Goal: Consume media (video, audio): Consume media (video, audio)

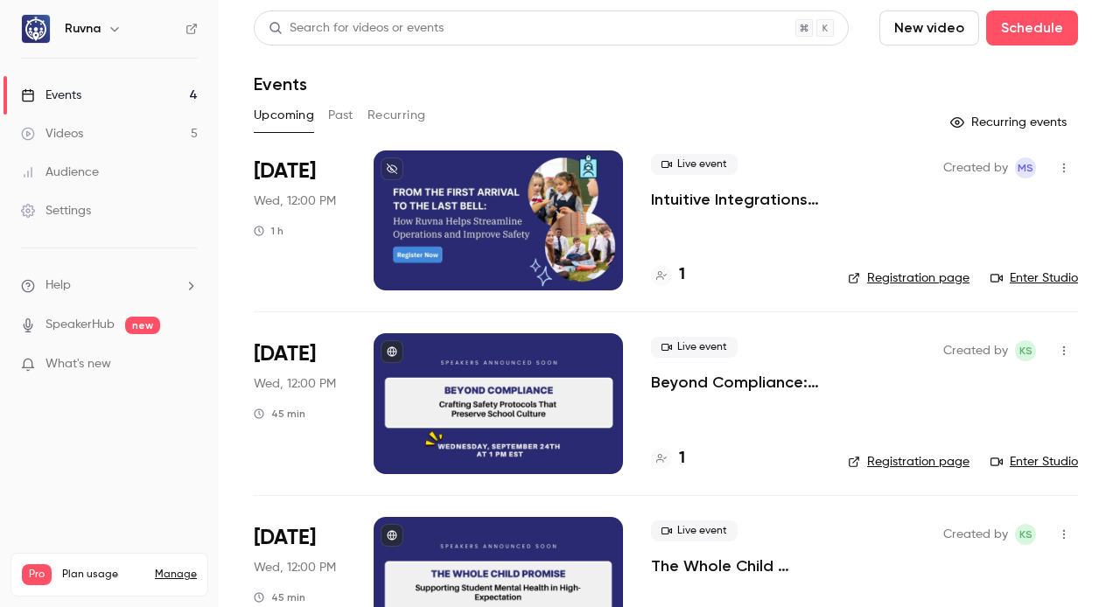
scroll to position [21, 0]
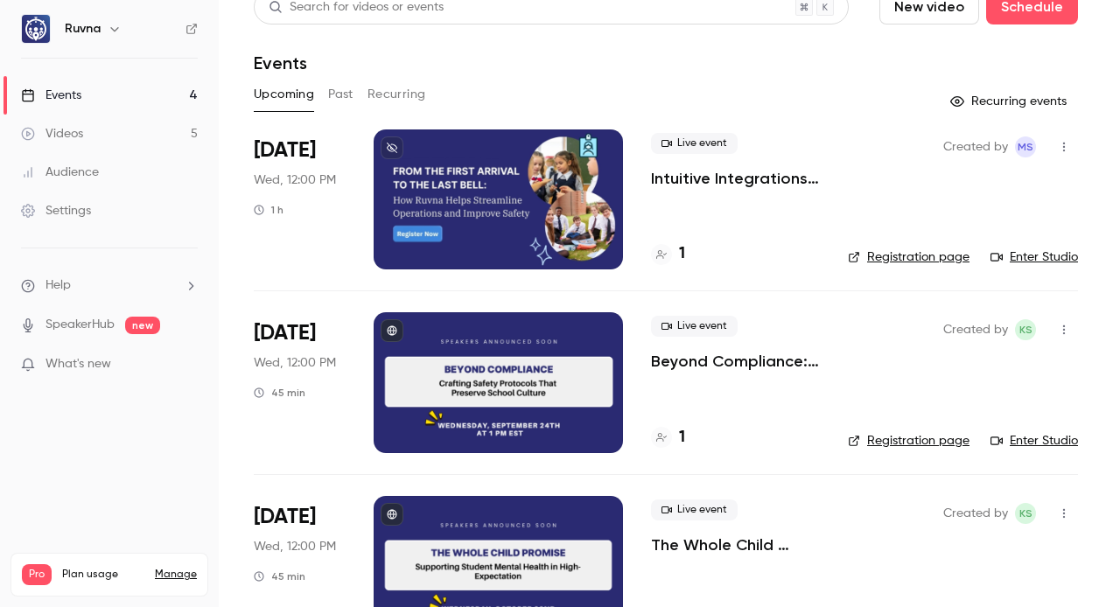
click at [135, 128] on link "Videos 5" at bounding box center [109, 134] width 219 height 39
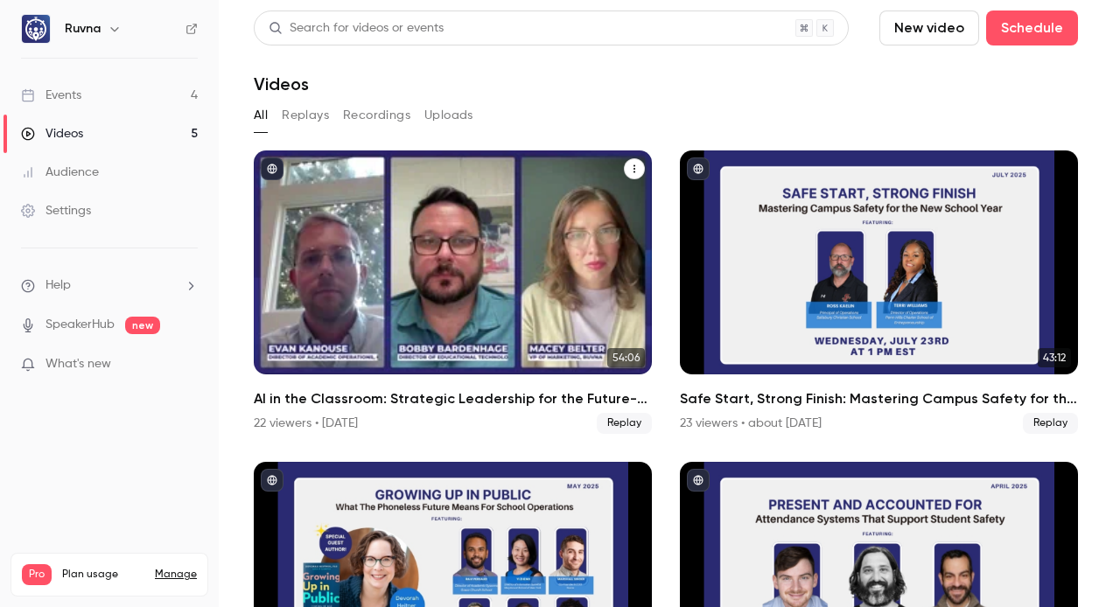
click at [459, 397] on h2 "AI in the Classroom: Strategic Leadership for the Future-Ready Independent Scho…" at bounding box center [453, 399] width 398 height 21
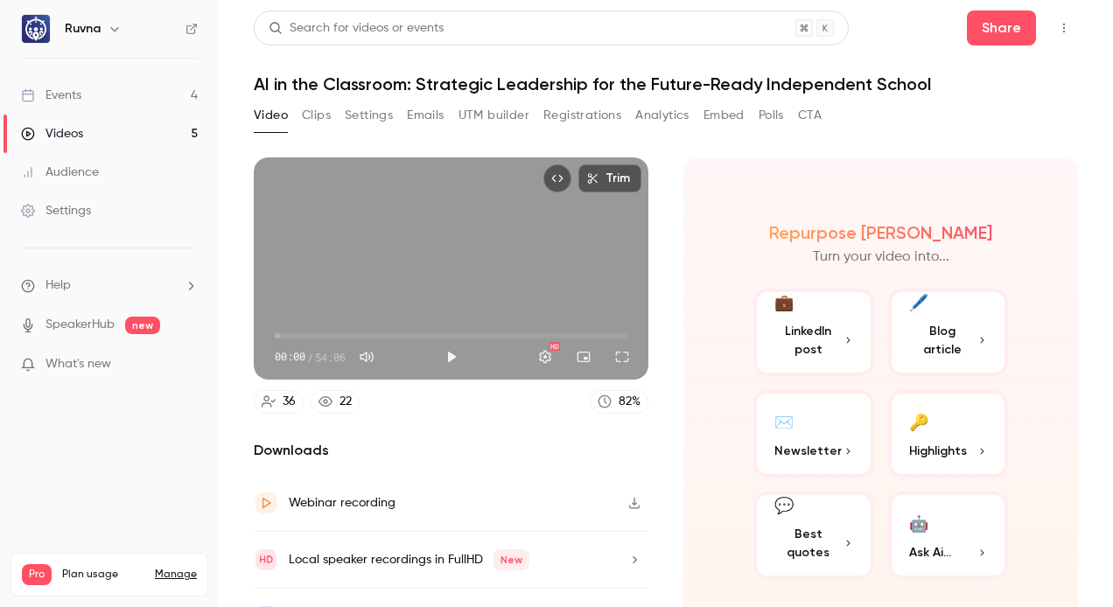
click at [308, 111] on button "Clips" at bounding box center [316, 116] width 29 height 28
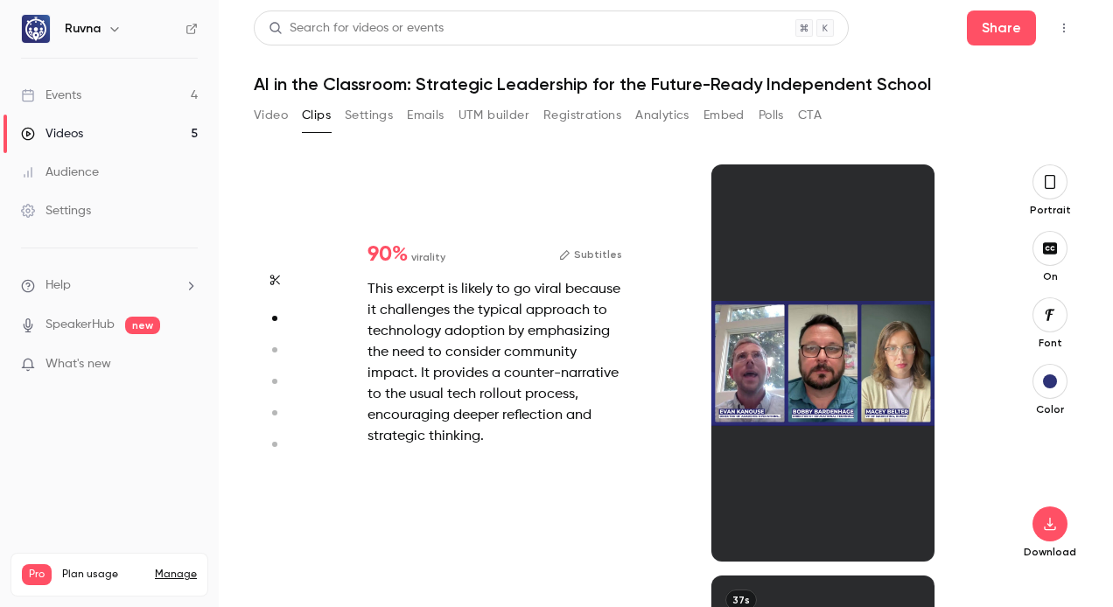
scroll to position [411, 0]
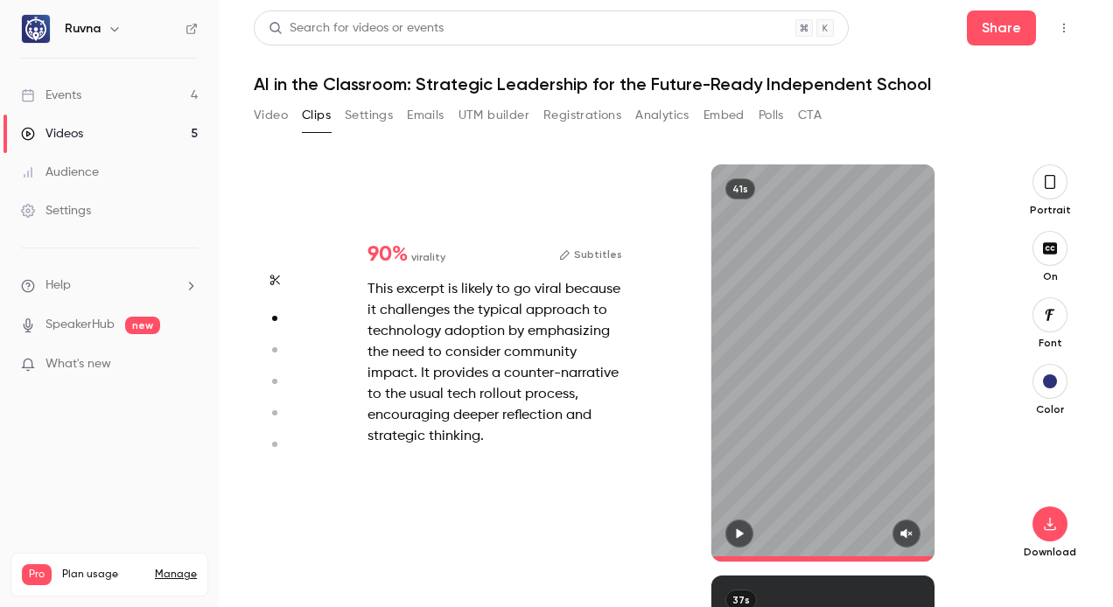
click at [742, 538] on icon "button" at bounding box center [740, 534] width 14 height 12
type input "*"
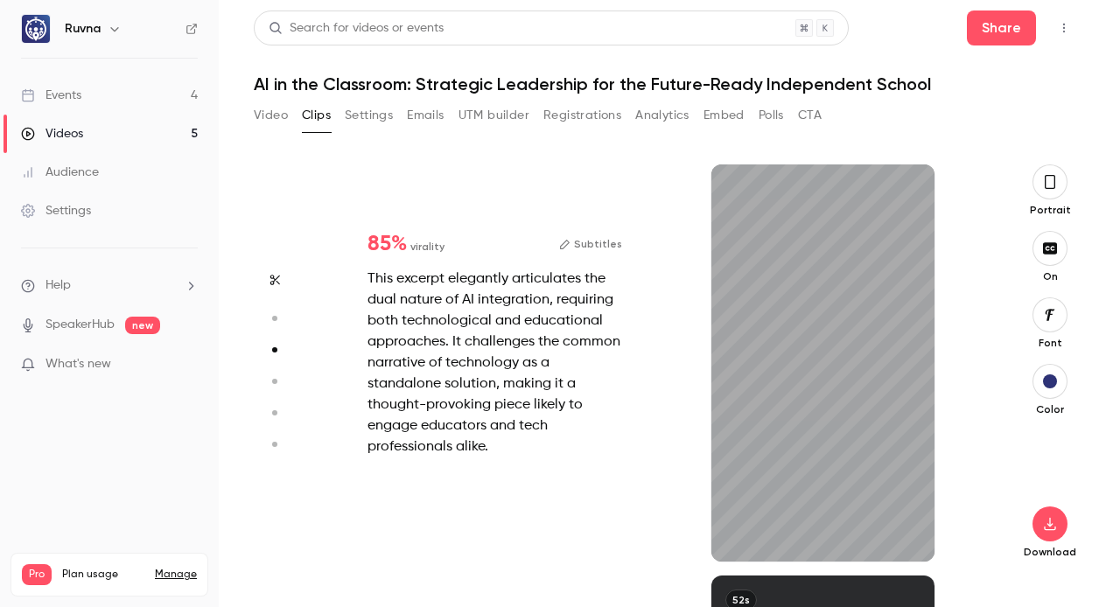
type input "*"
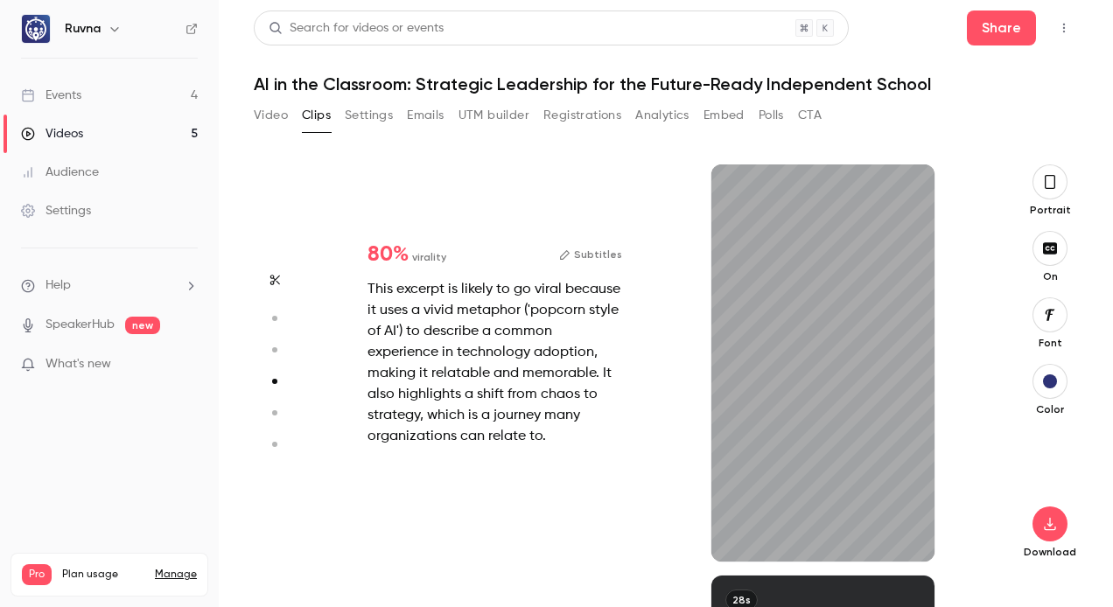
type input "*"
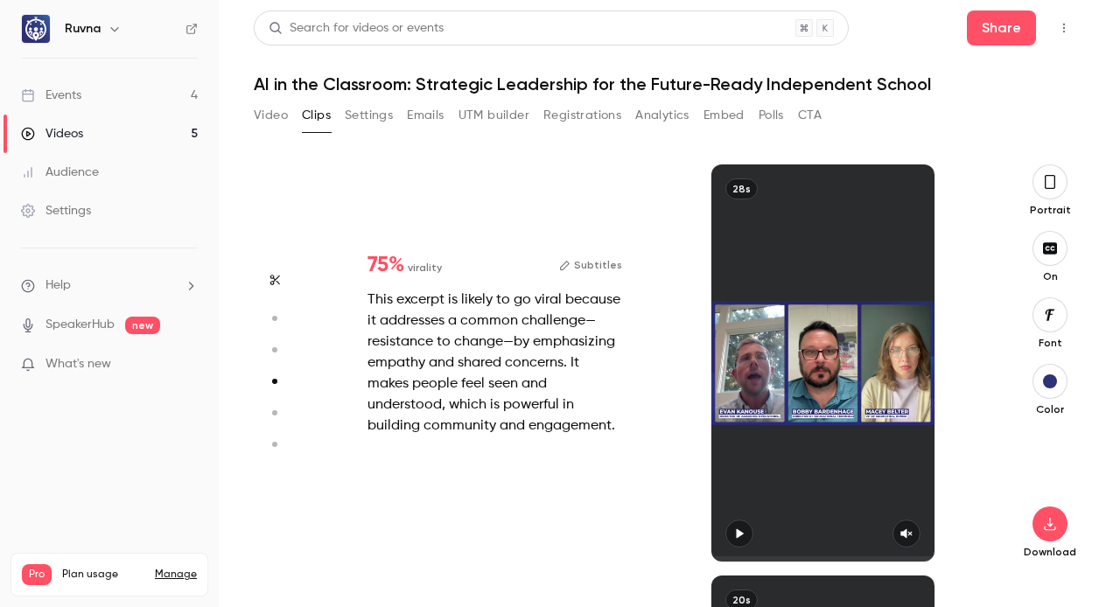
scroll to position [1646, 0]
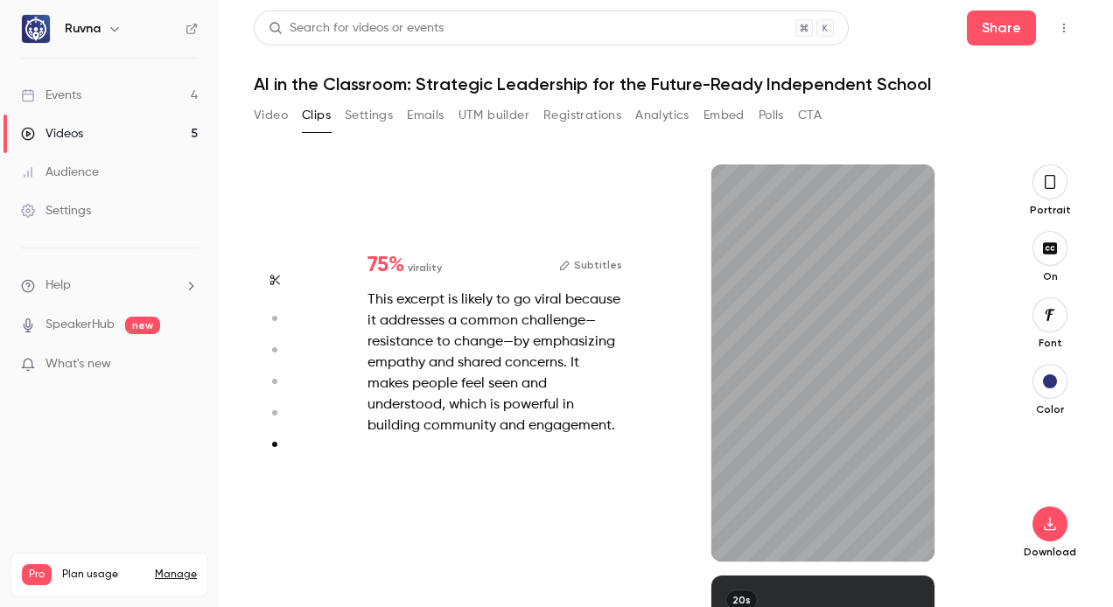
type input "*"
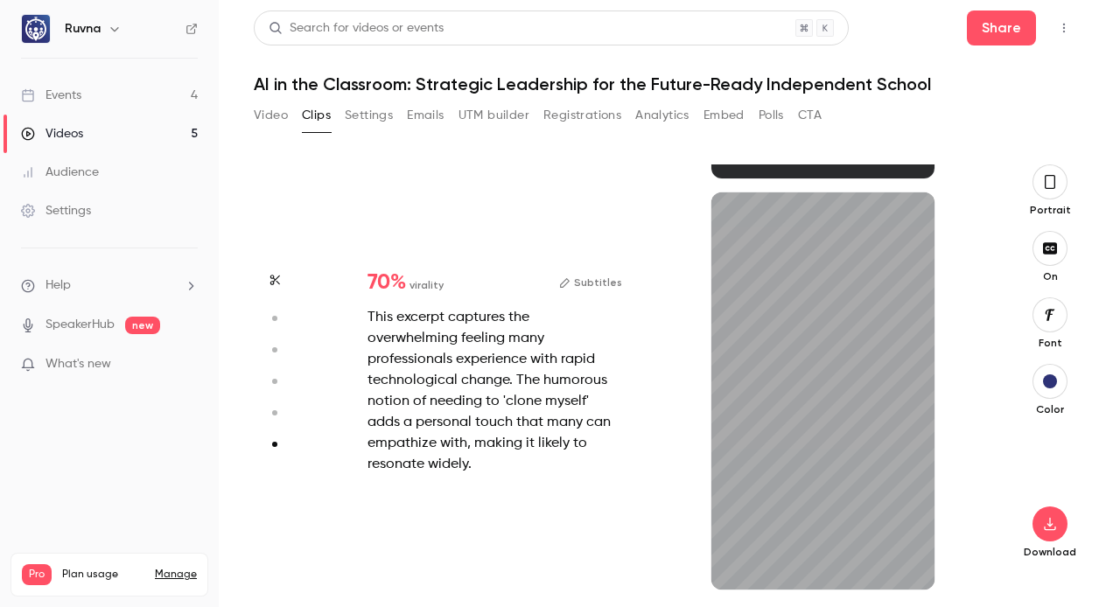
type input "*"
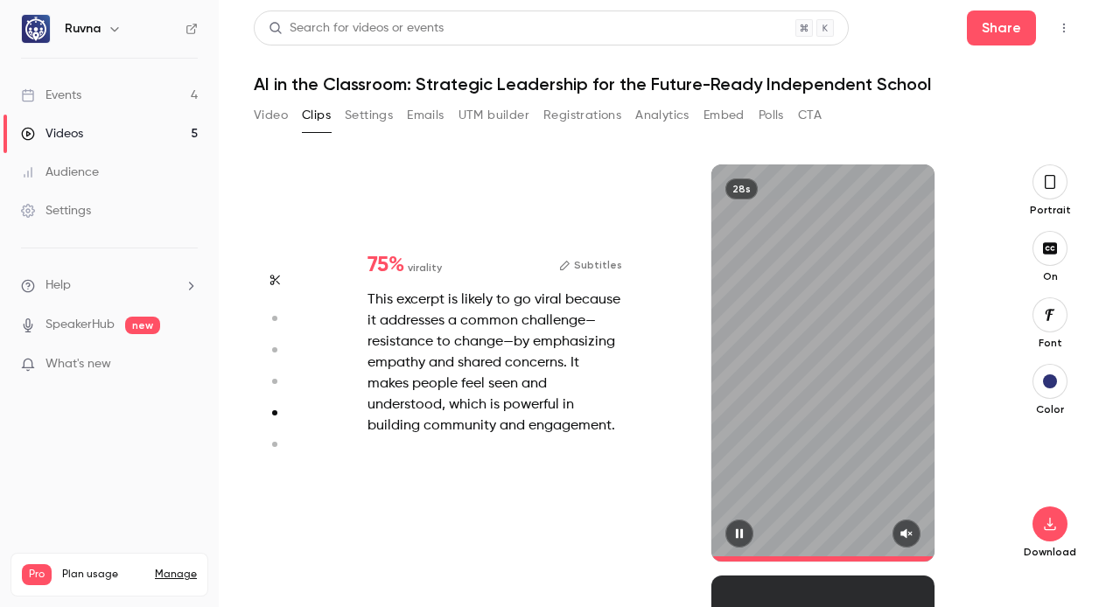
scroll to position [1234, 0]
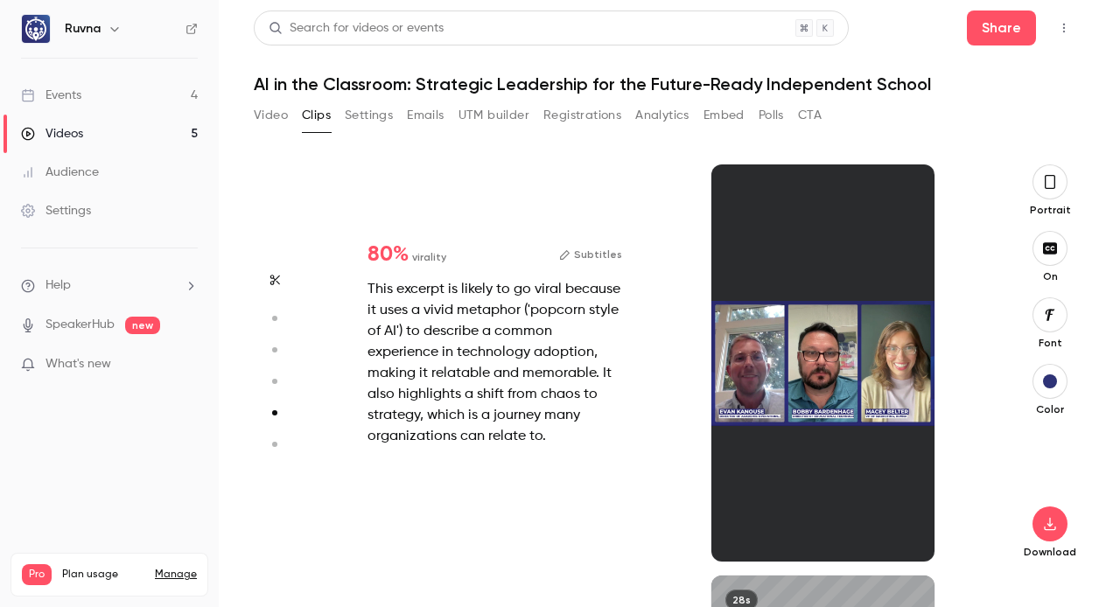
type input "*"
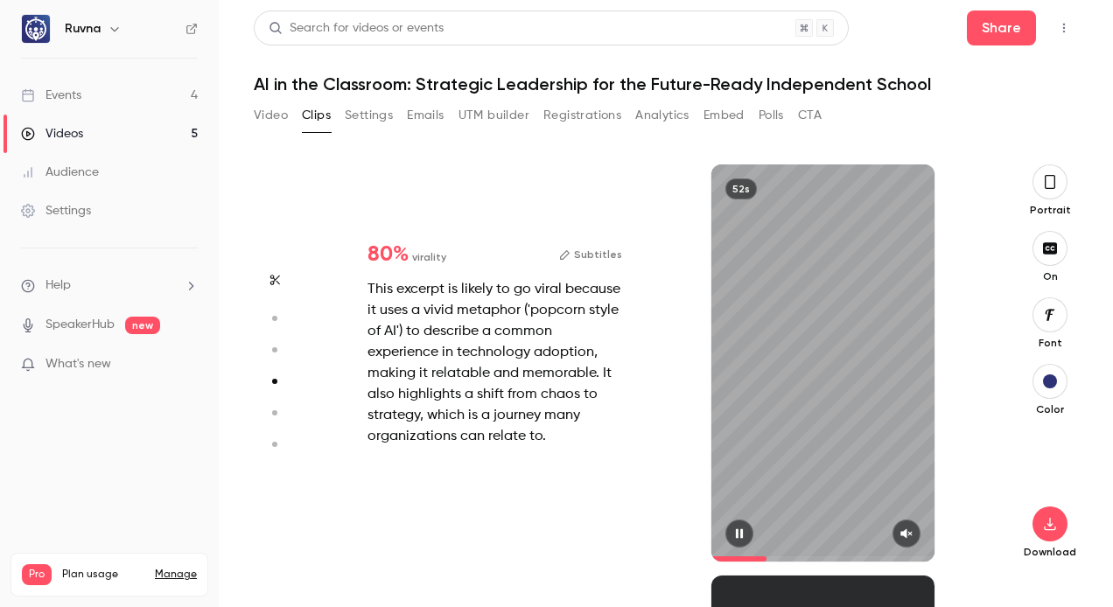
click at [910, 537] on icon "button" at bounding box center [907, 534] width 14 height 12
type input "*"
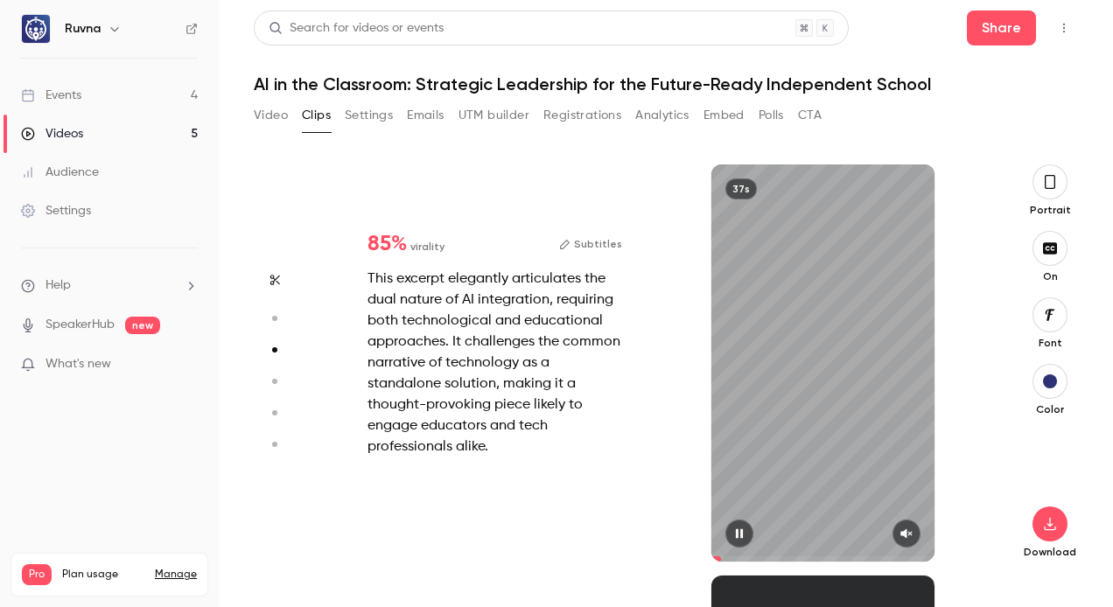
click at [904, 534] on icon "button" at bounding box center [906, 535] width 11 height 10
type input "*"
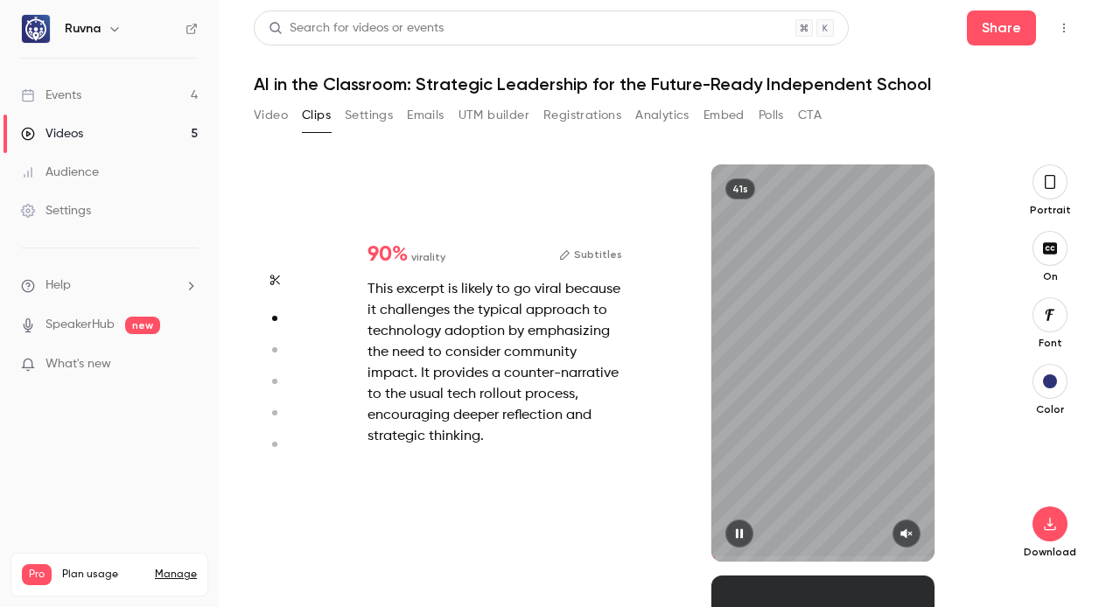
click at [914, 538] on button "button" at bounding box center [907, 534] width 28 height 28
click at [600, 256] on button "Subtitles" at bounding box center [590, 254] width 63 height 21
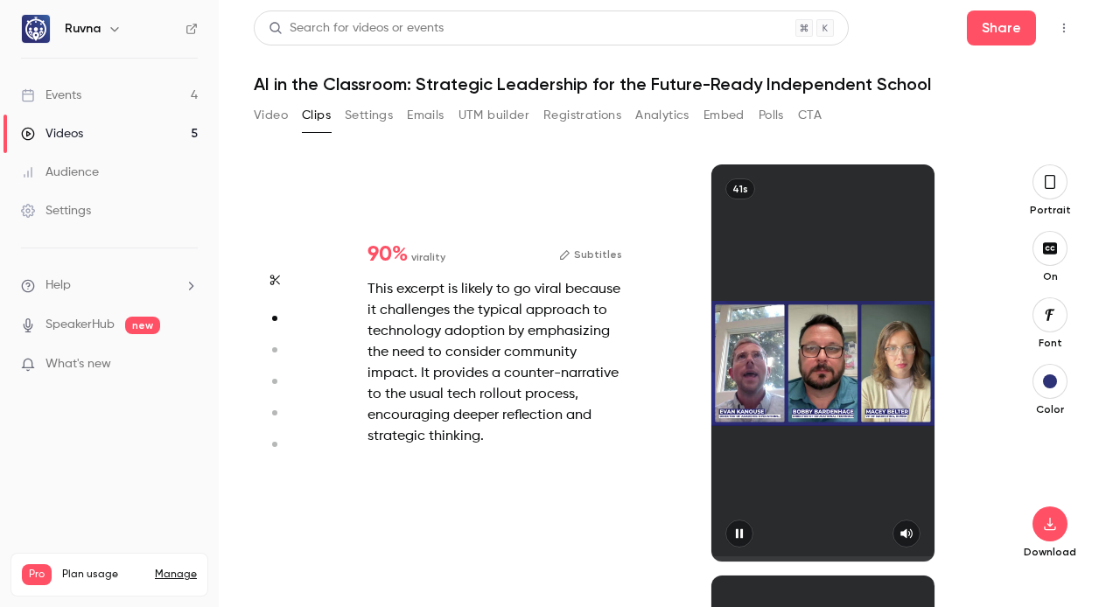
scroll to position [0, 0]
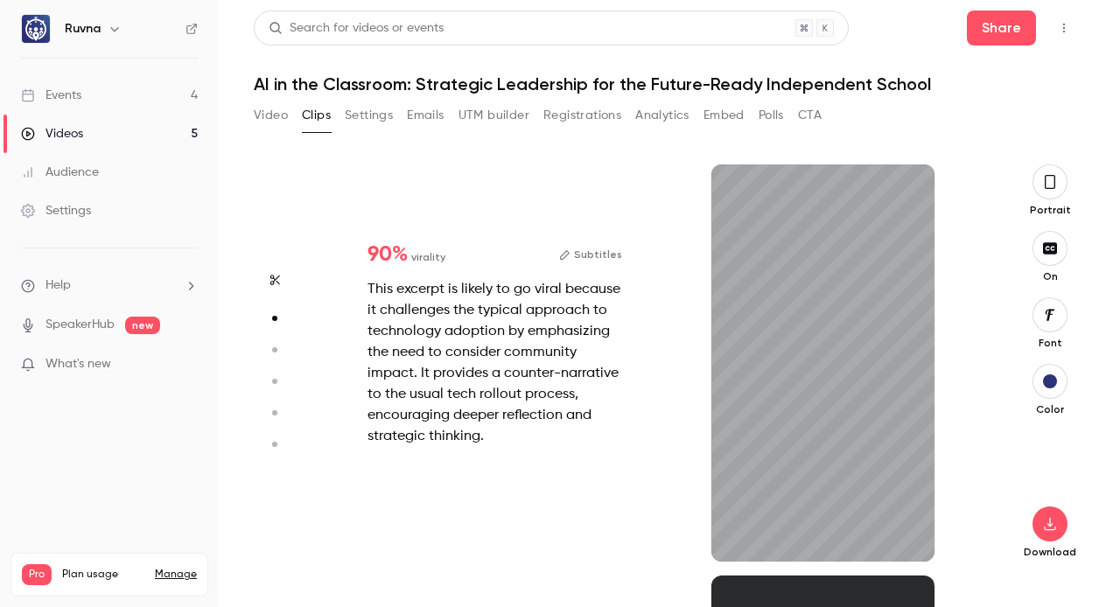
click at [558, 382] on div "This excerpt is likely to go viral because it challenges the typical approach t…" at bounding box center [495, 363] width 255 height 168
click at [594, 260] on button "Subtitles" at bounding box center [590, 254] width 63 height 21
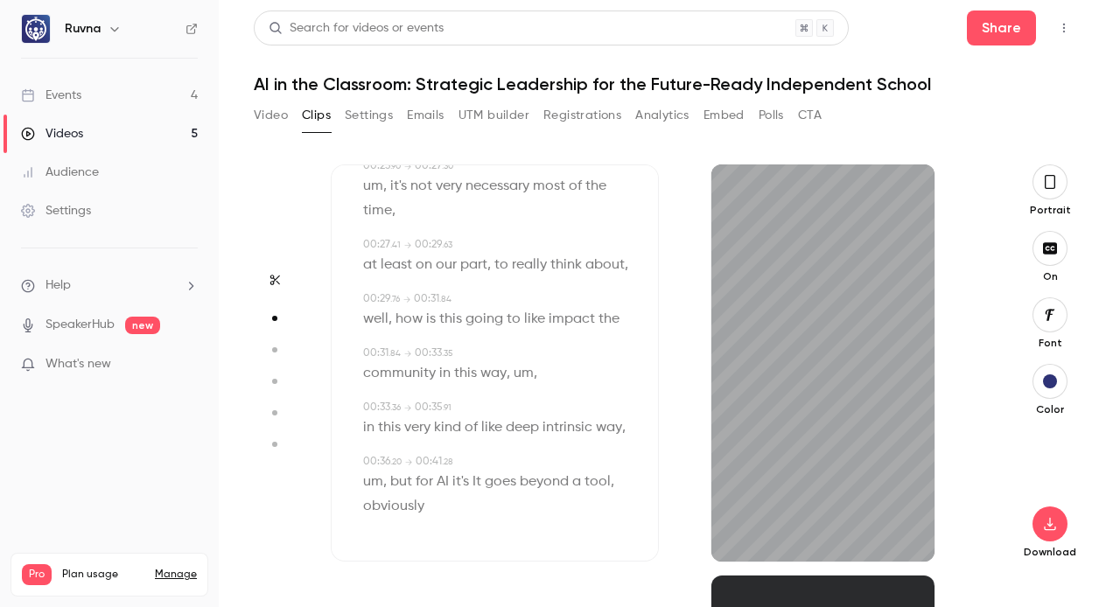
scroll to position [589, 0]
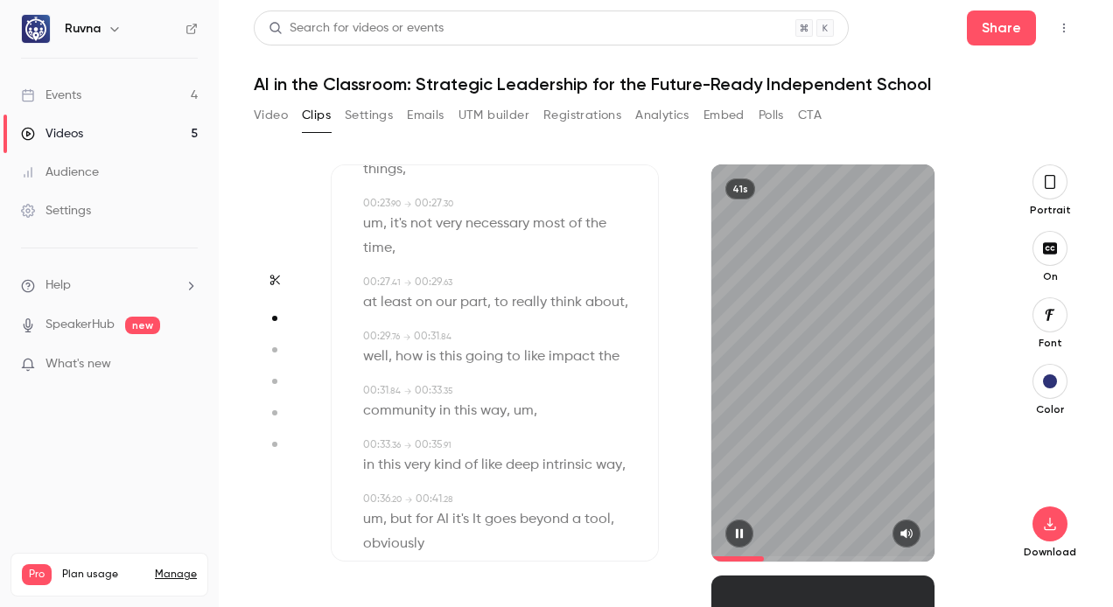
click at [742, 537] on icon "button" at bounding box center [739, 535] width 7 height 10
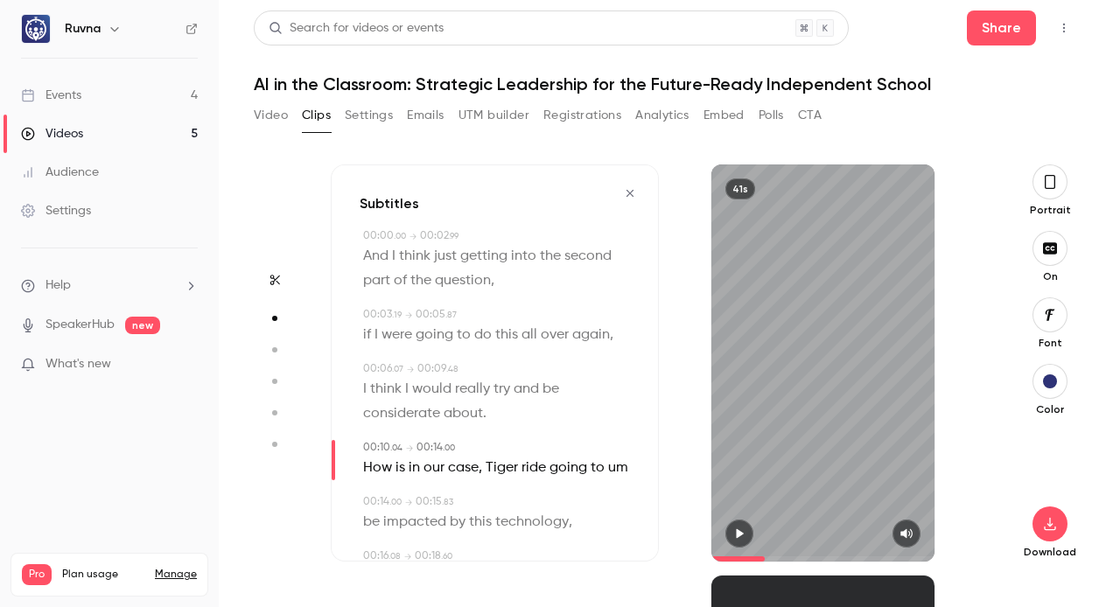
scroll to position [81, 0]
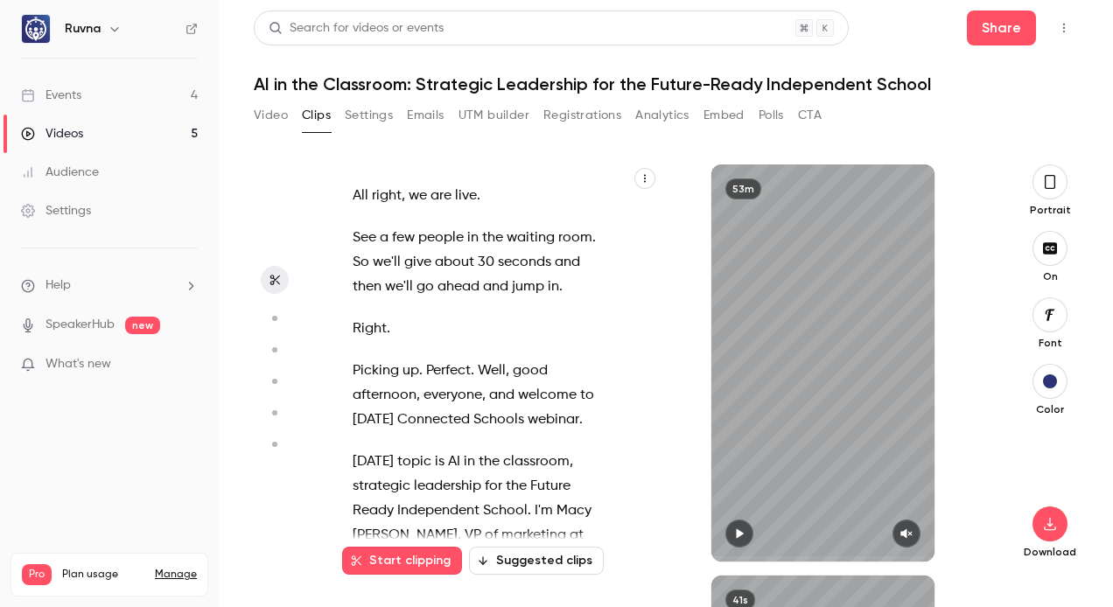
type input "*"
click at [270, 112] on button "Video" at bounding box center [271, 116] width 34 height 28
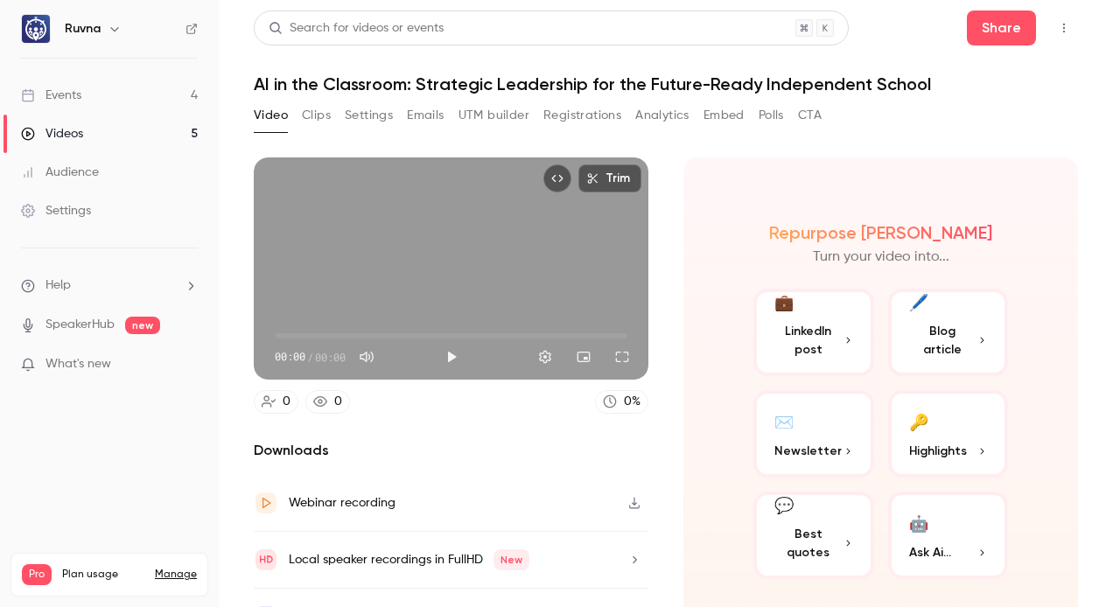
click at [312, 115] on button "Clips" at bounding box center [316, 116] width 29 height 28
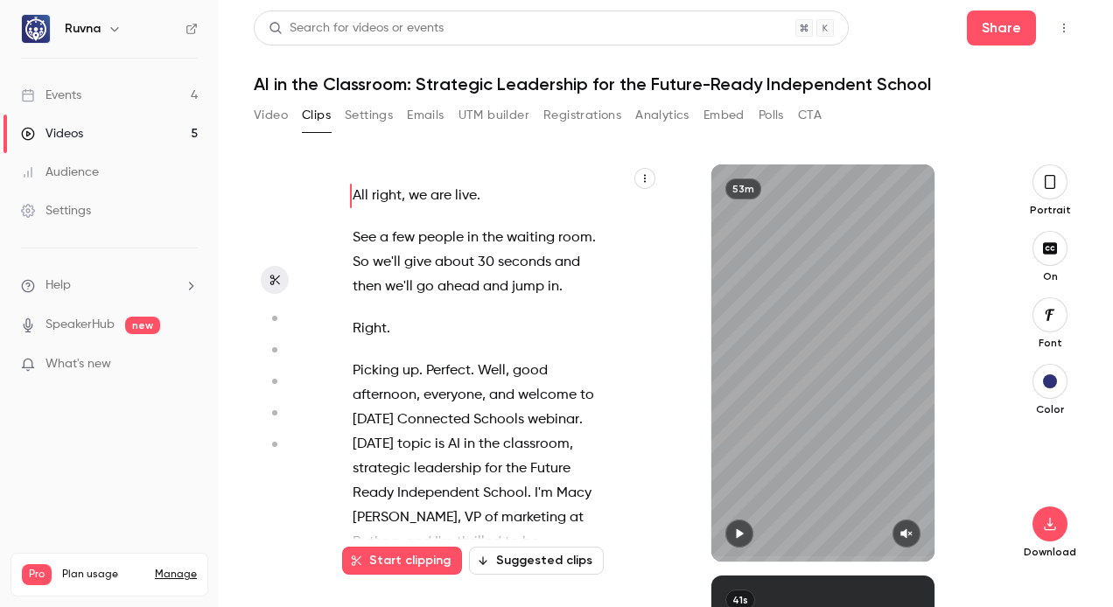
scroll to position [8571, 0]
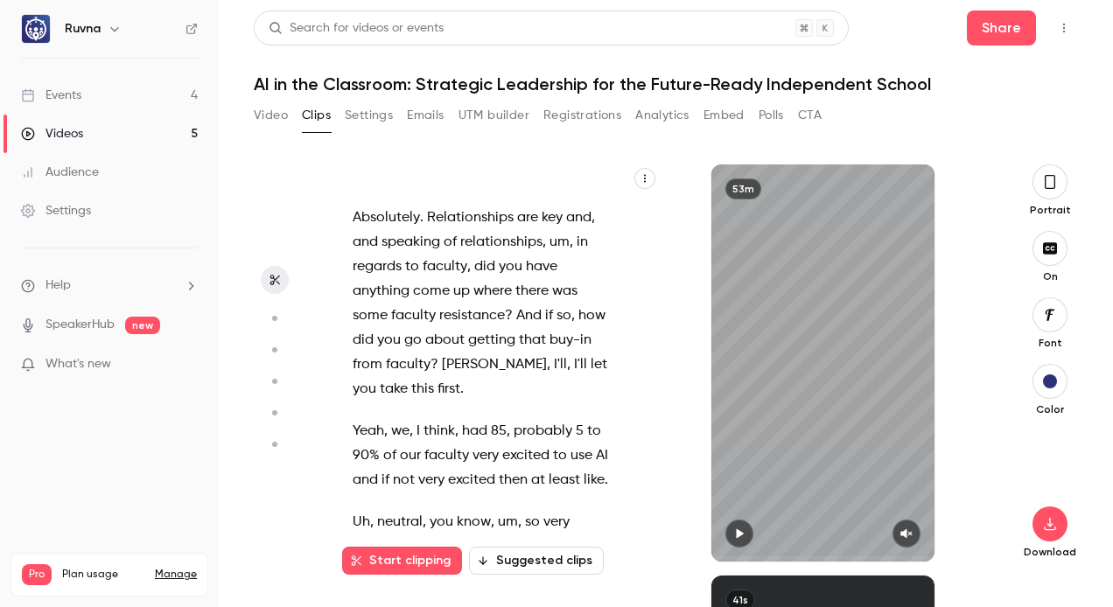
click at [377, 41] on span "Rather" at bounding box center [374, 29] width 43 height 25
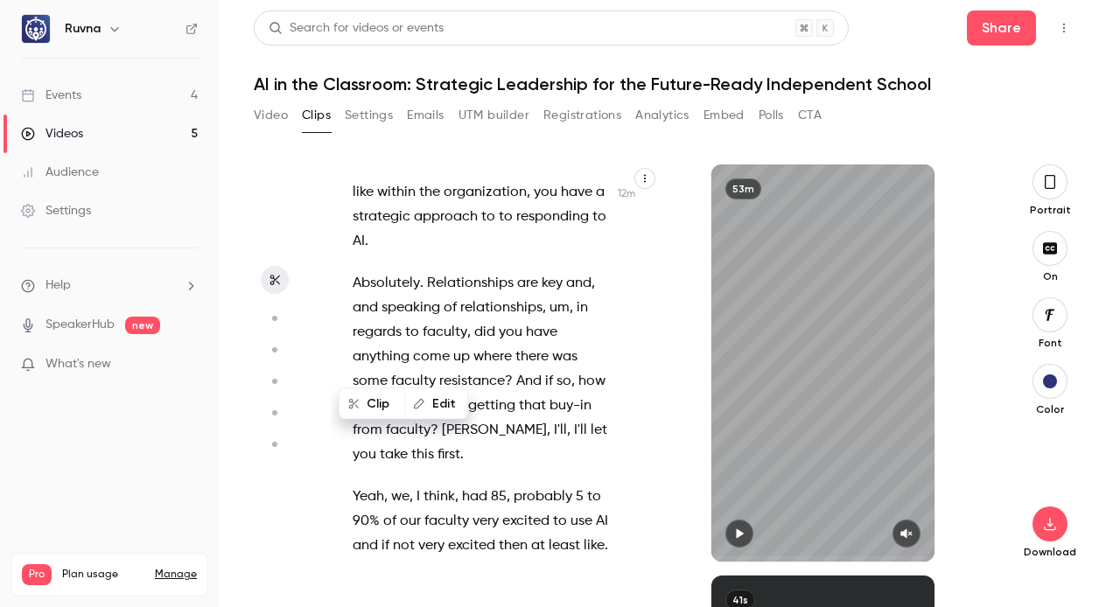
scroll to position [8497, 0]
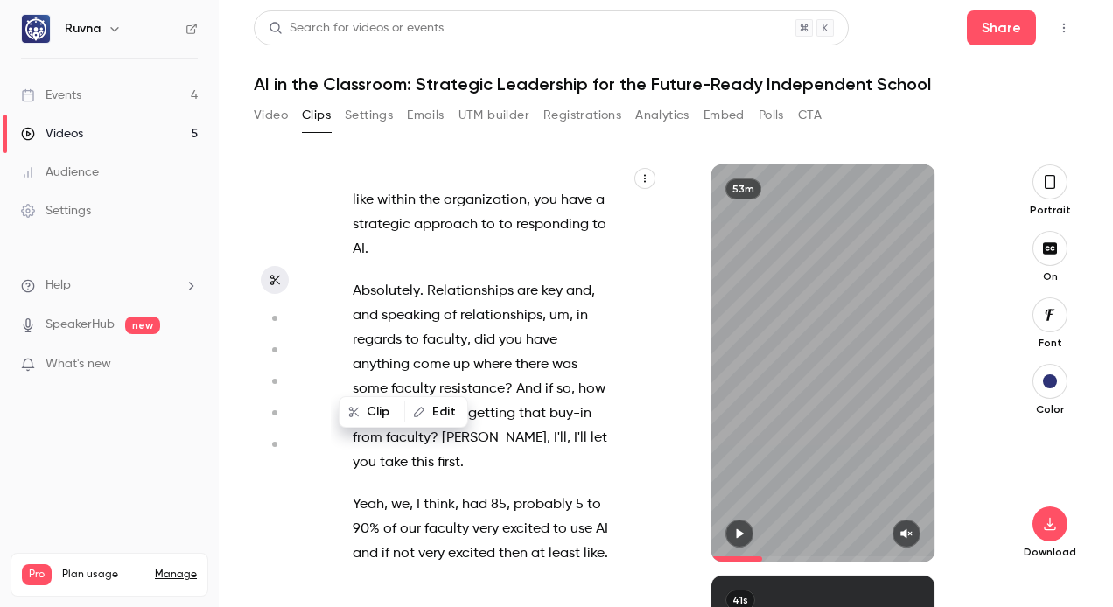
click at [746, 535] on icon "button" at bounding box center [740, 534] width 14 height 12
click at [910, 534] on icon "button" at bounding box center [906, 535] width 11 height 10
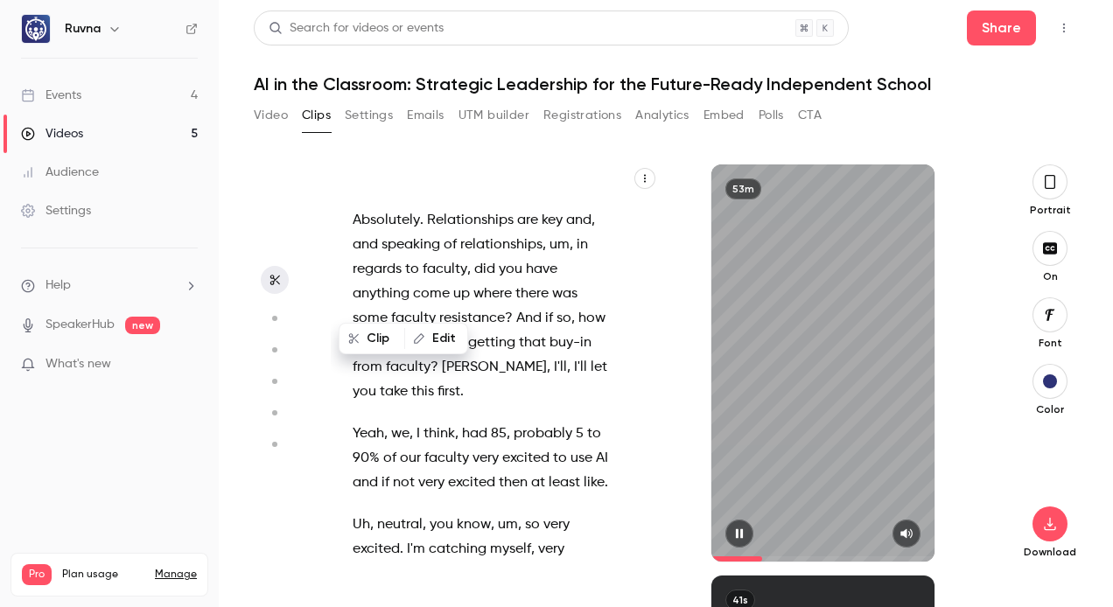
scroll to position [8571, 0]
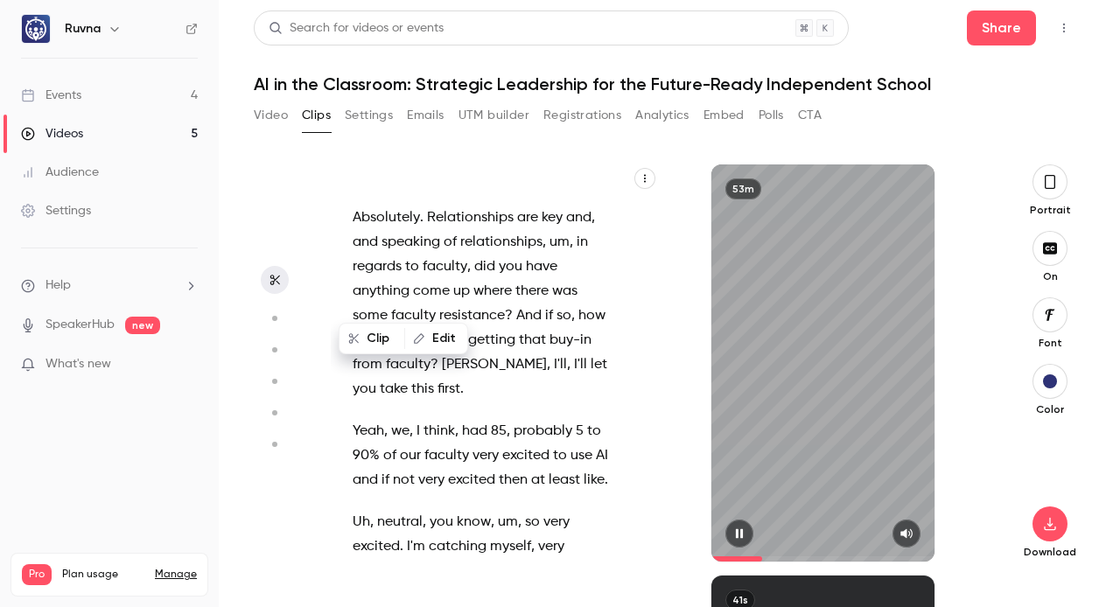
click at [747, 537] on button "button" at bounding box center [740, 534] width 28 height 28
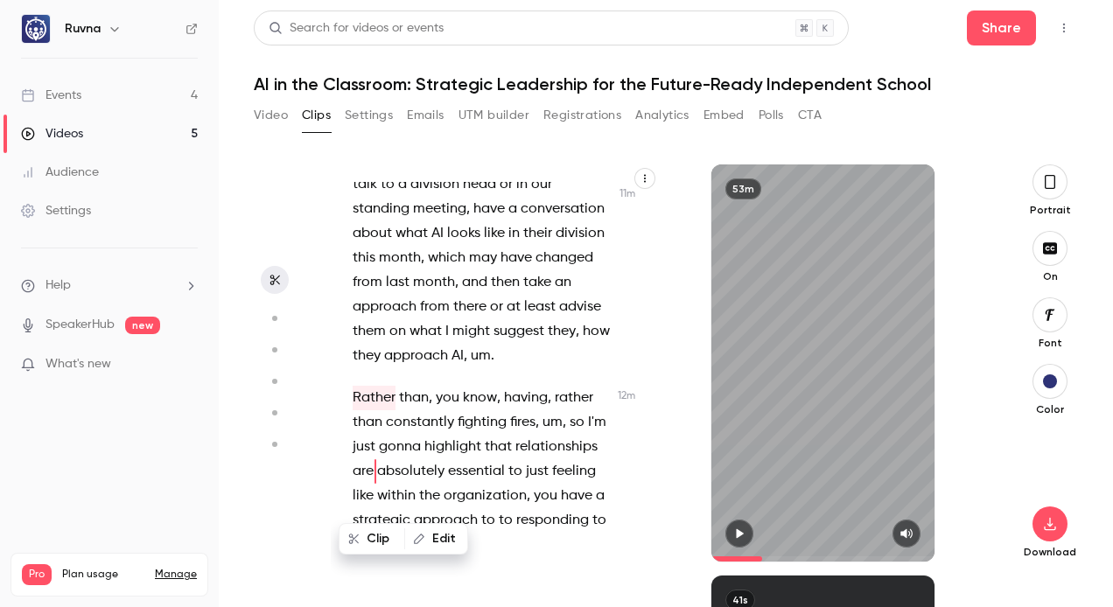
scroll to position [8134, 0]
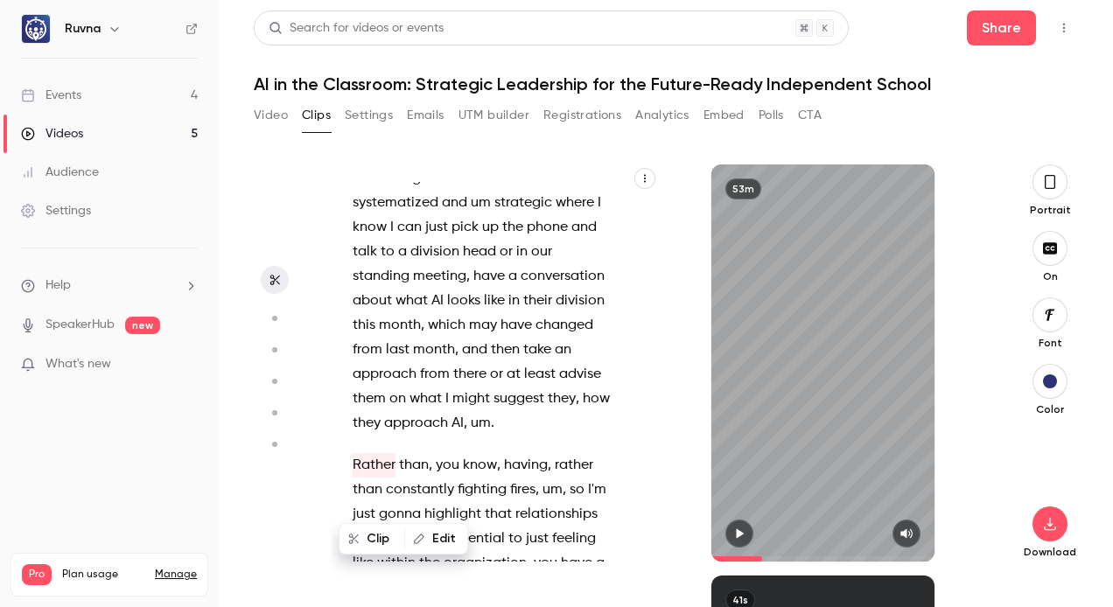
click at [370, 44] on span "For" at bounding box center [363, 31] width 20 height 25
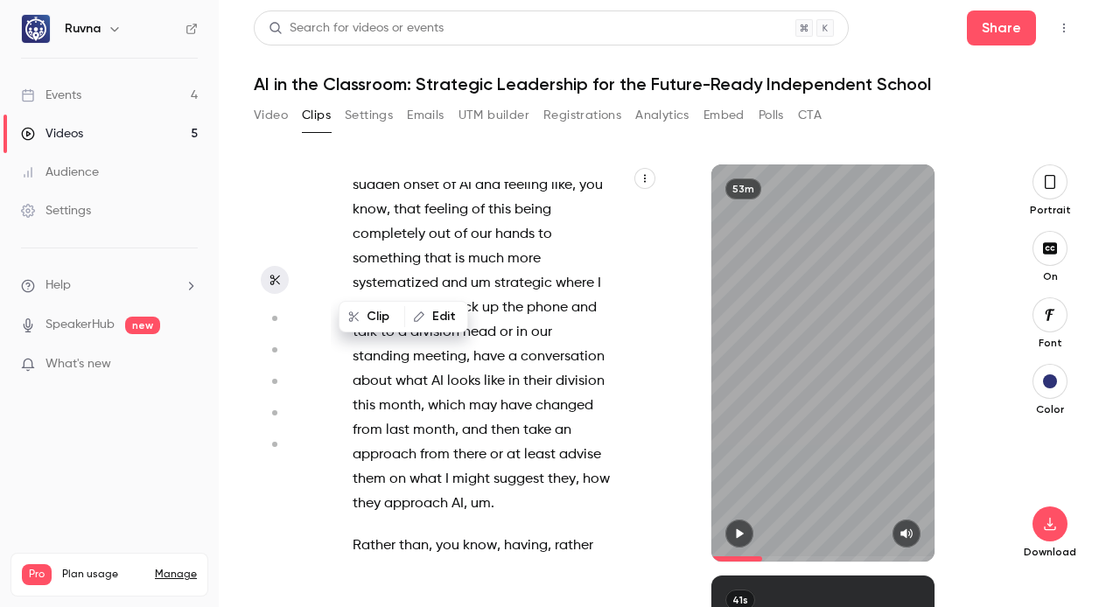
scroll to position [8038, 0]
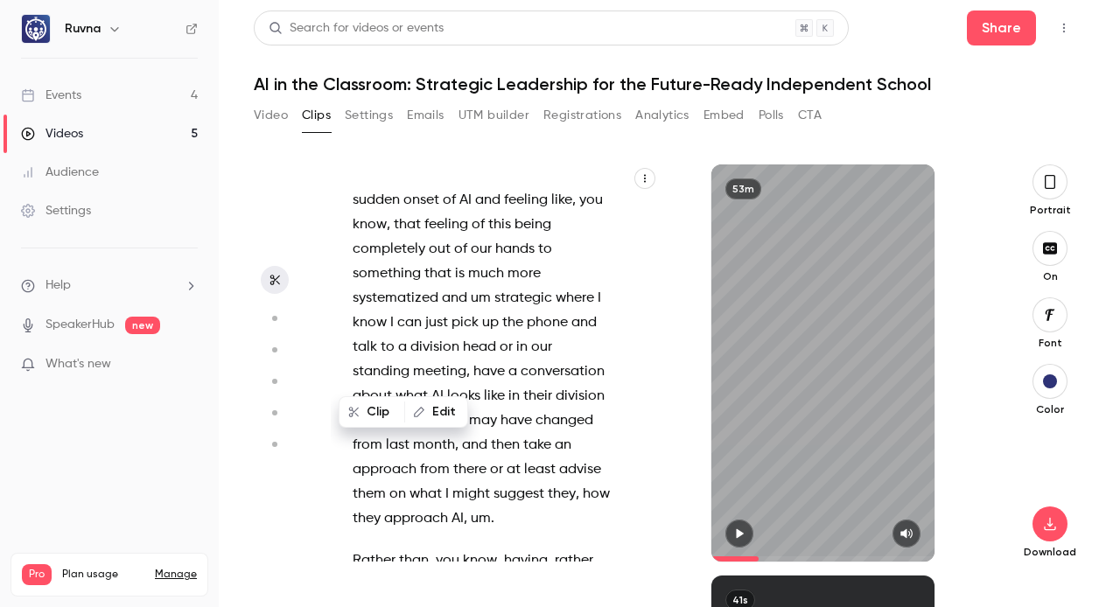
click at [748, 534] on button "button" at bounding box center [740, 534] width 28 height 28
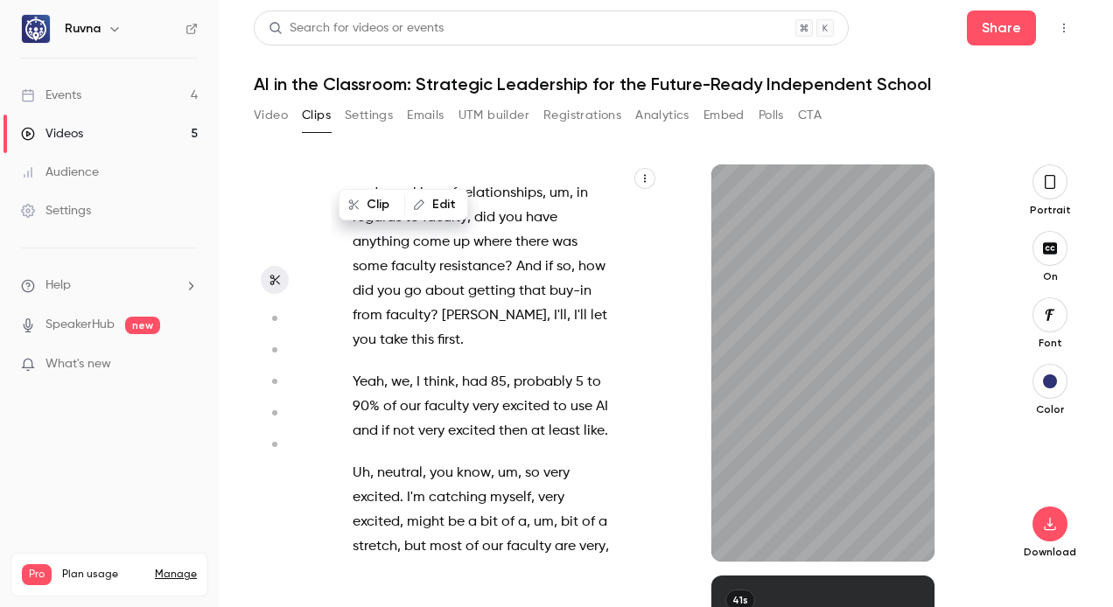
scroll to position [8644, 0]
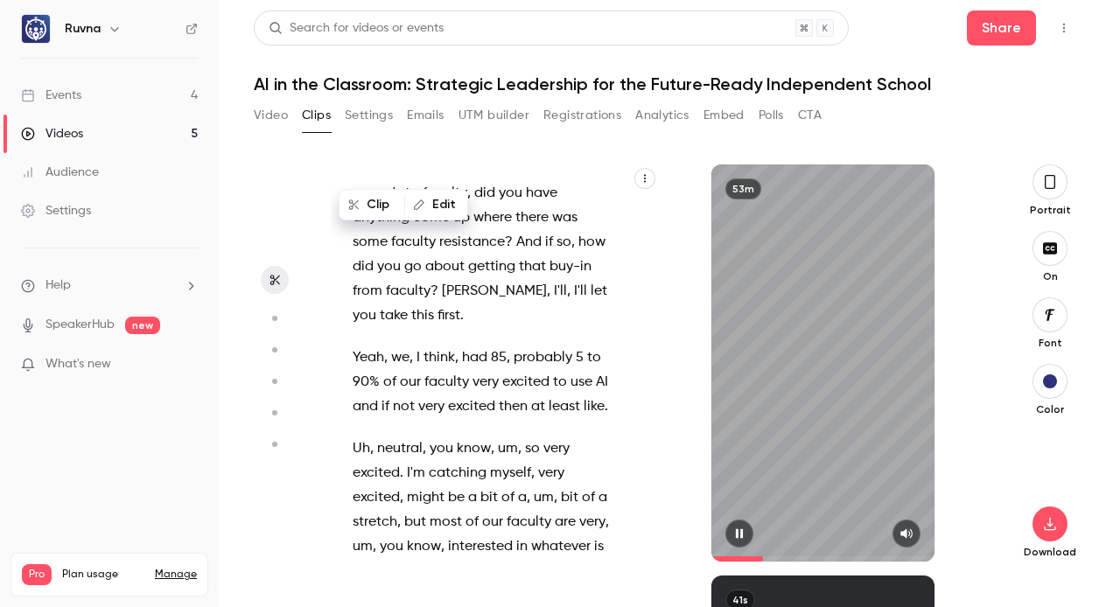
click at [741, 534] on icon "button" at bounding box center [739, 535] width 7 height 10
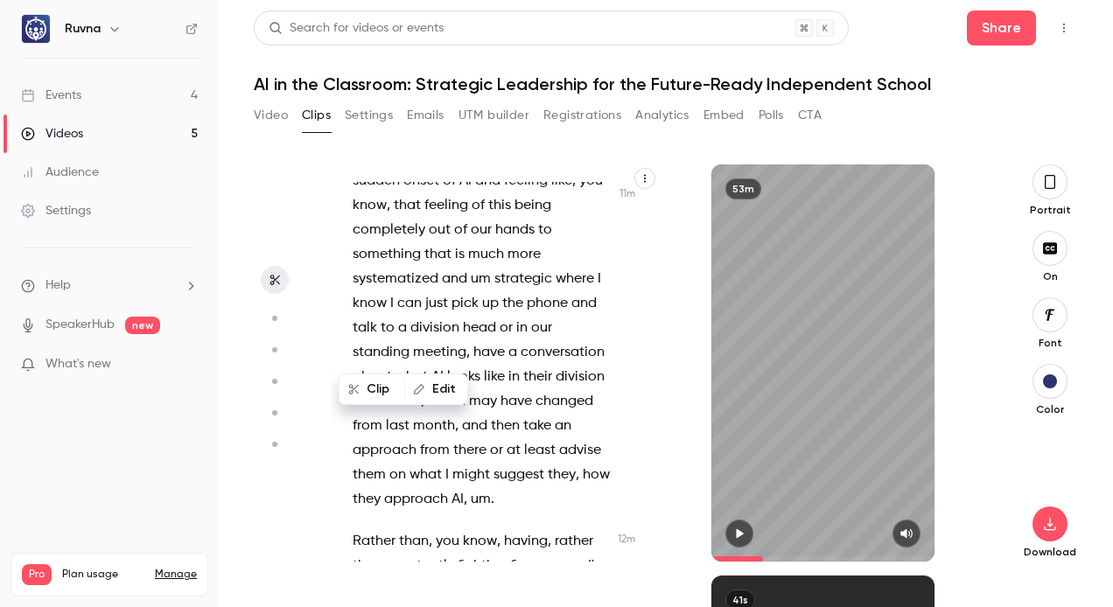
scroll to position [8061, 0]
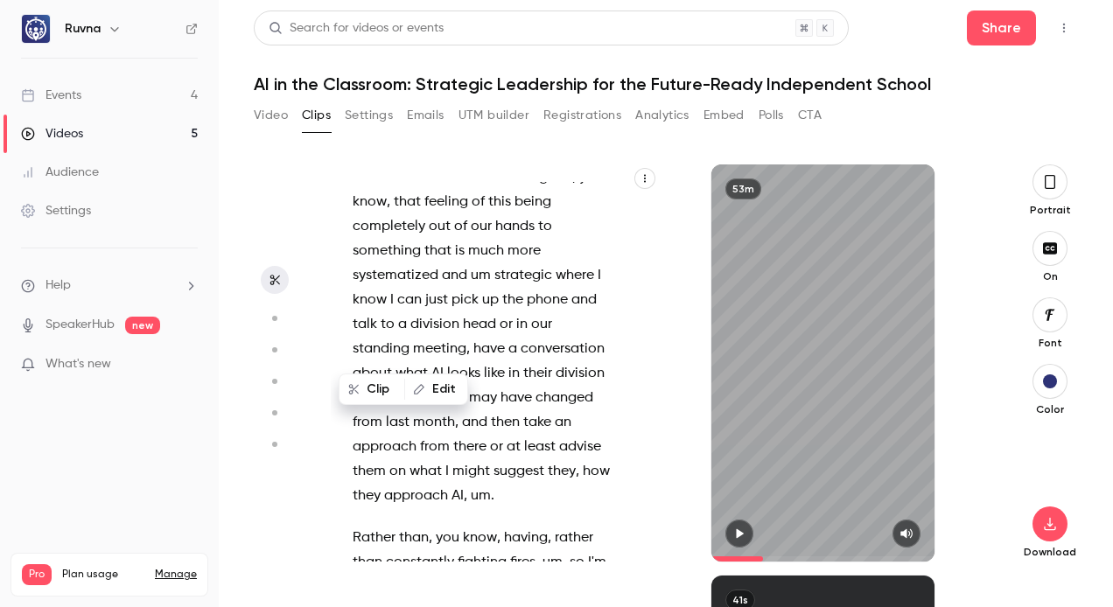
click at [356, 116] on span "For" at bounding box center [363, 104] width 20 height 25
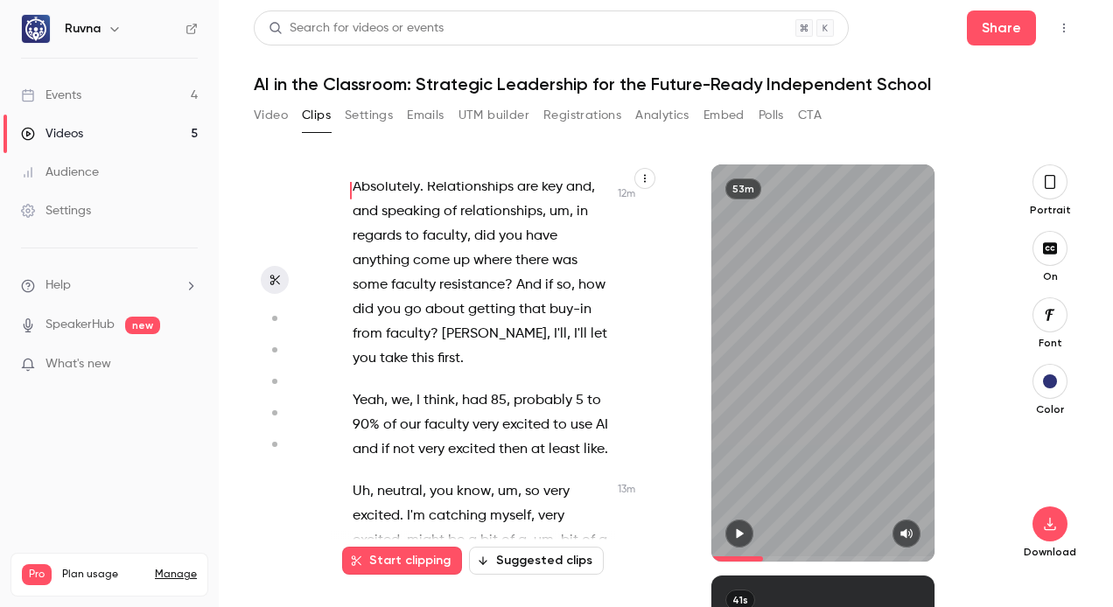
scroll to position [8602, 0]
drag, startPoint x: 353, startPoint y: 348, endPoint x: 564, endPoint y: 414, distance: 220.9
click at [564, 414] on div "All right , we are live . See a few people in the waiting room . So we'll give …" at bounding box center [491, 372] width 320 height 380
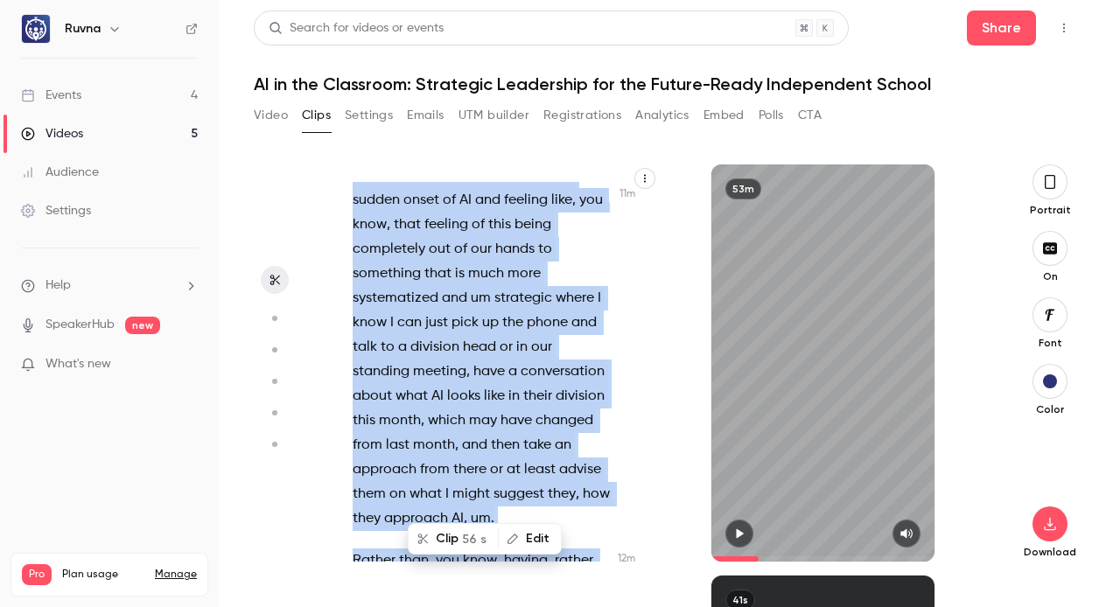
scroll to position [8038, 0]
click at [457, 541] on button "Clip 56 s" at bounding box center [454, 539] width 88 height 28
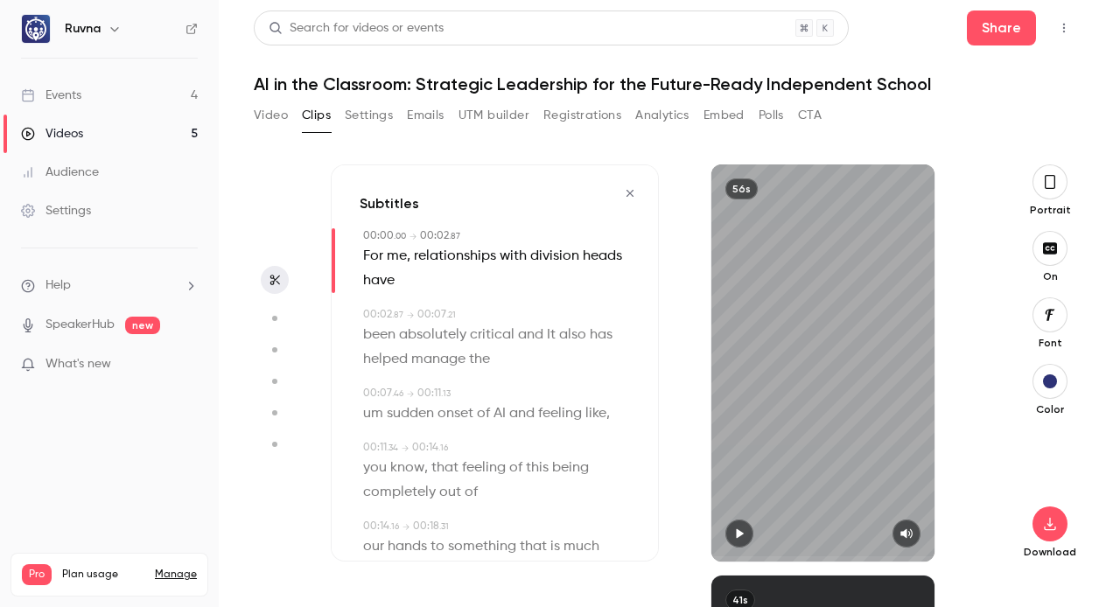
click at [736, 530] on icon "button" at bounding box center [739, 535] width 7 height 10
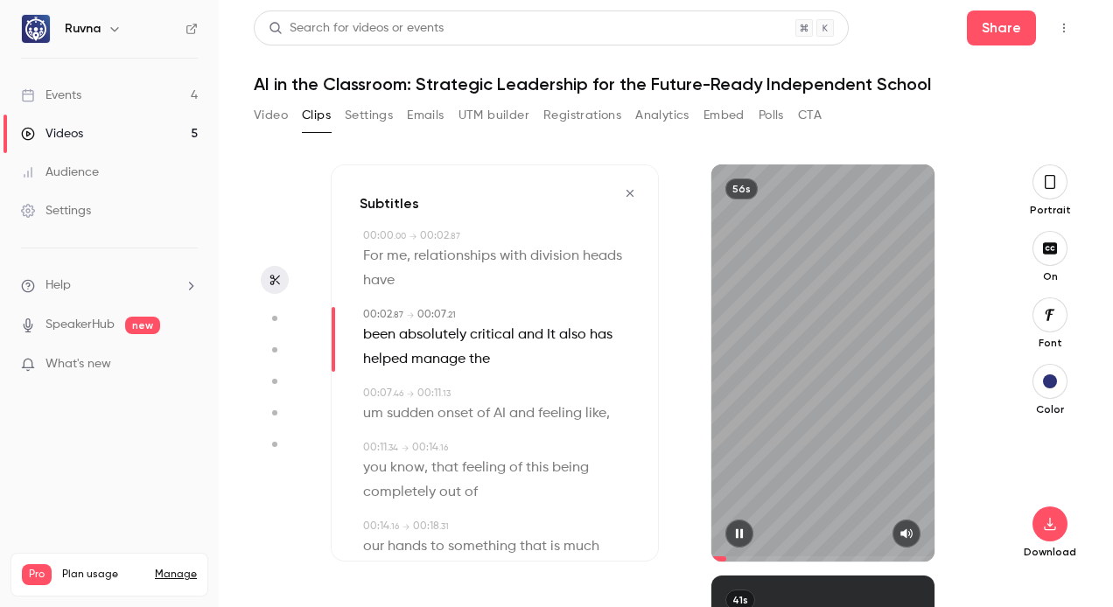
click at [742, 531] on icon "button" at bounding box center [739, 535] width 7 height 10
click at [512, 330] on span "critical" at bounding box center [492, 335] width 45 height 25
type input "***"
click at [515, 335] on span at bounding box center [517, 335] width 4 height 25
click at [511, 334] on span "critical" at bounding box center [492, 335] width 45 height 25
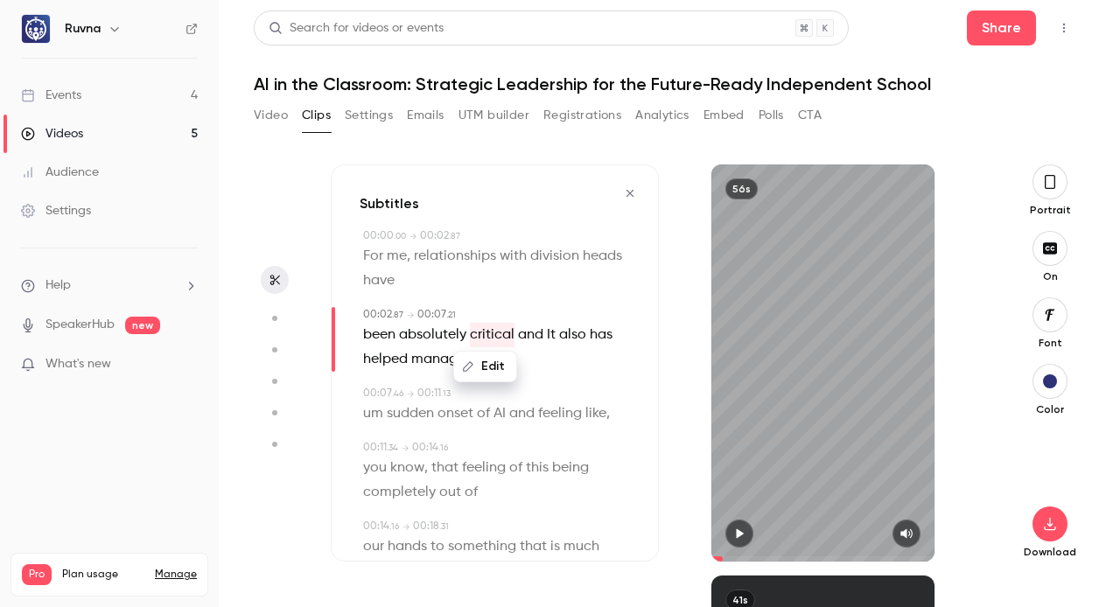
click at [494, 366] on button "Edit" at bounding box center [485, 367] width 60 height 28
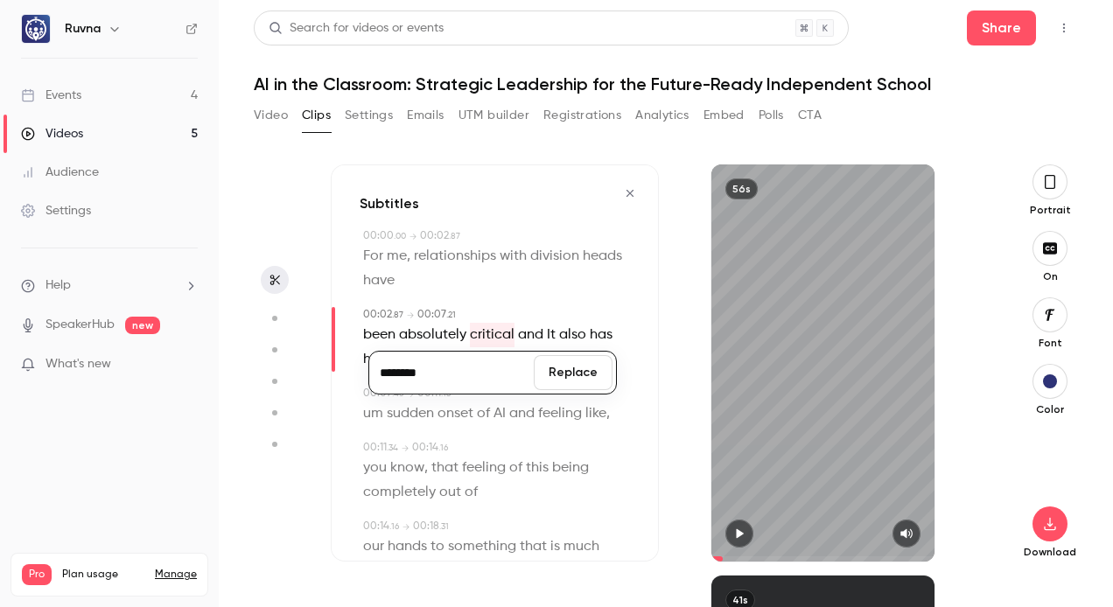
click at [460, 376] on input "********" at bounding box center [452, 372] width 158 height 35
type input "*********"
click at [572, 379] on button "Replace" at bounding box center [573, 372] width 79 height 35
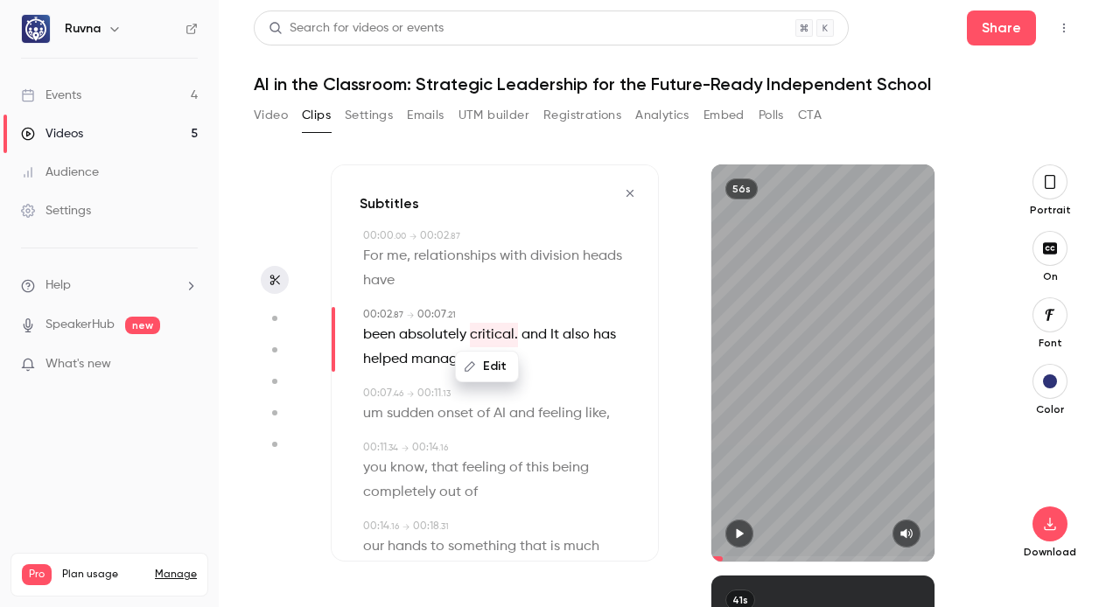
type input "***"
click at [523, 334] on span "and" at bounding box center [534, 335] width 25 height 25
click at [528, 359] on button "Edit" at bounding box center [527, 367] width 60 height 28
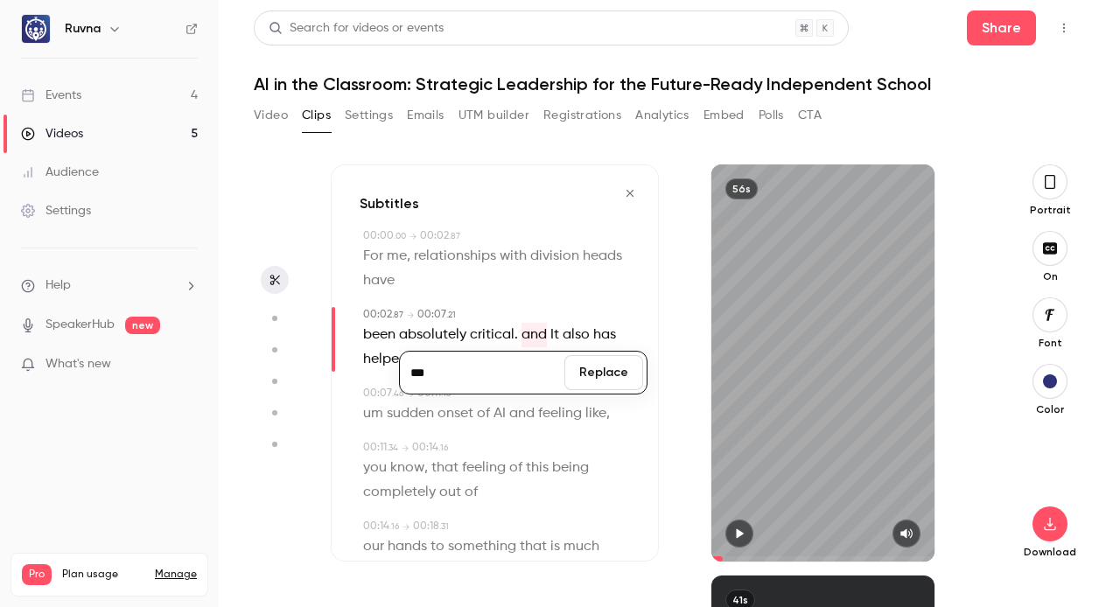
click at [418, 371] on input "***" at bounding box center [483, 372] width 158 height 35
type input "***"
click at [603, 376] on button "Replace" at bounding box center [604, 372] width 79 height 35
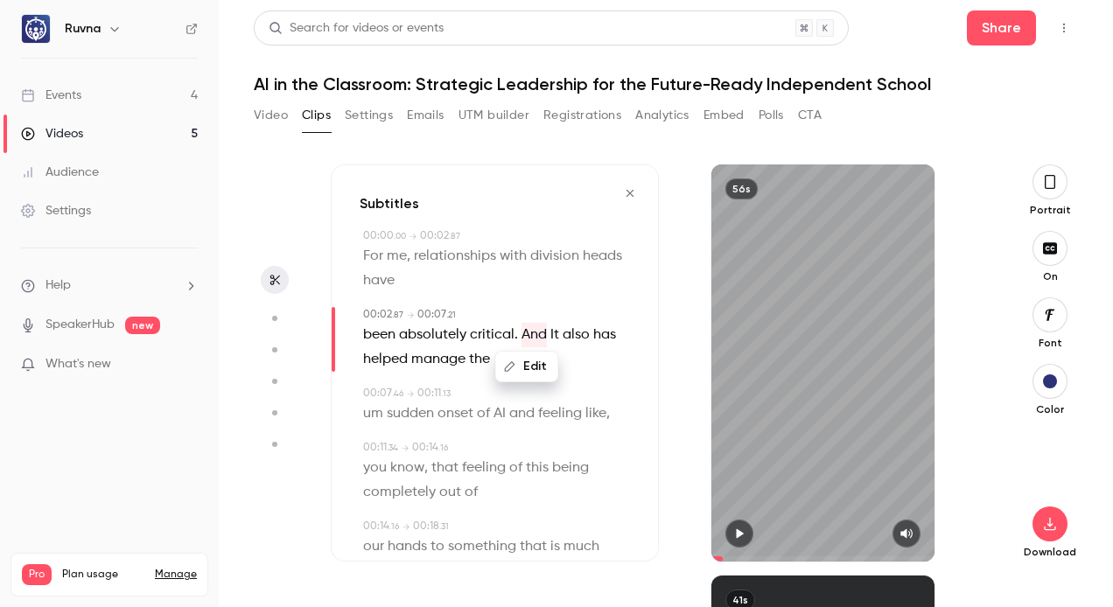
click at [739, 536] on icon "button" at bounding box center [739, 535] width 7 height 10
click at [741, 529] on icon "button" at bounding box center [740, 534] width 14 height 12
click at [553, 331] on span "It" at bounding box center [555, 335] width 9 height 25
type input "***"
click at [553, 364] on button "Edit" at bounding box center [547, 367] width 60 height 28
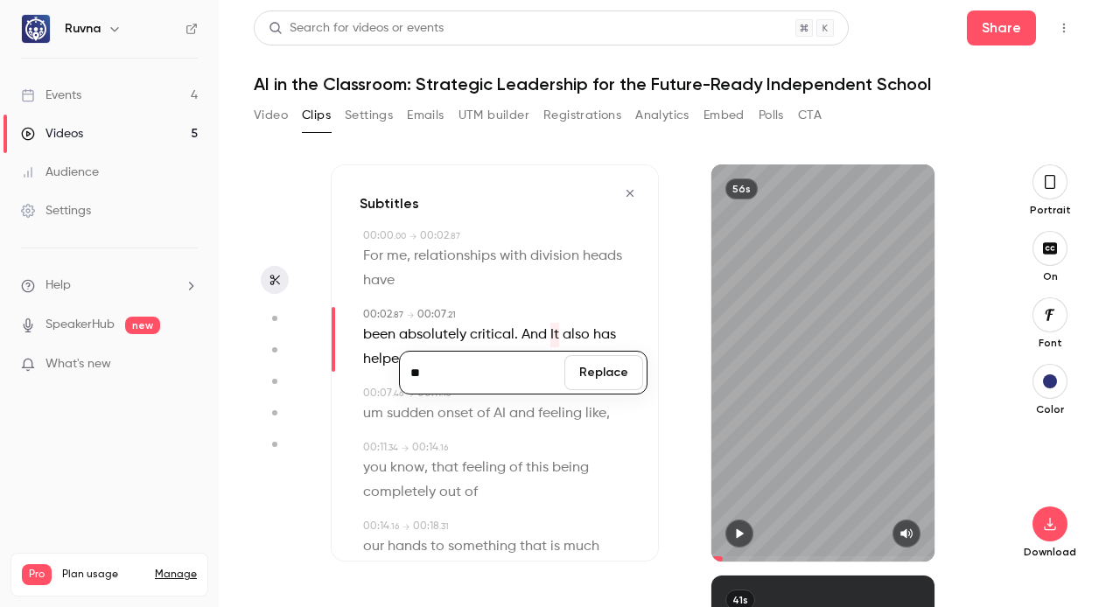
click at [416, 373] on input "**" at bounding box center [483, 372] width 158 height 35
type input "*"
type input "**"
click at [599, 377] on button "Replace" at bounding box center [604, 372] width 79 height 35
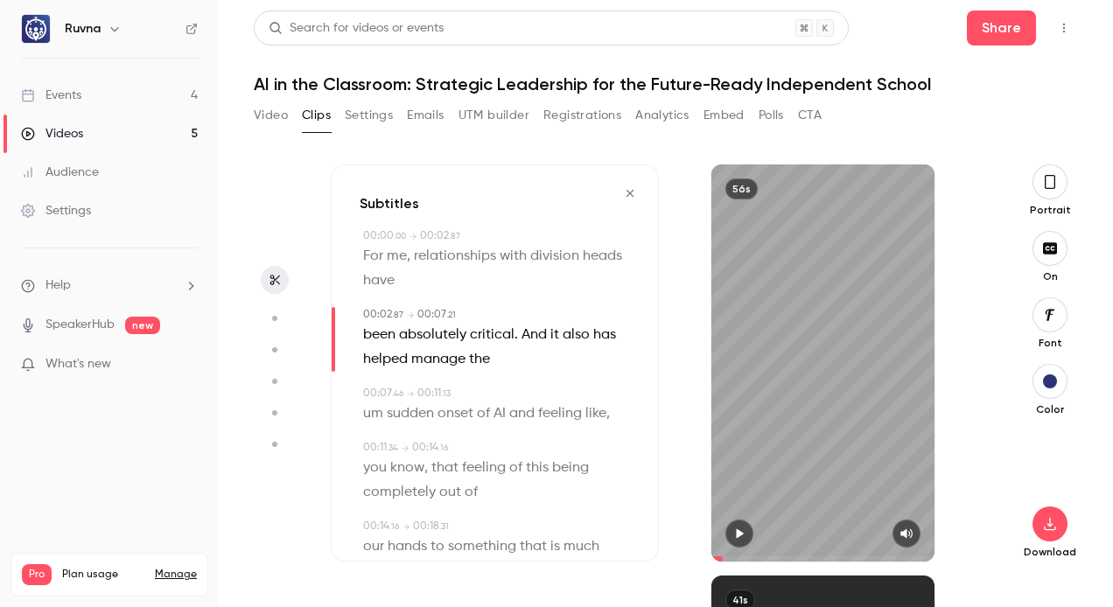
click at [744, 533] on icon "button" at bounding box center [740, 534] width 14 height 12
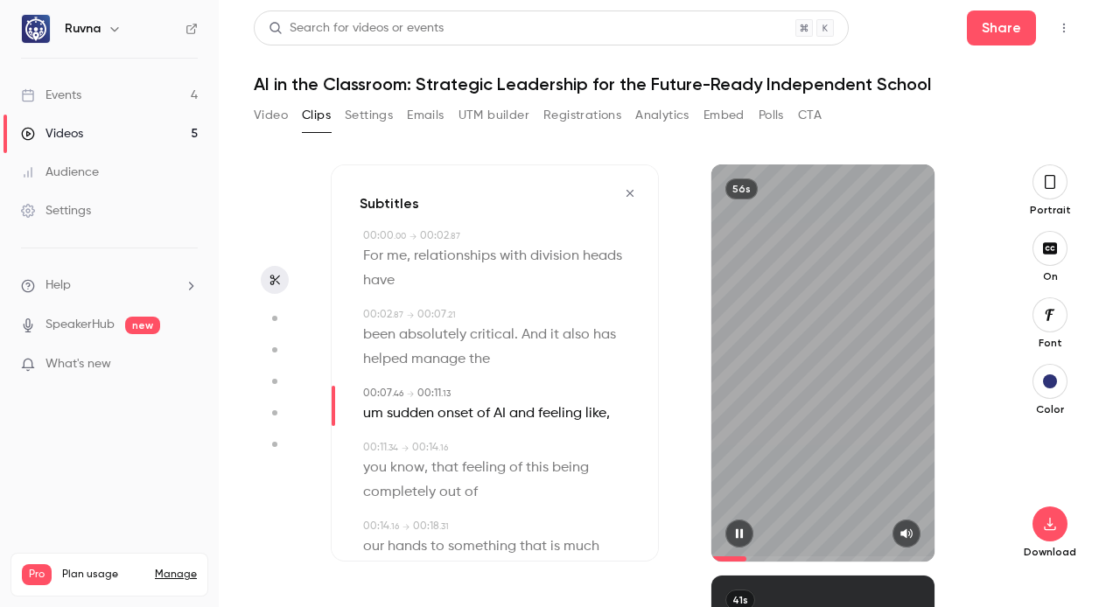
click at [738, 542] on button "button" at bounding box center [740, 534] width 28 height 28
click at [379, 414] on span "um" at bounding box center [373, 414] width 20 height 25
type input "***"
click at [379, 418] on div "Edit" at bounding box center [374, 446] width 50 height 56
click at [379, 445] on button "Edit" at bounding box center [367, 446] width 60 height 28
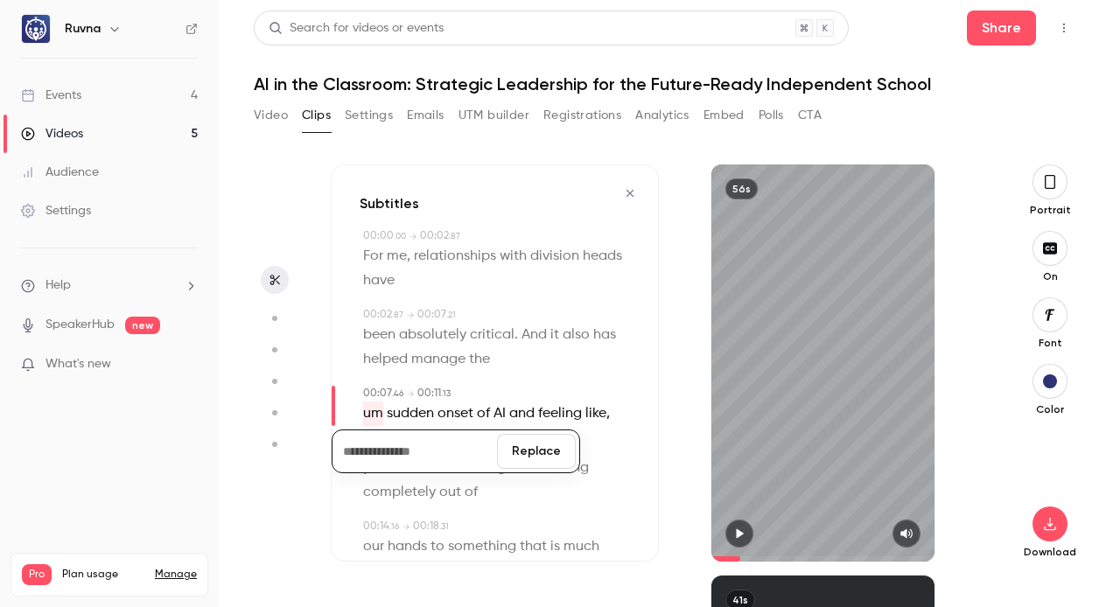
click at [545, 453] on button "Replace" at bounding box center [536, 451] width 79 height 35
click at [742, 528] on icon "button" at bounding box center [740, 534] width 14 height 12
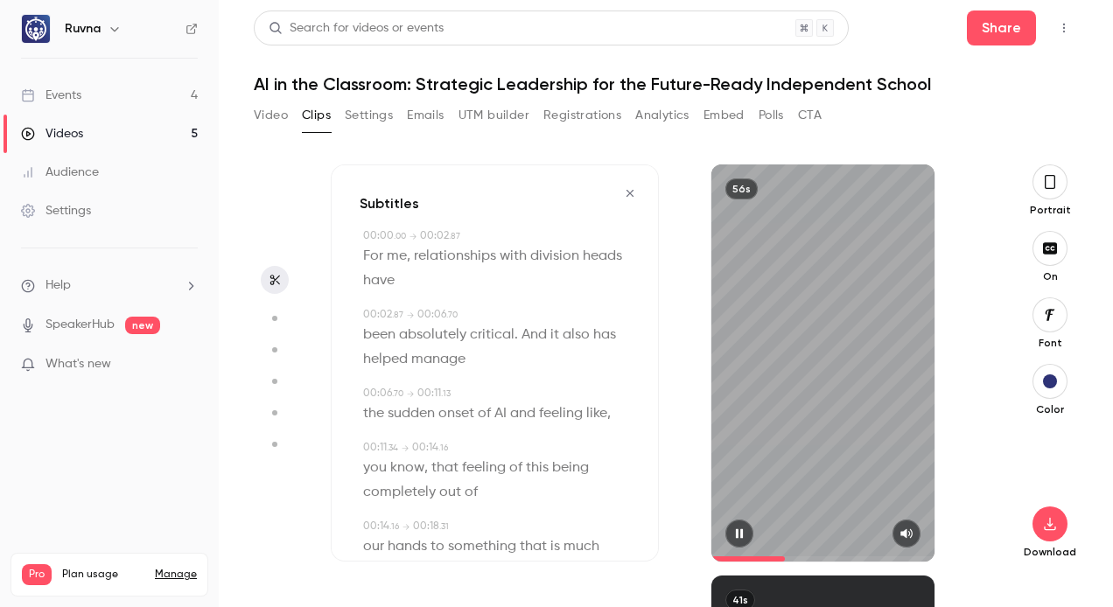
click at [741, 538] on icon "button" at bounding box center [740, 534] width 14 height 12
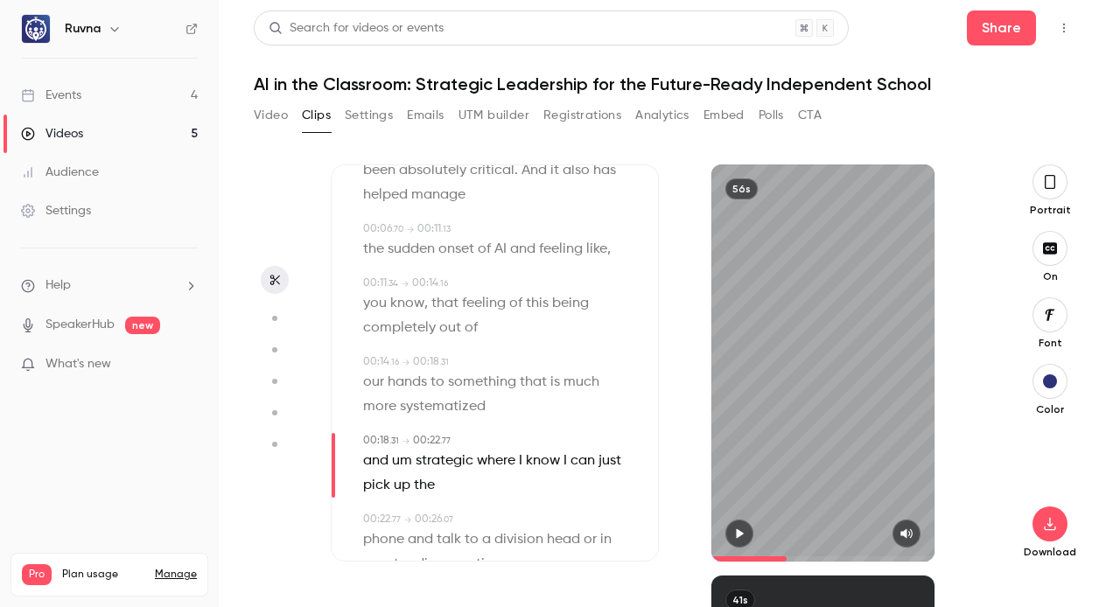
scroll to position [192, 0]
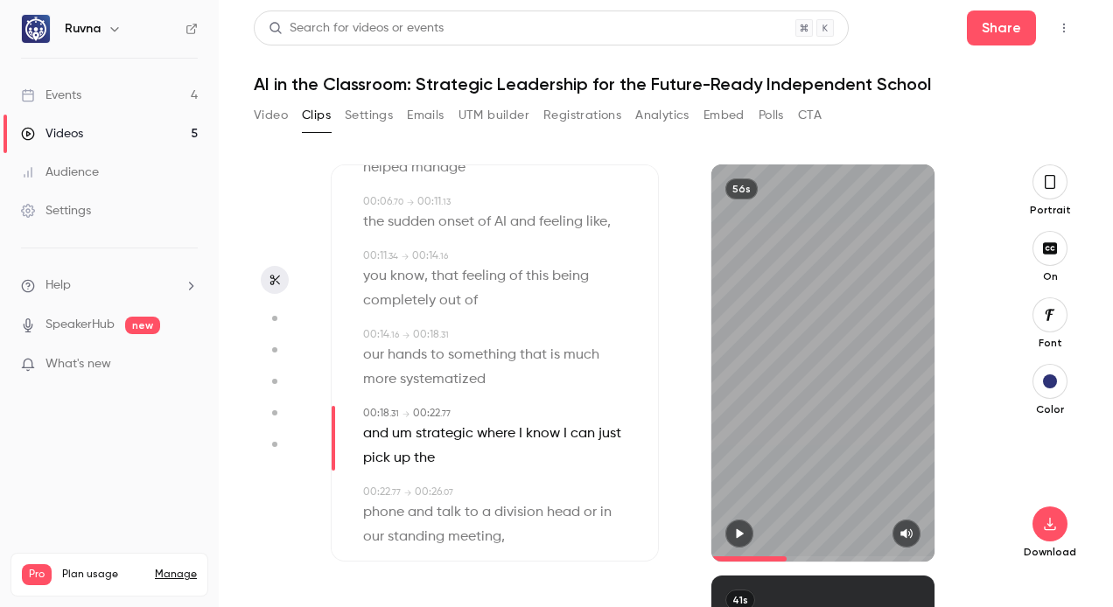
click at [402, 432] on span "um" at bounding box center [402, 434] width 20 height 25
type input "****"
click at [404, 461] on button "Edit" at bounding box center [396, 466] width 60 height 28
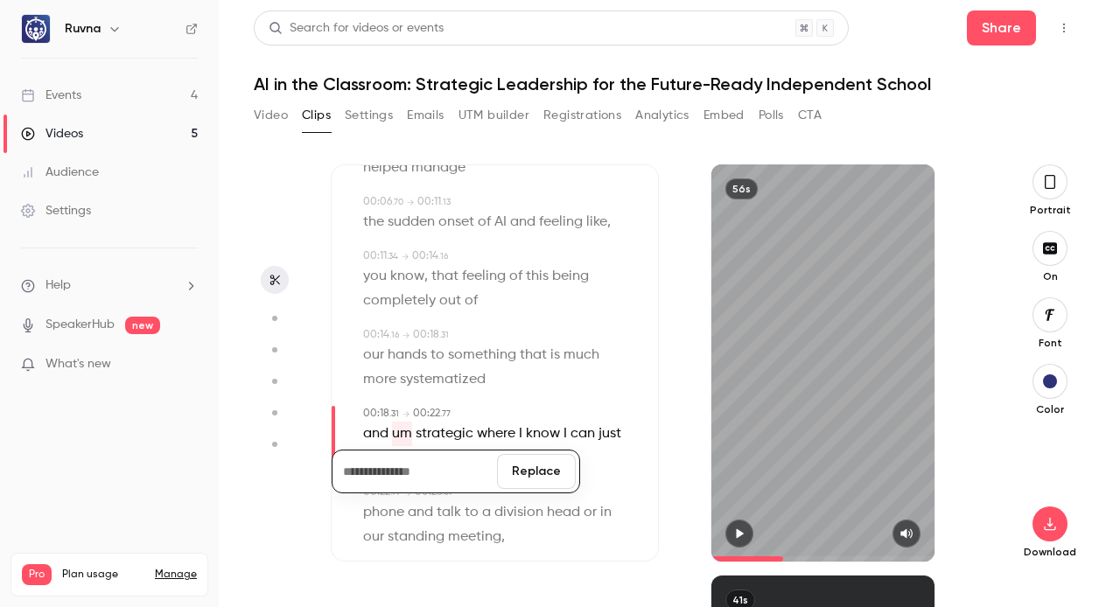
click at [528, 472] on button "Replace" at bounding box center [536, 471] width 79 height 35
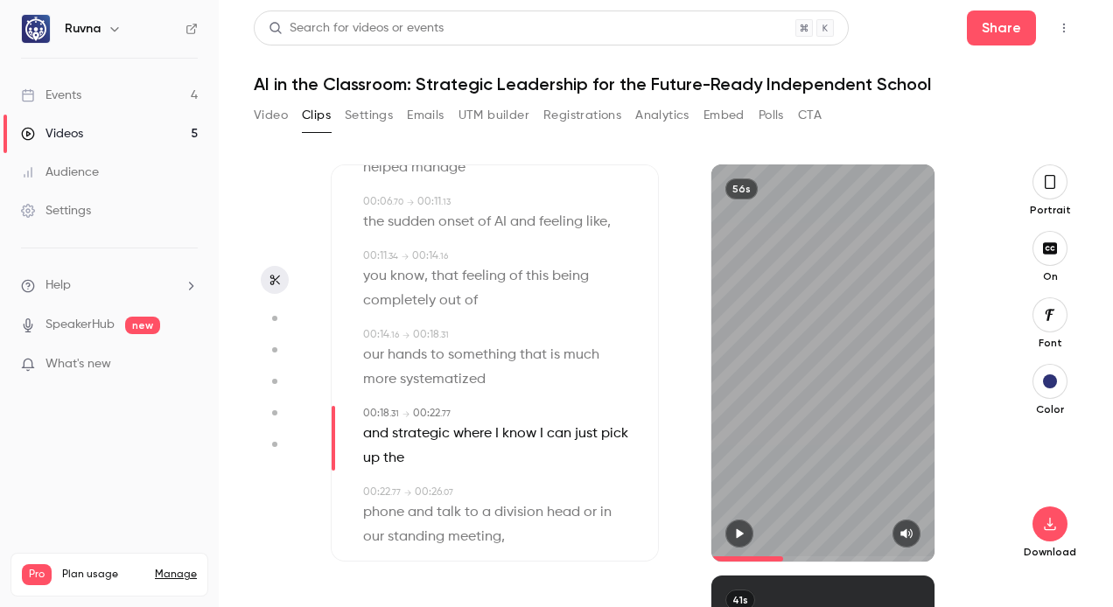
click at [743, 538] on icon "button" at bounding box center [740, 534] width 14 height 12
click at [741, 535] on icon "button" at bounding box center [739, 535] width 7 height 10
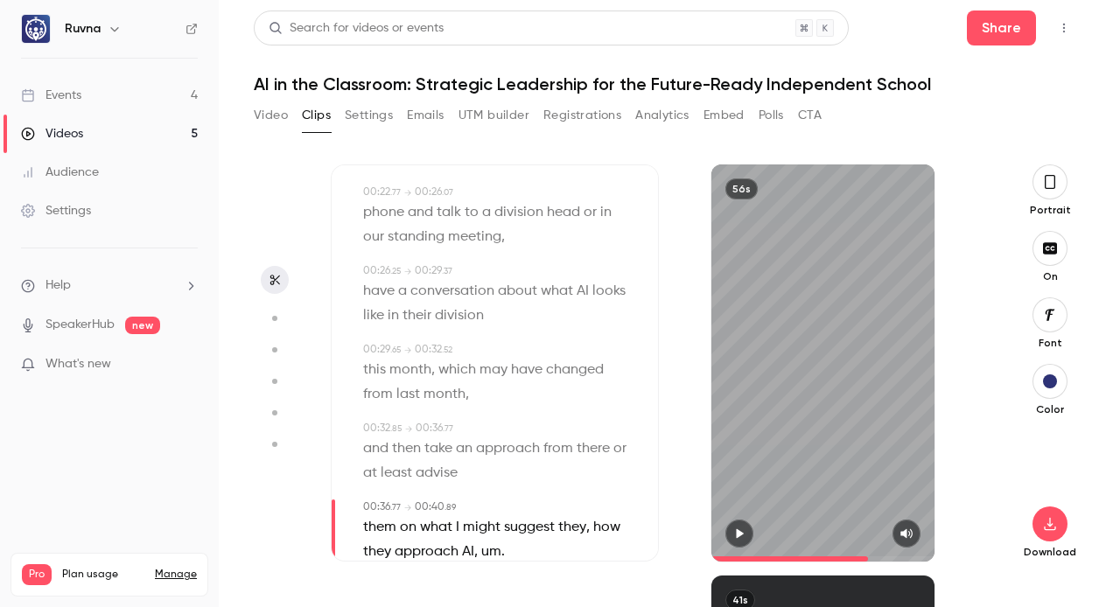
scroll to position [568, 0]
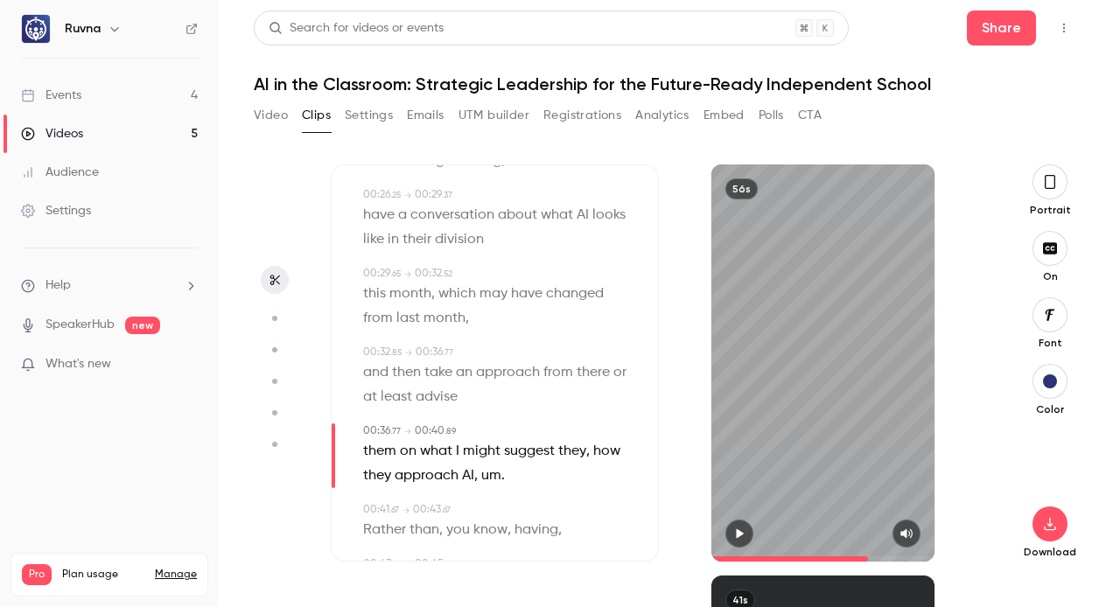
click at [505, 474] on span "." at bounding box center [504, 476] width 4 height 25
type input "****"
click at [529, 498] on button "Edit" at bounding box center [516, 508] width 60 height 28
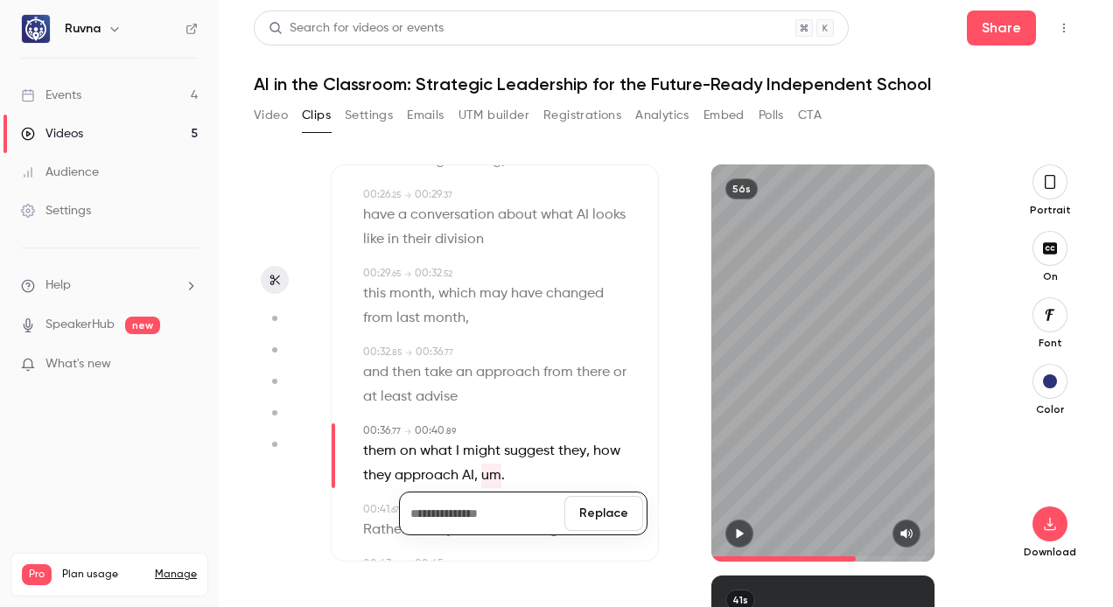
click at [609, 509] on button "Replace" at bounding box center [604, 513] width 79 height 35
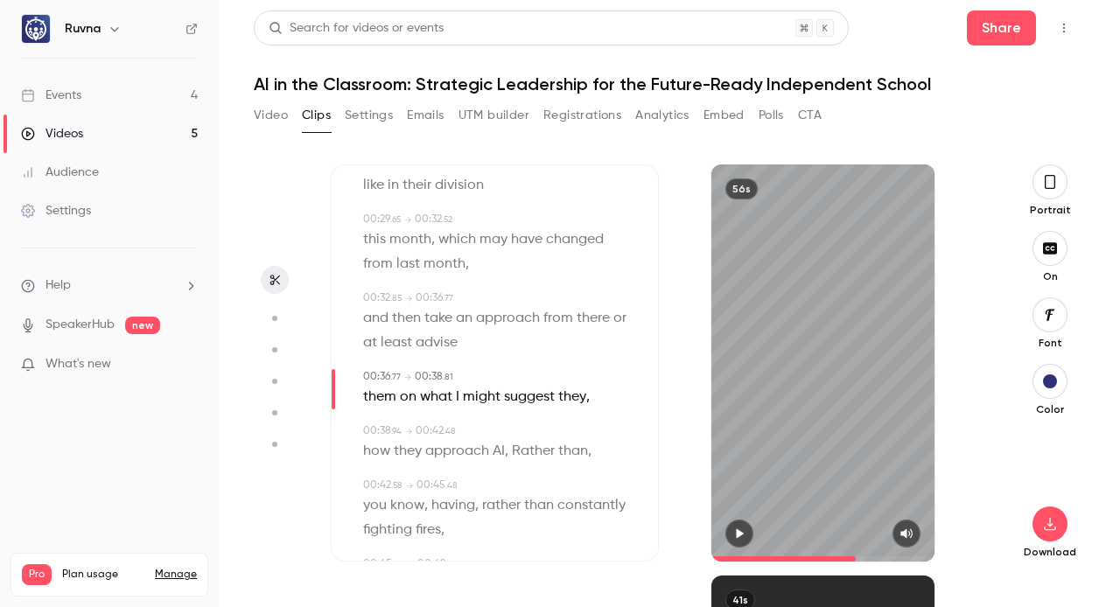
scroll to position [623, 0]
click at [487, 456] on span "approach" at bounding box center [457, 451] width 64 height 25
type input "****"
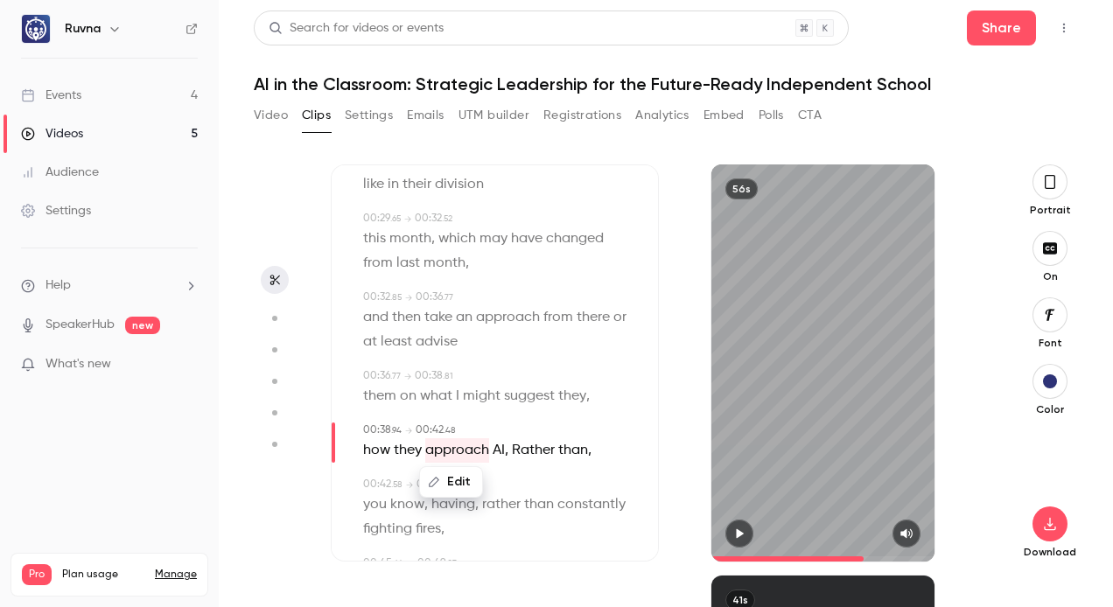
click at [500, 453] on span "AI" at bounding box center [499, 451] width 12 height 25
click at [501, 483] on button "Edit" at bounding box center [493, 482] width 60 height 28
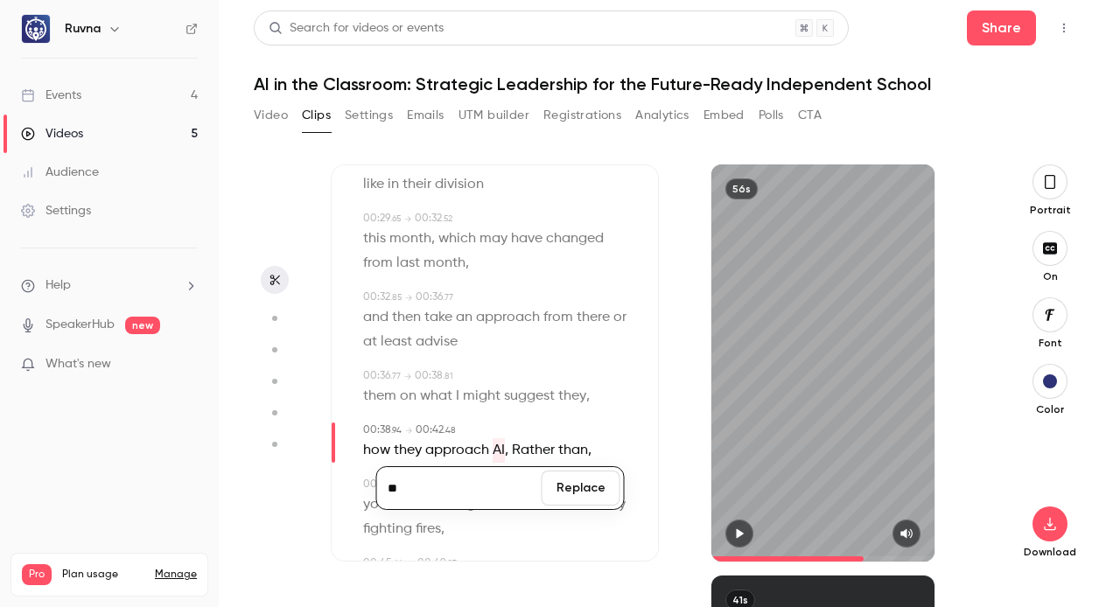
click at [481, 482] on input "**" at bounding box center [460, 488] width 158 height 35
type input "***"
click at [574, 496] on button "Replace" at bounding box center [581, 488] width 79 height 35
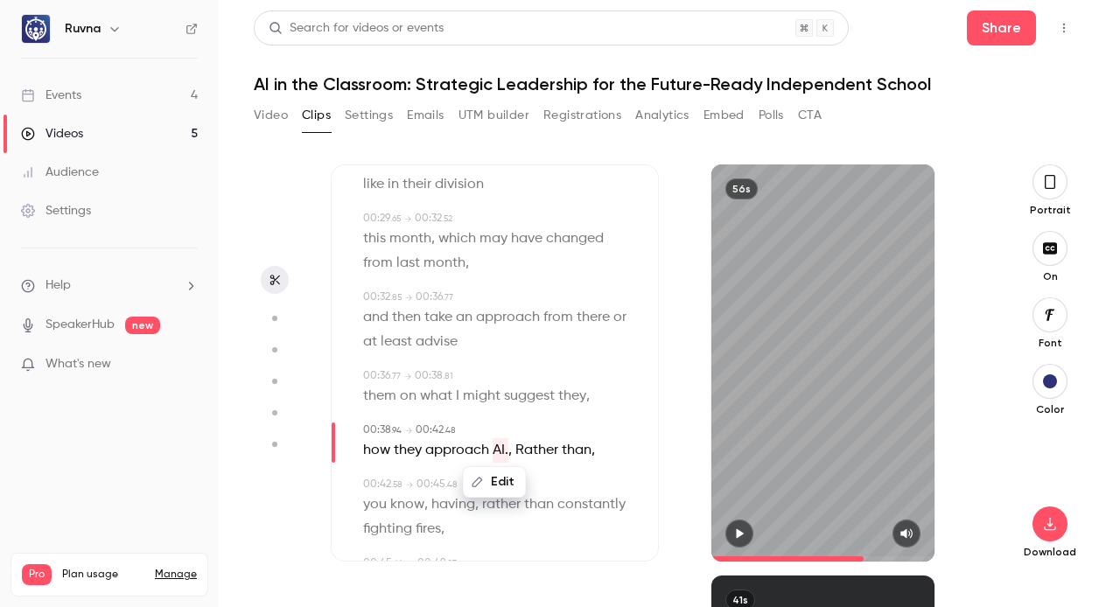
type input "****"
click at [509, 452] on span "," at bounding box center [511, 451] width 4 height 25
click at [514, 451] on span at bounding box center [514, 451] width 4 height 14
click at [512, 451] on span at bounding box center [514, 451] width 4 height 14
drag, startPoint x: 511, startPoint y: 452, endPoint x: 501, endPoint y: 452, distance: 10.5
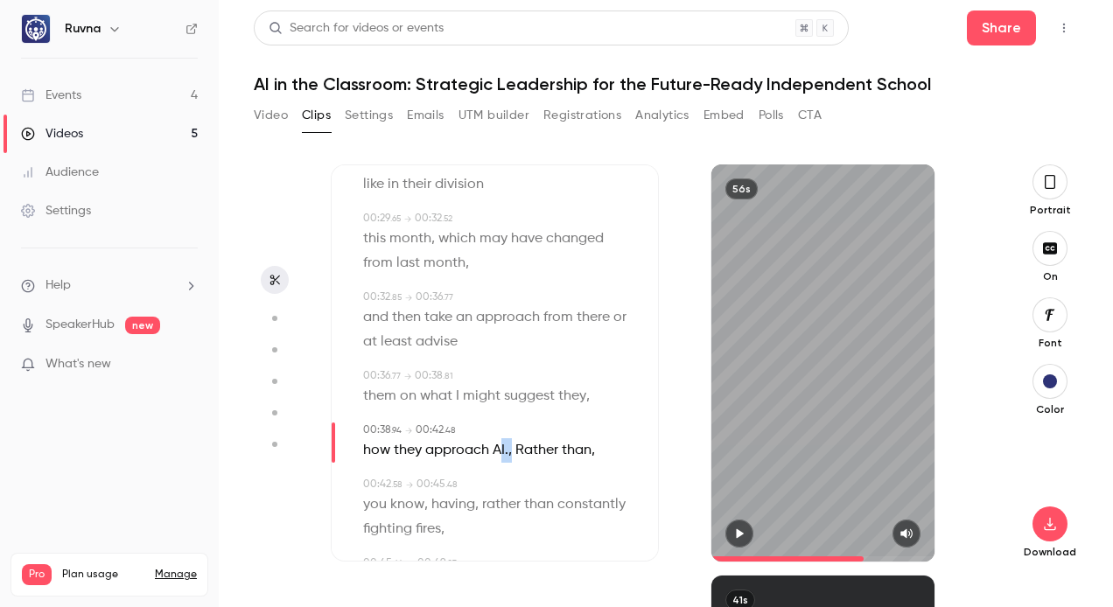
click at [501, 452] on p "how they approach AI. , Rather than ," at bounding box center [479, 451] width 232 height 25
click at [516, 487] on button "Edit" at bounding box center [504, 482] width 60 height 28
click at [484, 485] on input "****" at bounding box center [471, 488] width 158 height 35
type input "***"
click at [591, 488] on button "Replace" at bounding box center [592, 488] width 79 height 35
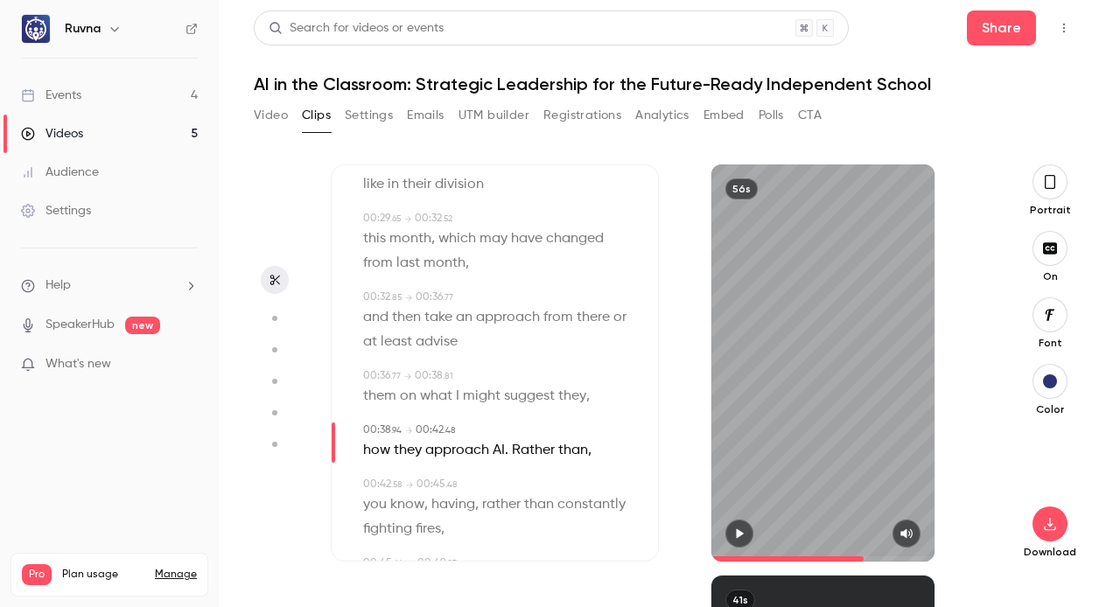
click at [744, 534] on icon "button" at bounding box center [740, 534] width 14 height 12
click at [735, 529] on icon "button" at bounding box center [740, 534] width 14 height 12
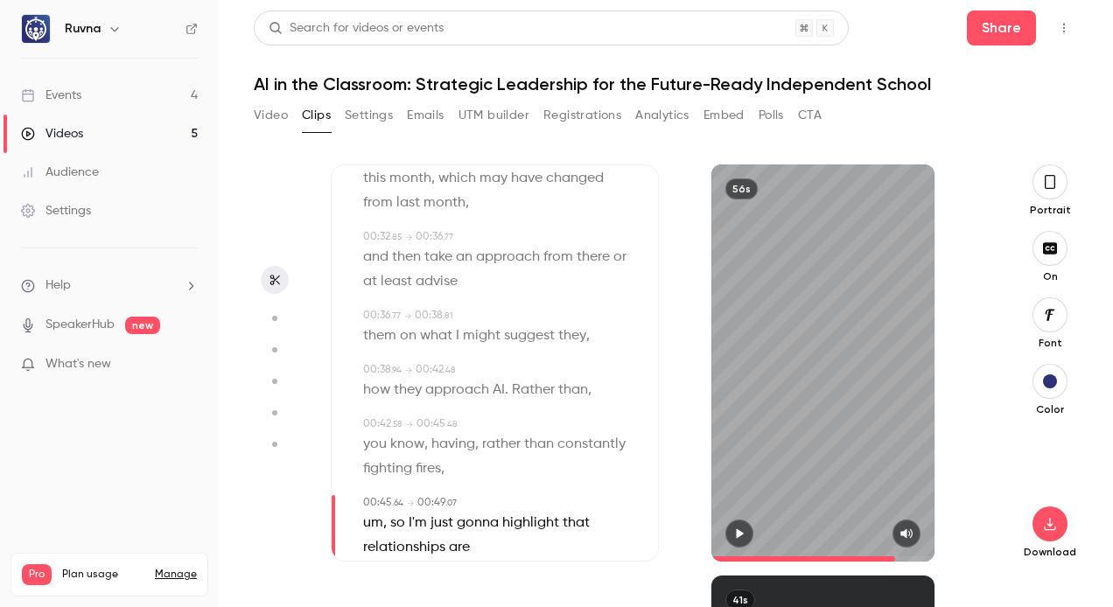
scroll to position [685, 0]
drag, startPoint x: 519, startPoint y: 467, endPoint x: 484, endPoint y: 467, distance: 35.0
click at [484, 467] on p "you know , having , rather than constantly fighting fires ," at bounding box center [496, 456] width 267 height 49
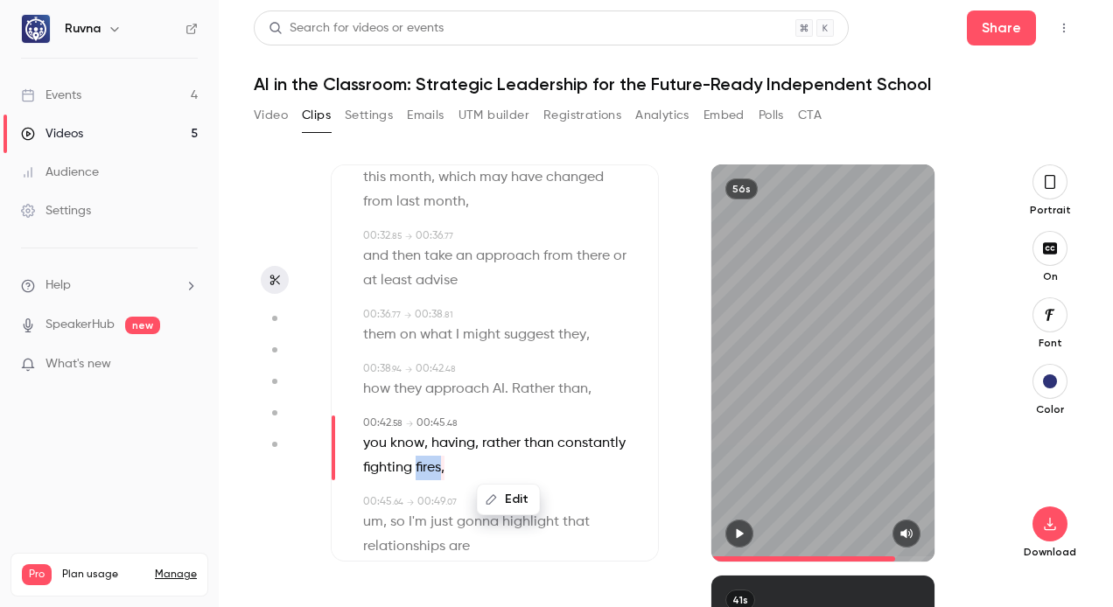
type input "****"
click at [510, 498] on button "Edit" at bounding box center [509, 500] width 60 height 28
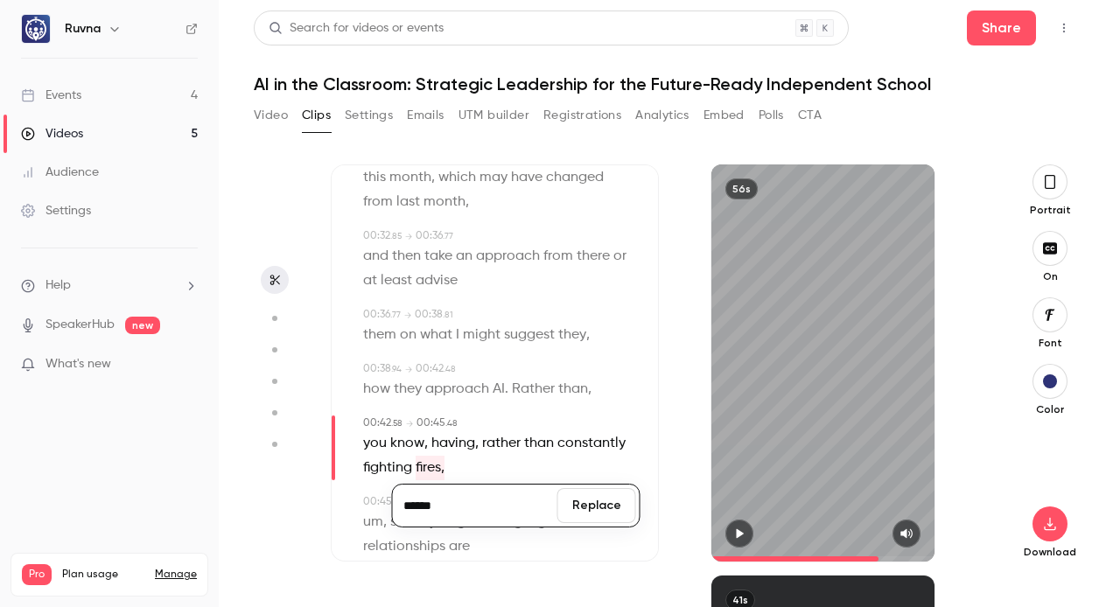
click at [452, 496] on input "******" at bounding box center [476, 505] width 158 height 35
click at [456, 505] on input "******" at bounding box center [476, 505] width 158 height 35
type input "******"
click at [584, 506] on button "Replace" at bounding box center [597, 505] width 79 height 35
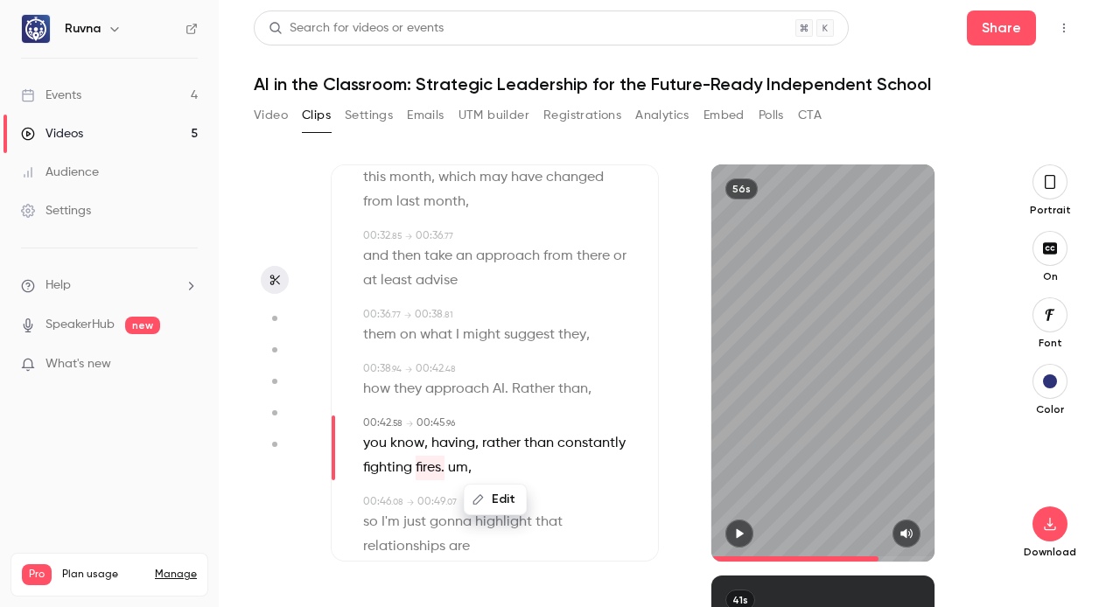
type input "****"
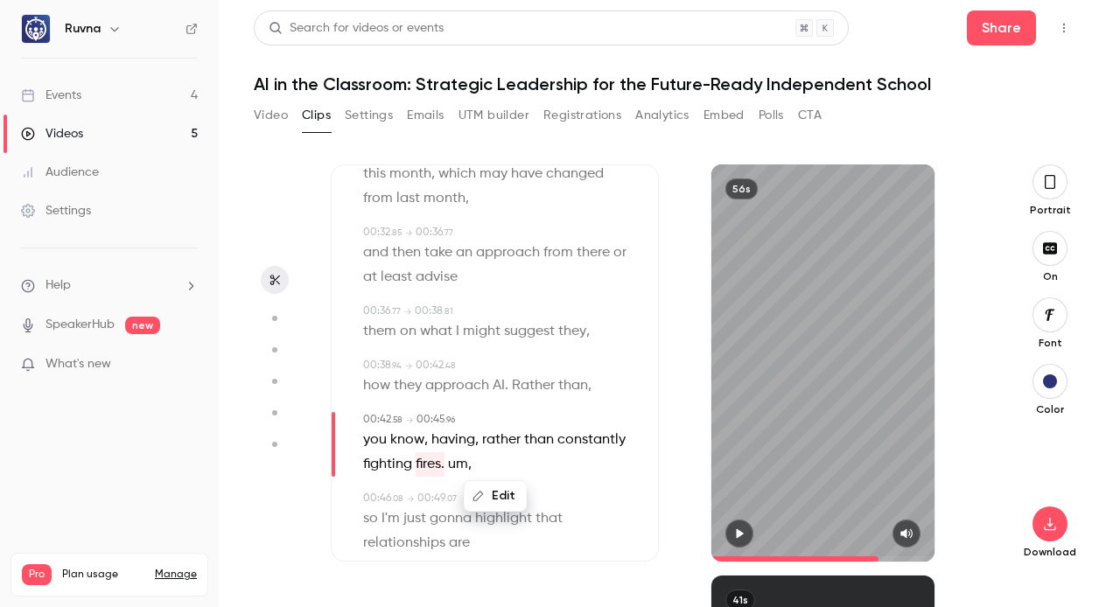
click at [468, 463] on span "um" at bounding box center [458, 465] width 20 height 25
drag, startPoint x: 549, startPoint y: 466, endPoint x: 522, endPoint y: 464, distance: 27.2
click at [522, 464] on p "you know , having , rather than constantly fighting fires. um ," at bounding box center [496, 452] width 267 height 49
click at [535, 494] on button "Edit" at bounding box center [535, 496] width 60 height 28
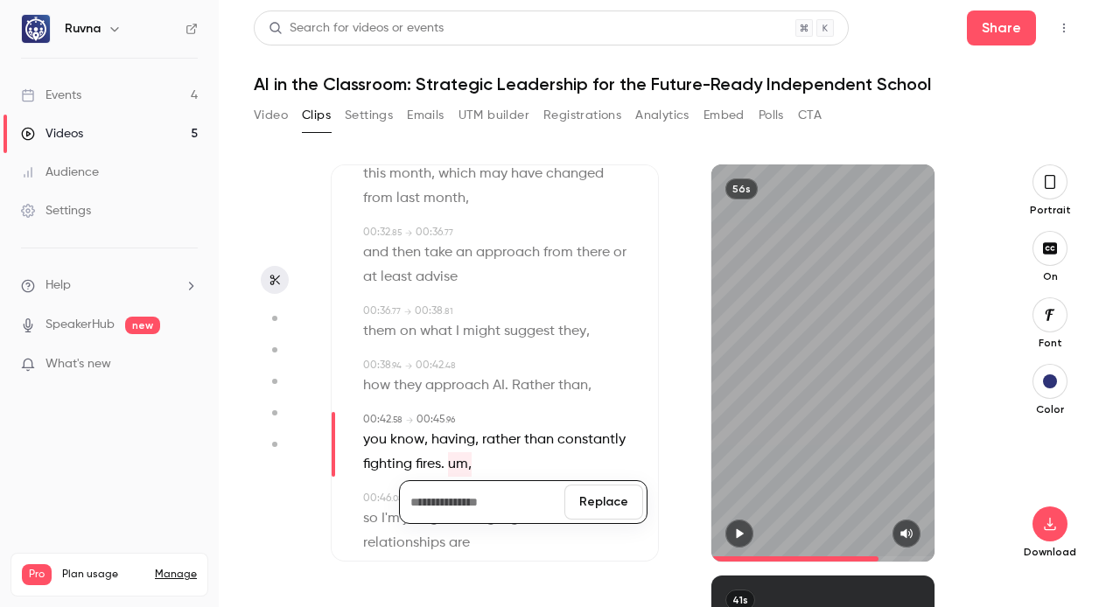
click at [573, 504] on button "Replace" at bounding box center [604, 502] width 79 height 35
click at [372, 517] on span "so" at bounding box center [370, 519] width 15 height 25
type input "****"
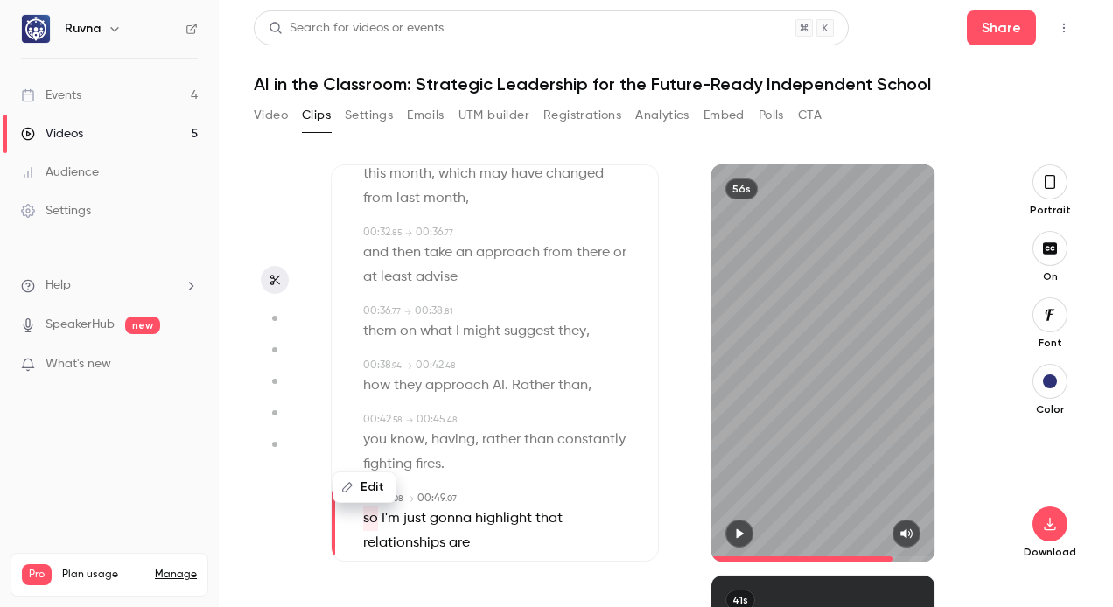
click at [376, 491] on button "Edit" at bounding box center [364, 488] width 60 height 28
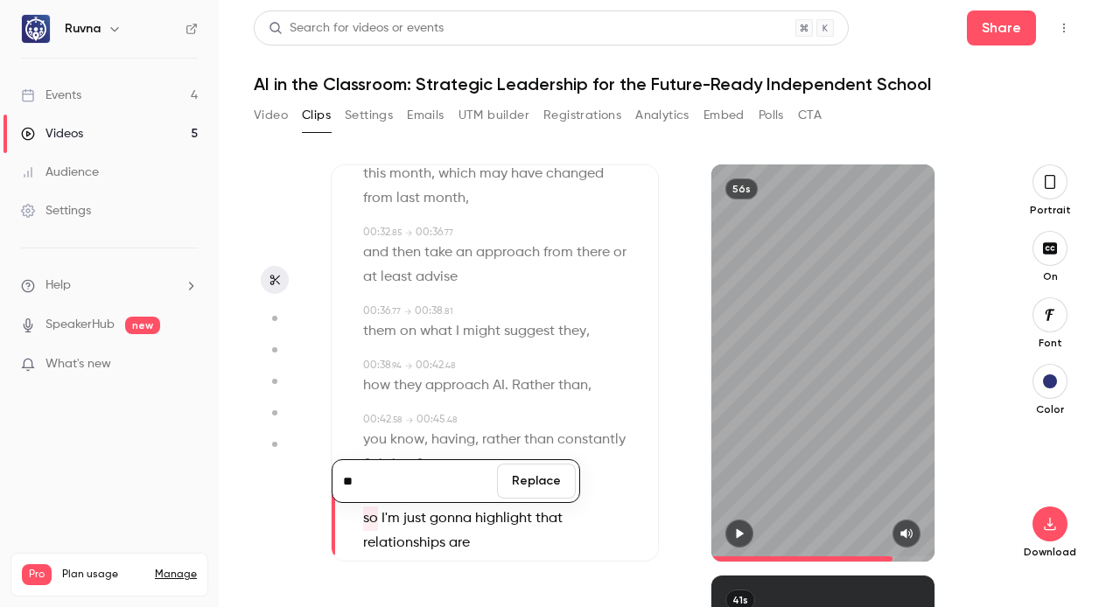
click at [350, 485] on input "**" at bounding box center [415, 481] width 158 height 35
type input "**"
click at [529, 486] on button "Replace" at bounding box center [536, 481] width 79 height 35
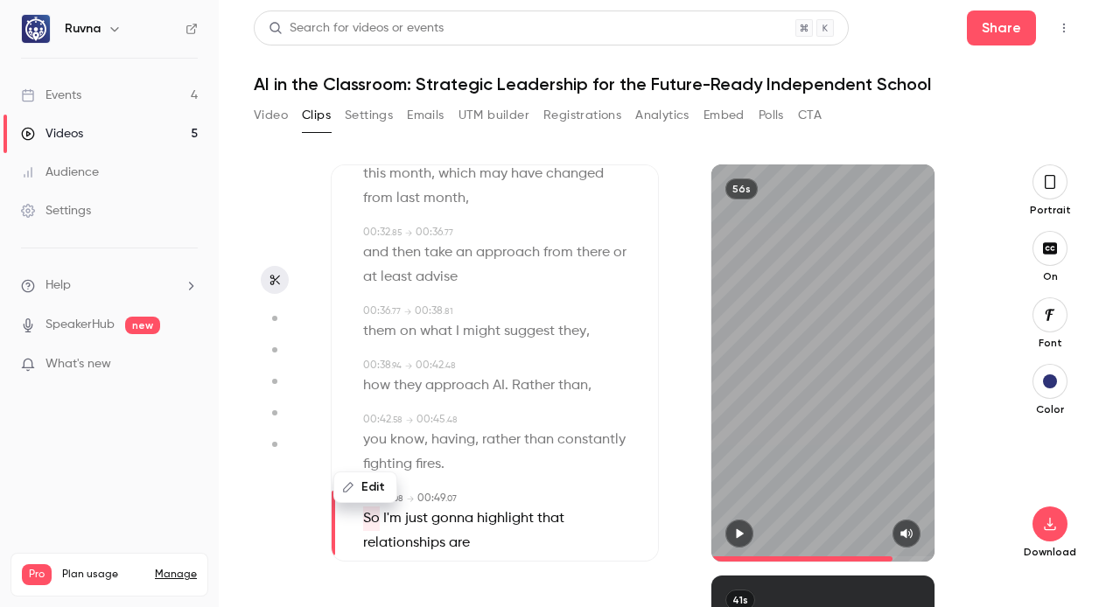
click at [738, 529] on icon "button" at bounding box center [740, 534] width 14 height 12
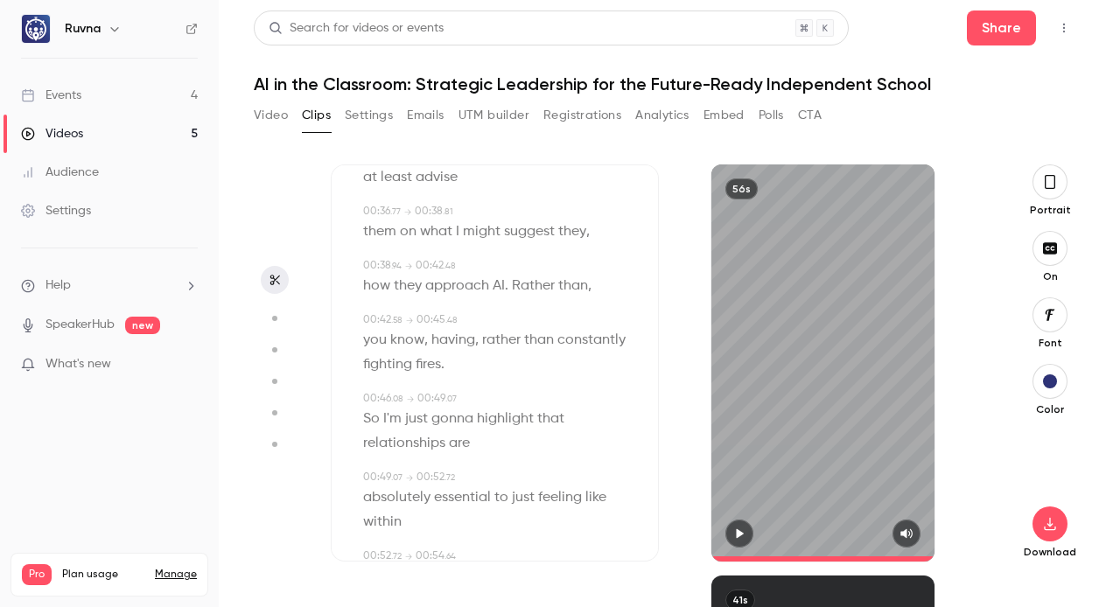
scroll to position [933, 0]
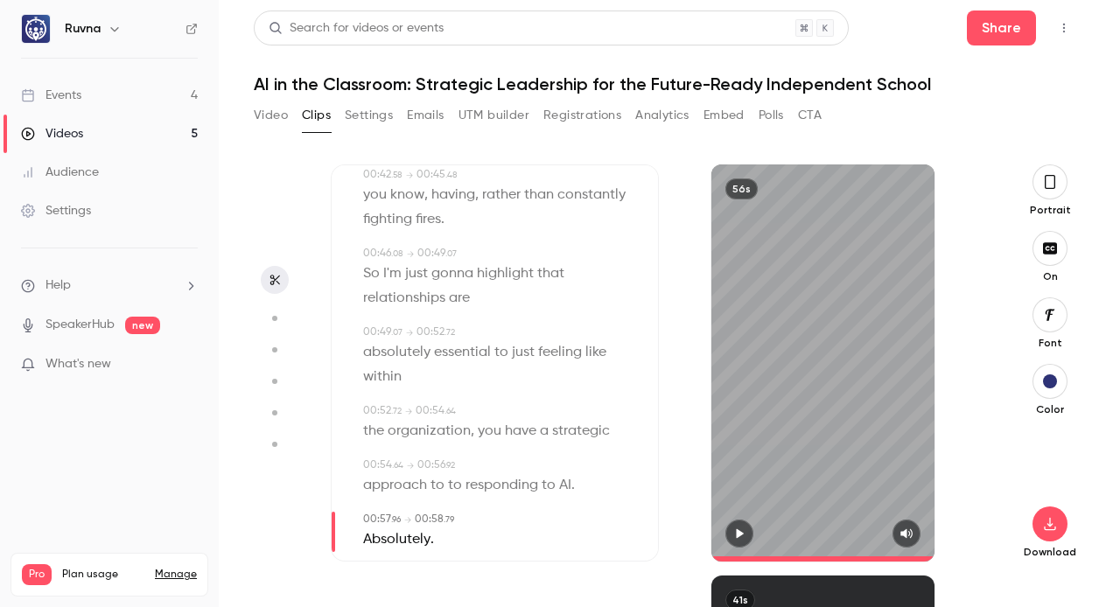
click at [453, 485] on span "to" at bounding box center [455, 486] width 14 height 25
type input "****"
click at [458, 529] on button "Edit" at bounding box center [448, 517] width 60 height 28
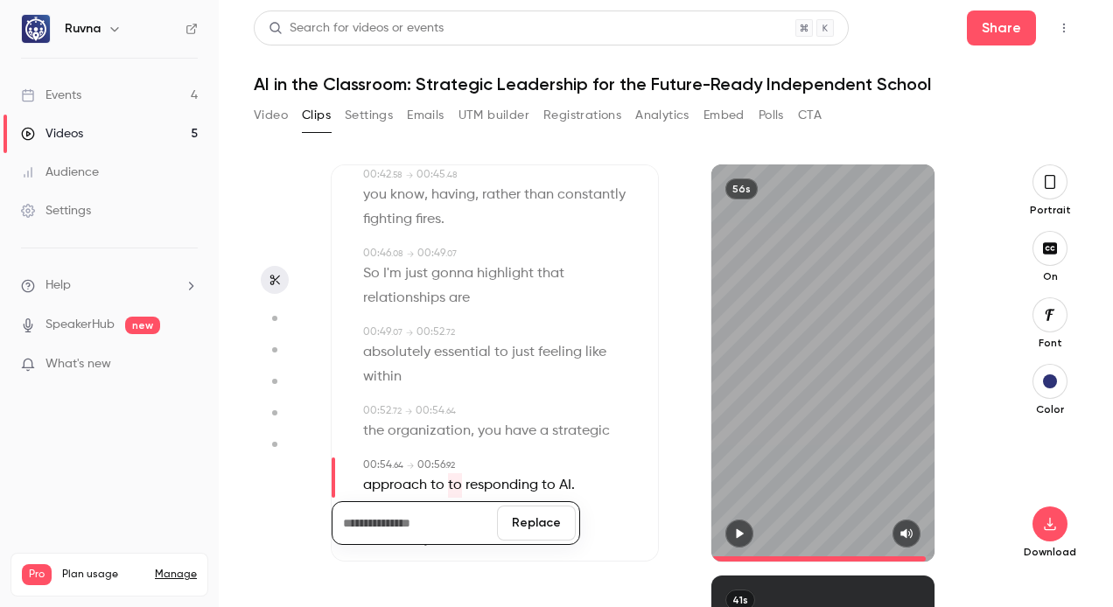
click at [558, 517] on button "Replace" at bounding box center [536, 523] width 79 height 35
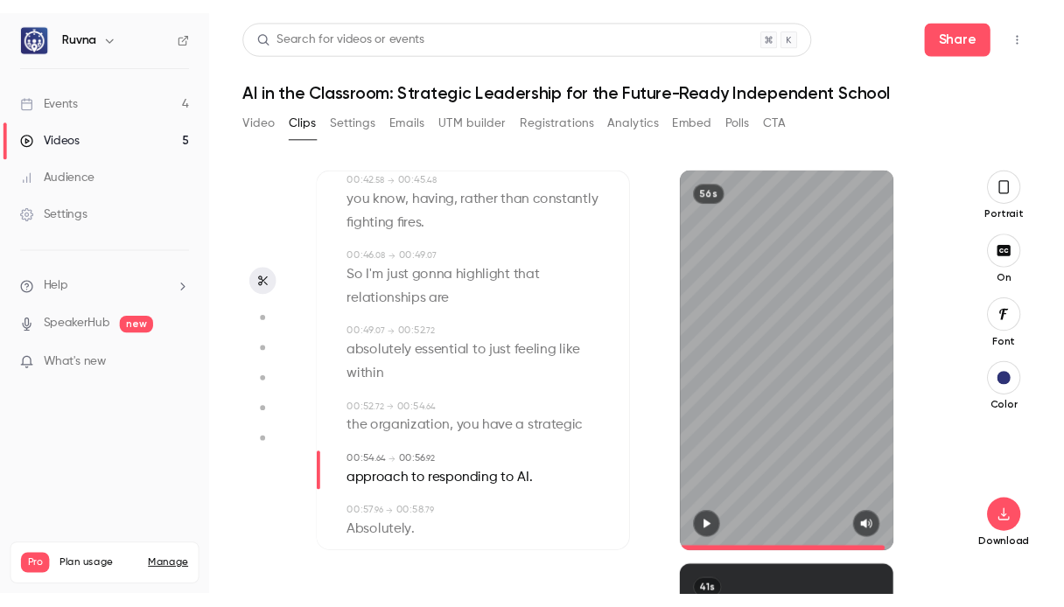
scroll to position [958, 0]
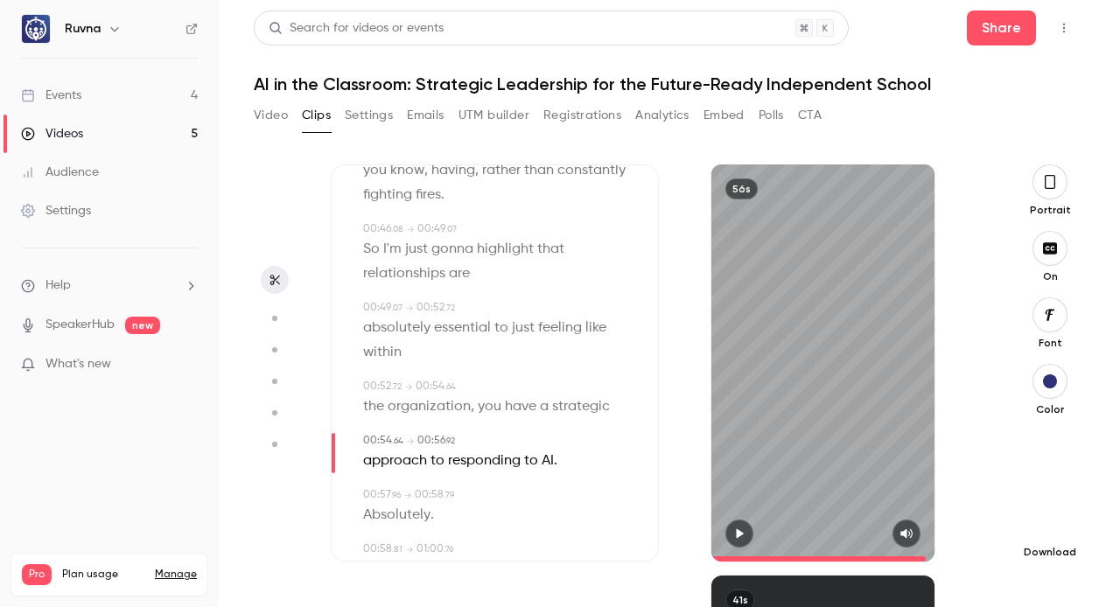
click at [1050, 525] on icon "button" at bounding box center [1049, 524] width 11 height 13
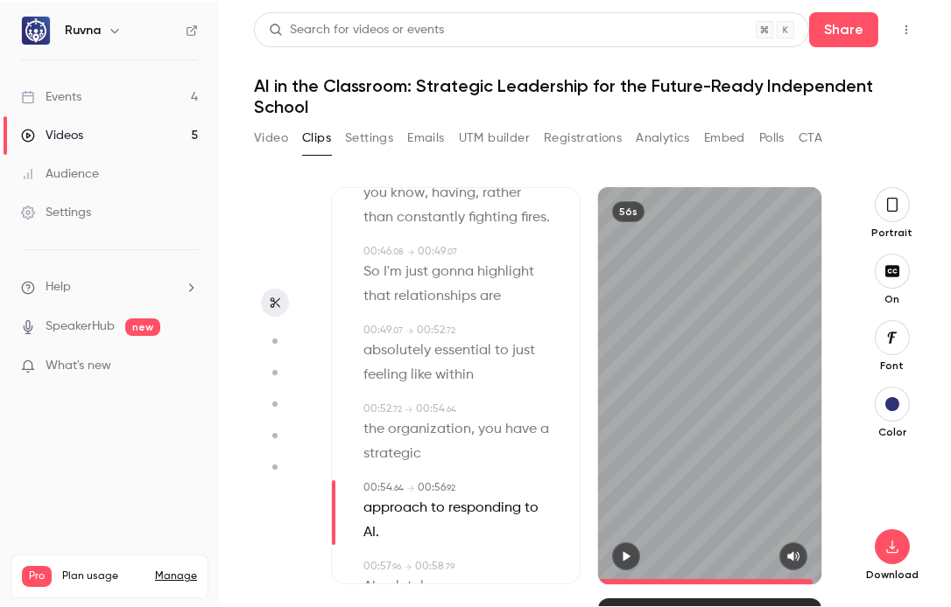
scroll to position [1227, 0]
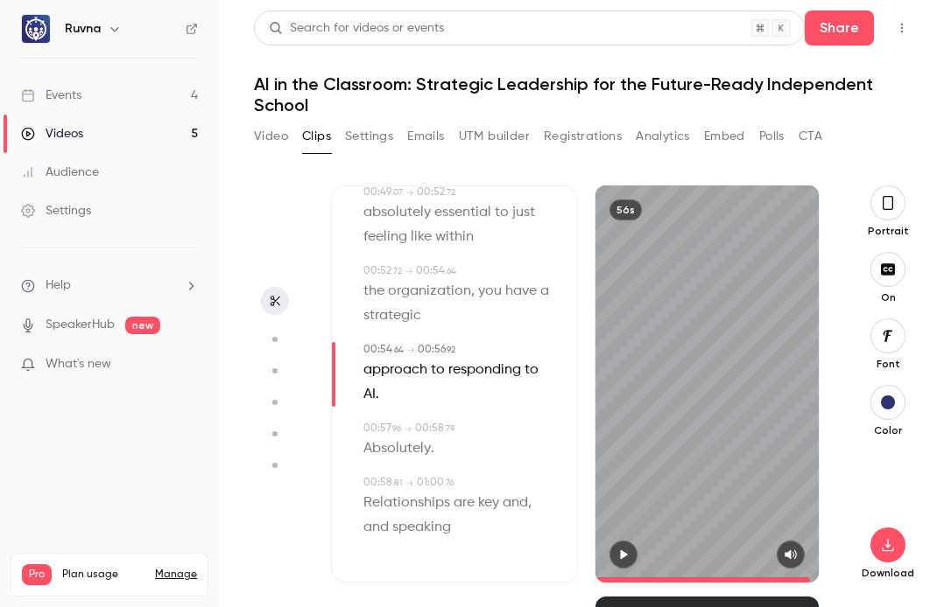
type input "****"
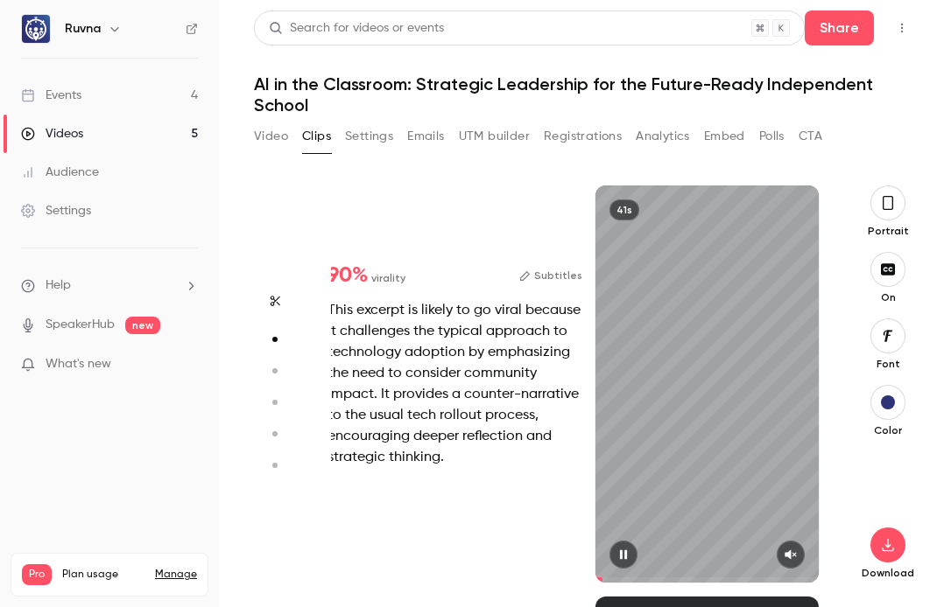
scroll to position [376, 0]
type input "***"
type input "****"
type input "***"
type input "****"
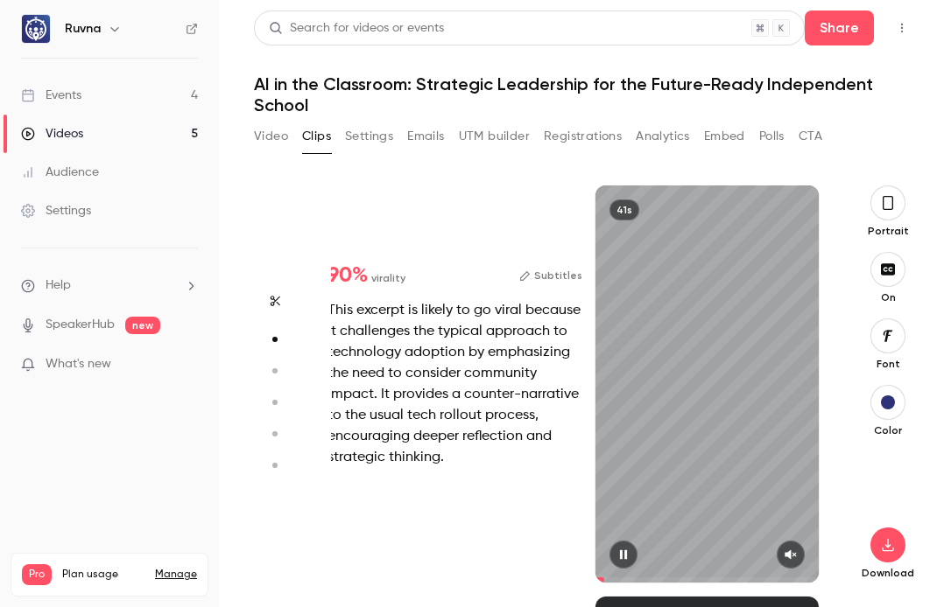
type input "***"
type input "****"
type input "*"
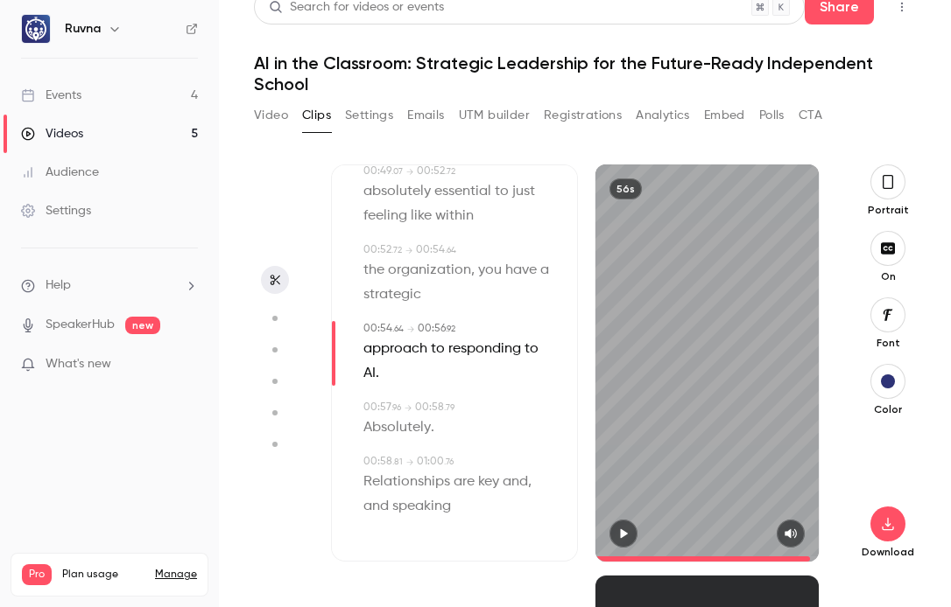
scroll to position [0, 0]
click at [882, 186] on icon "button" at bounding box center [887, 182] width 11 height 14
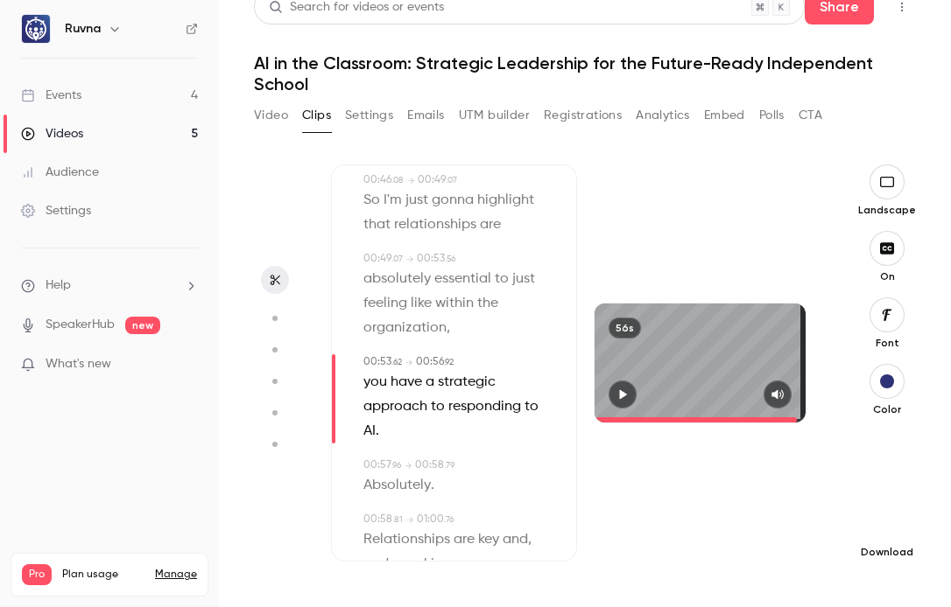
click at [881, 528] on icon "button" at bounding box center [886, 524] width 21 height 14
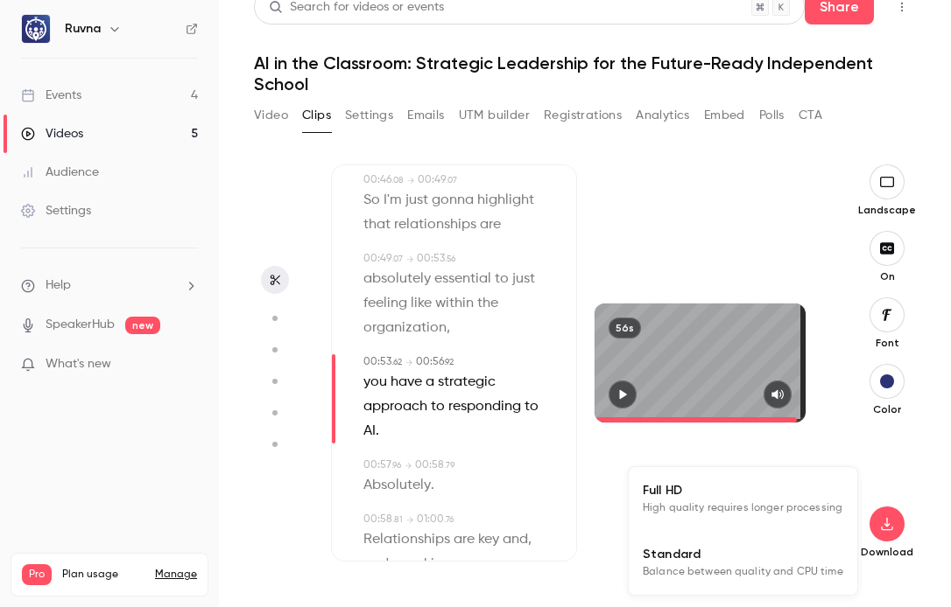
click at [746, 507] on span "High quality requires longer processing" at bounding box center [743, 509] width 200 height 18
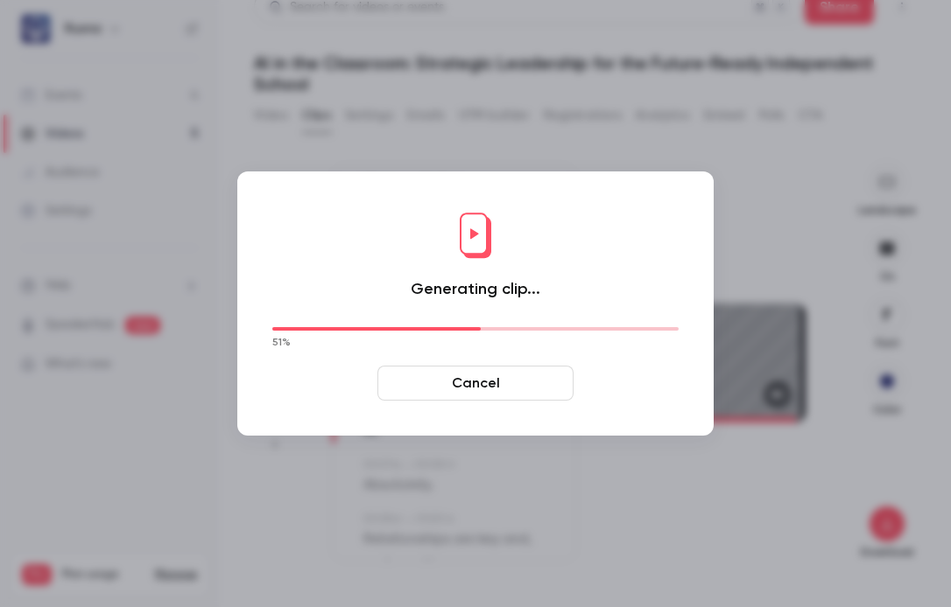
type input "****"
click at [692, 210] on div "Generating clip... 51 % Cancel" at bounding box center [475, 303] width 441 height 229
click at [468, 305] on div "Generating clip... 51 % Cancel" at bounding box center [475, 303] width 441 height 229
click at [515, 380] on button "Cancel" at bounding box center [475, 383] width 196 height 35
click at [484, 389] on button "Cancel" at bounding box center [475, 383] width 196 height 35
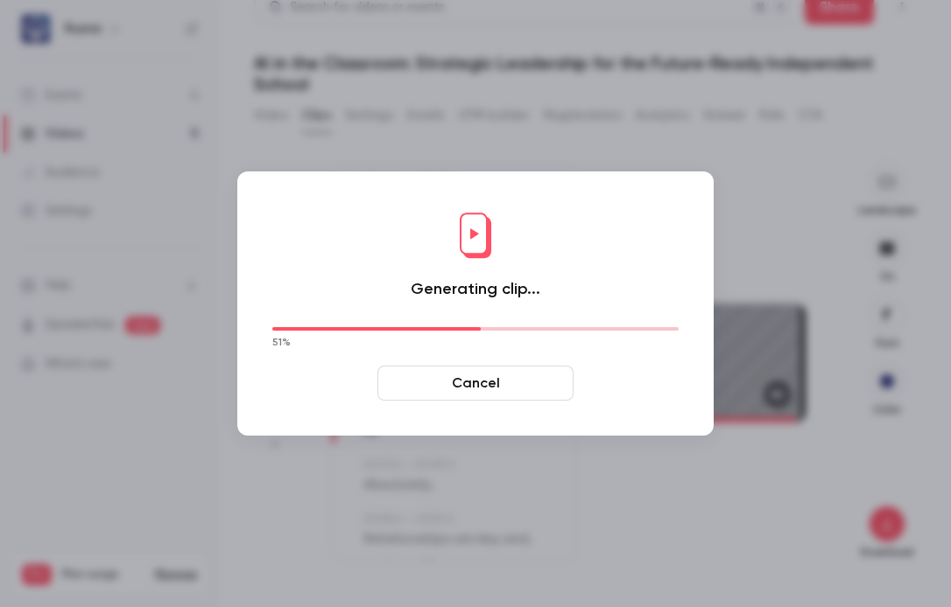
click at [484, 389] on button "Cancel" at bounding box center [475, 383] width 196 height 35
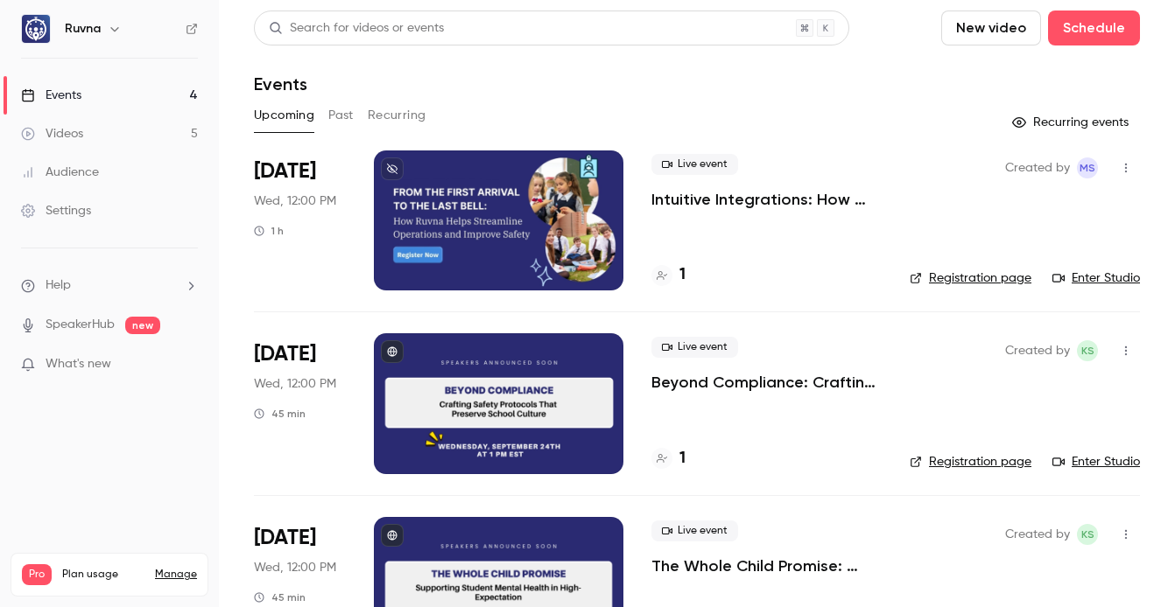
click at [75, 146] on link "Videos 5" at bounding box center [109, 134] width 219 height 39
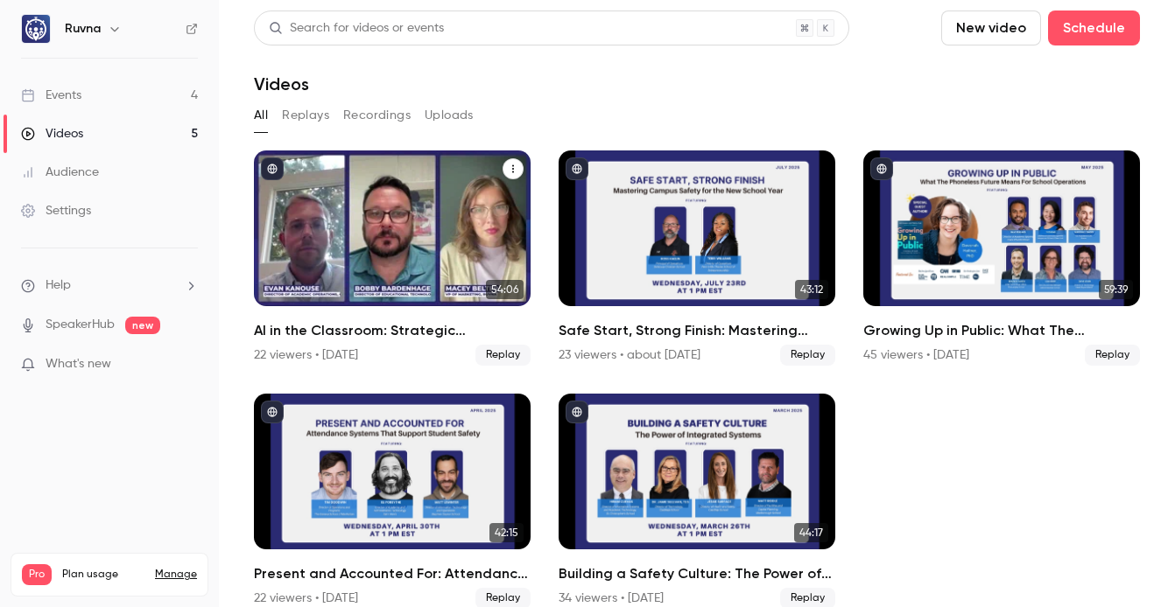
click at [379, 323] on h2 "AI in the Classroom: Strategic Leadership for the Future-Ready Independent Scho…" at bounding box center [392, 330] width 277 height 21
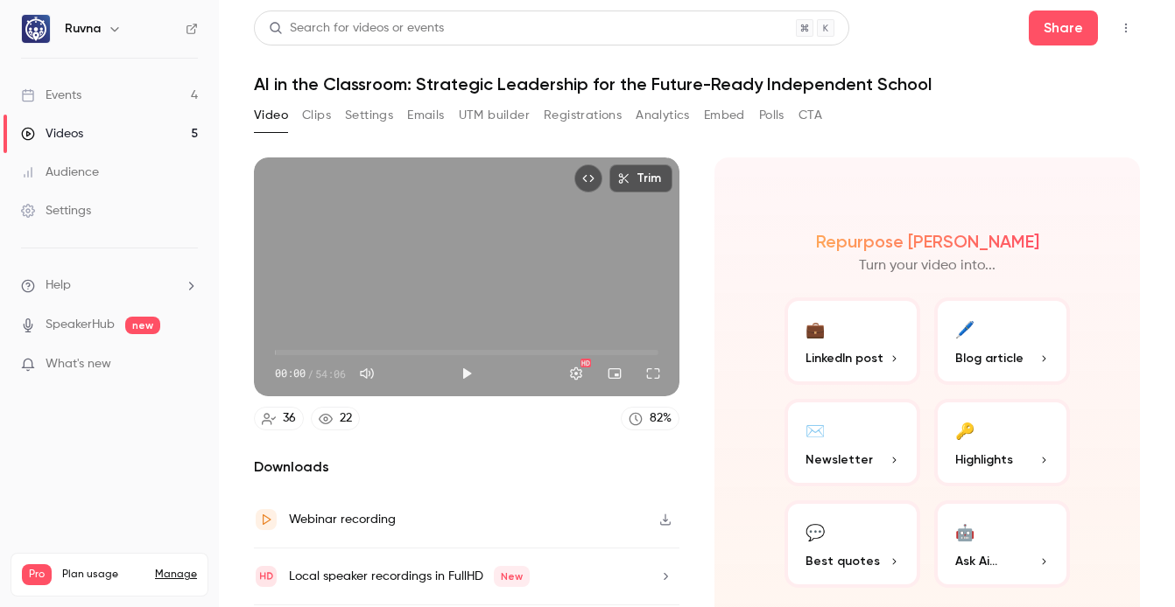
click at [302, 116] on button "Clips" at bounding box center [316, 116] width 29 height 28
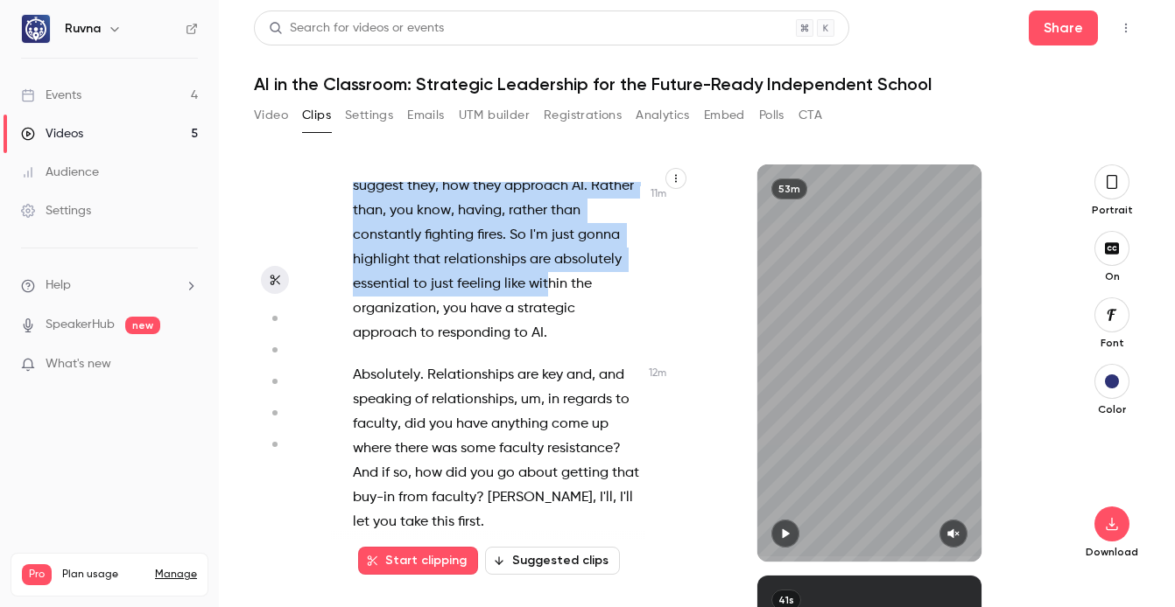
scroll to position [7489, 0]
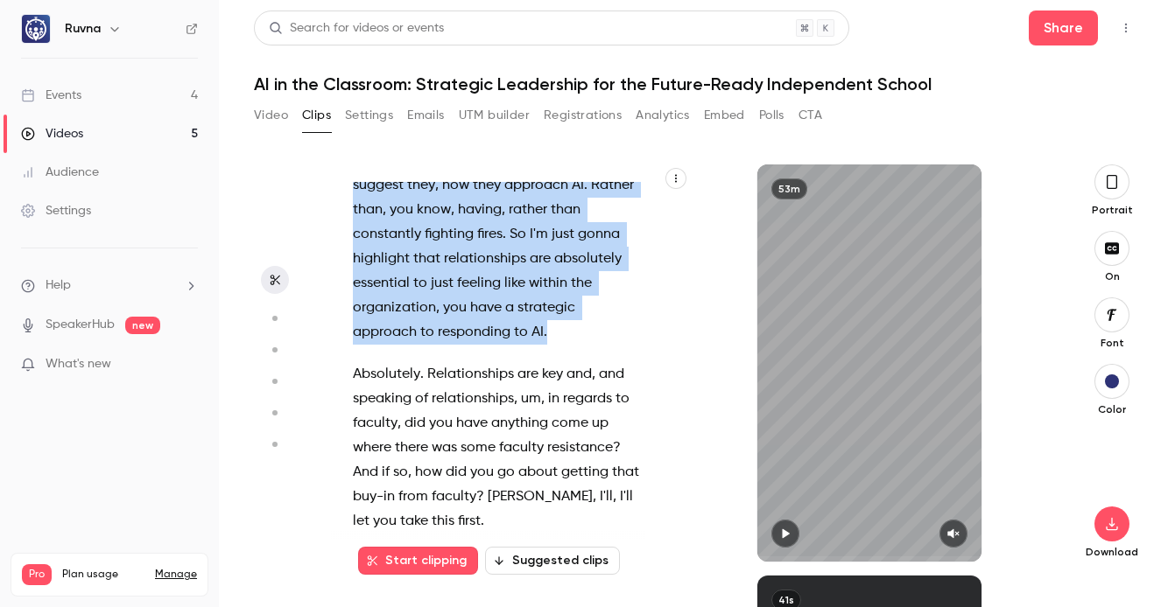
drag, startPoint x: 350, startPoint y: 243, endPoint x: 495, endPoint y: 502, distance: 296.3
click at [495, 502] on div "All right , we are live . See a few people in the waiting room . So we'll give …" at bounding box center [506, 372] width 350 height 380
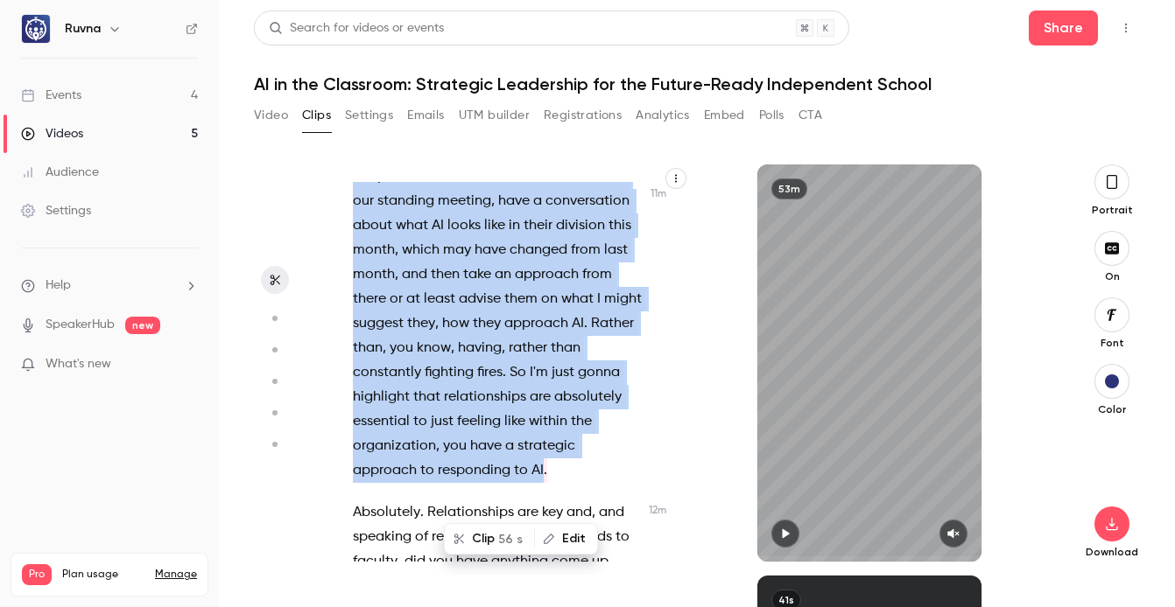
scroll to position [7131, 0]
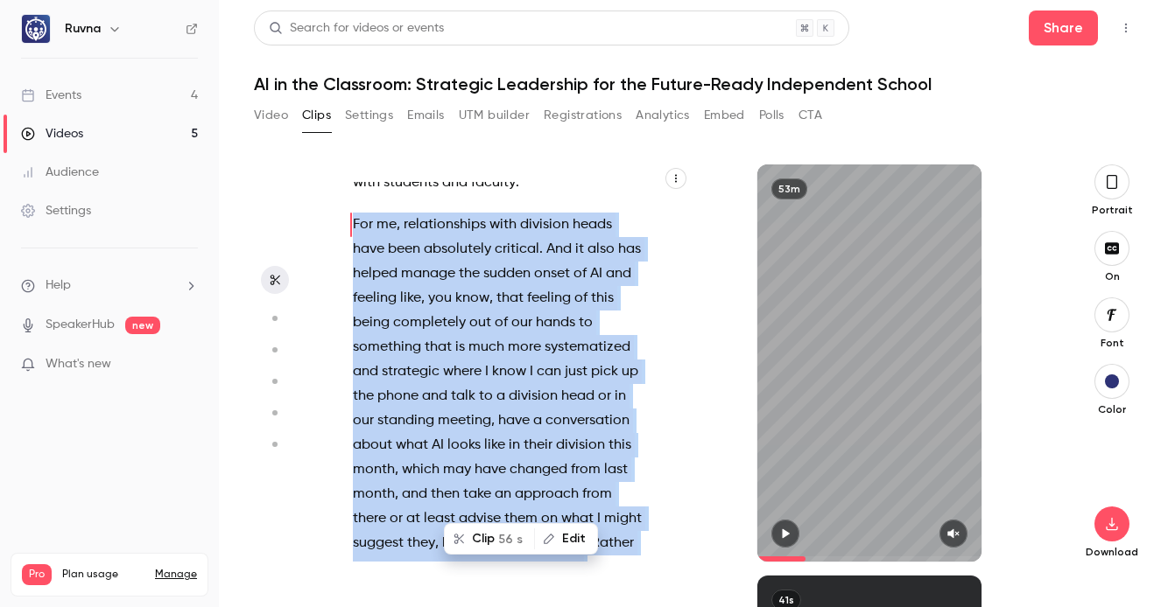
click at [488, 540] on button "Clip 56 s" at bounding box center [490, 539] width 88 height 28
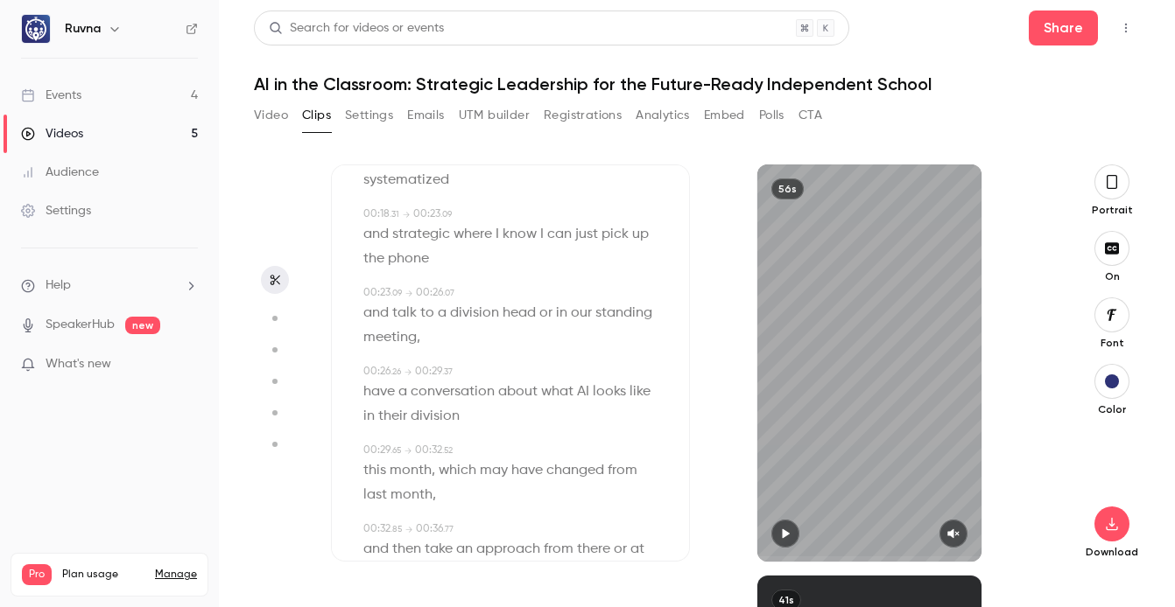
scroll to position [474, 0]
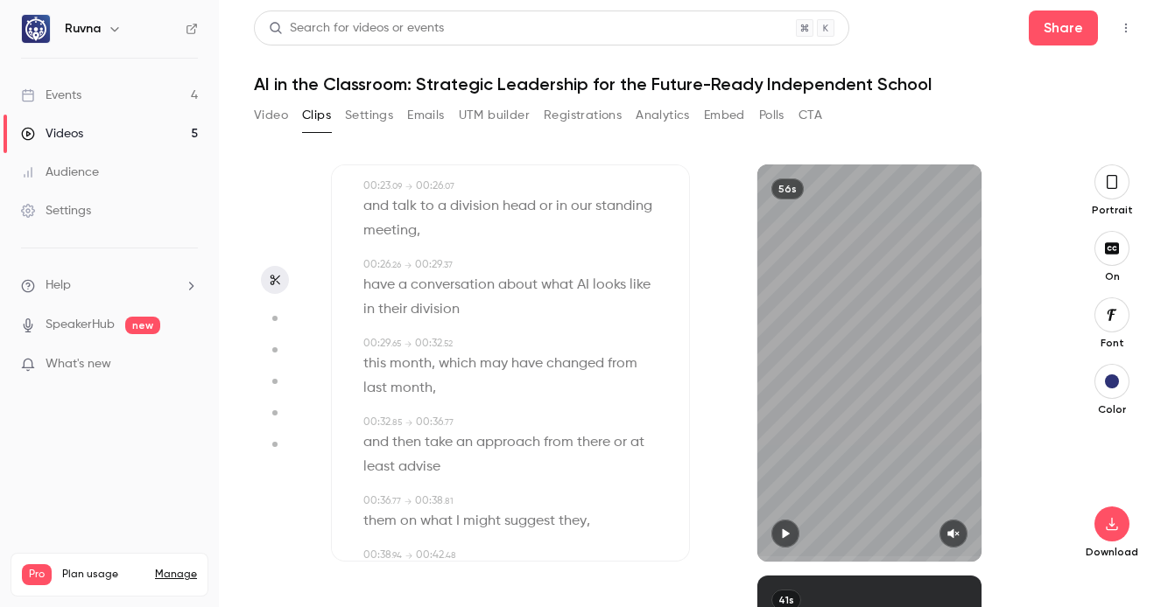
click at [1115, 192] on button "button" at bounding box center [1111, 182] width 35 height 35
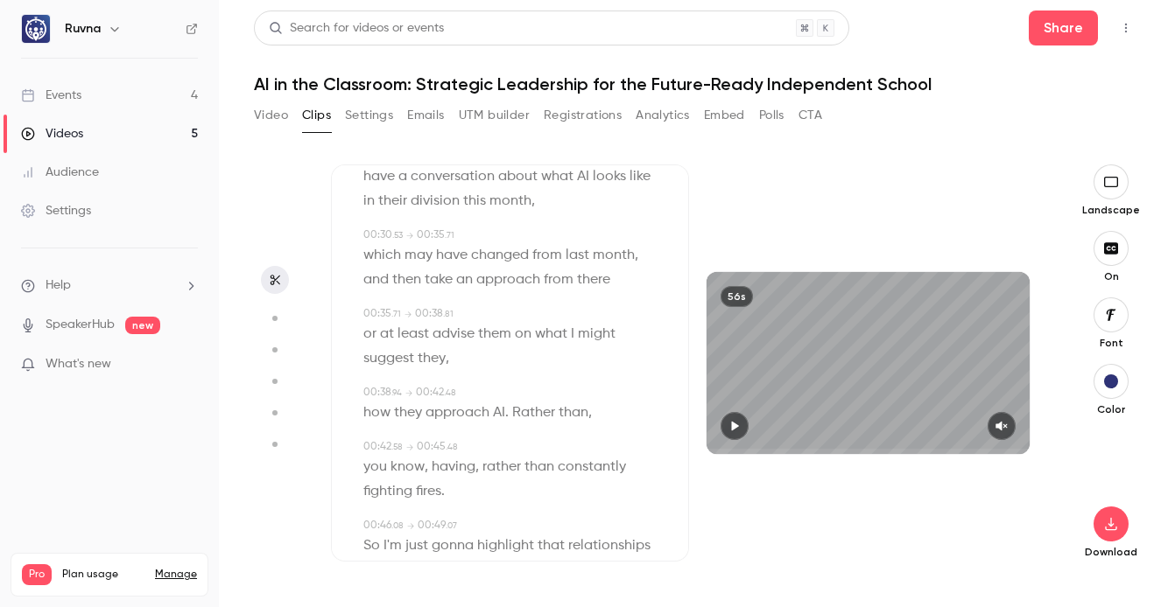
scroll to position [341, 0]
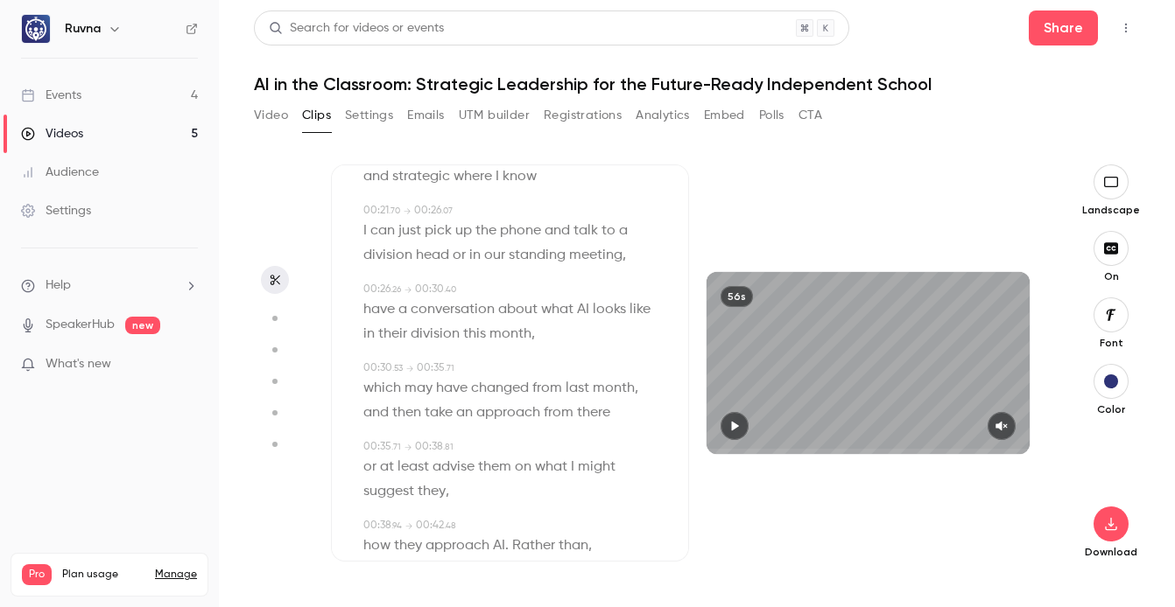
click at [727, 422] on button "button" at bounding box center [734, 426] width 28 height 28
click at [1112, 246] on icon "button" at bounding box center [1111, 247] width 14 height 11
click at [1112, 246] on icon "button" at bounding box center [1110, 249] width 19 height 14
click at [735, 421] on icon "button" at bounding box center [734, 426] width 14 height 12
click at [1106, 319] on icon "button" at bounding box center [1110, 315] width 19 height 14
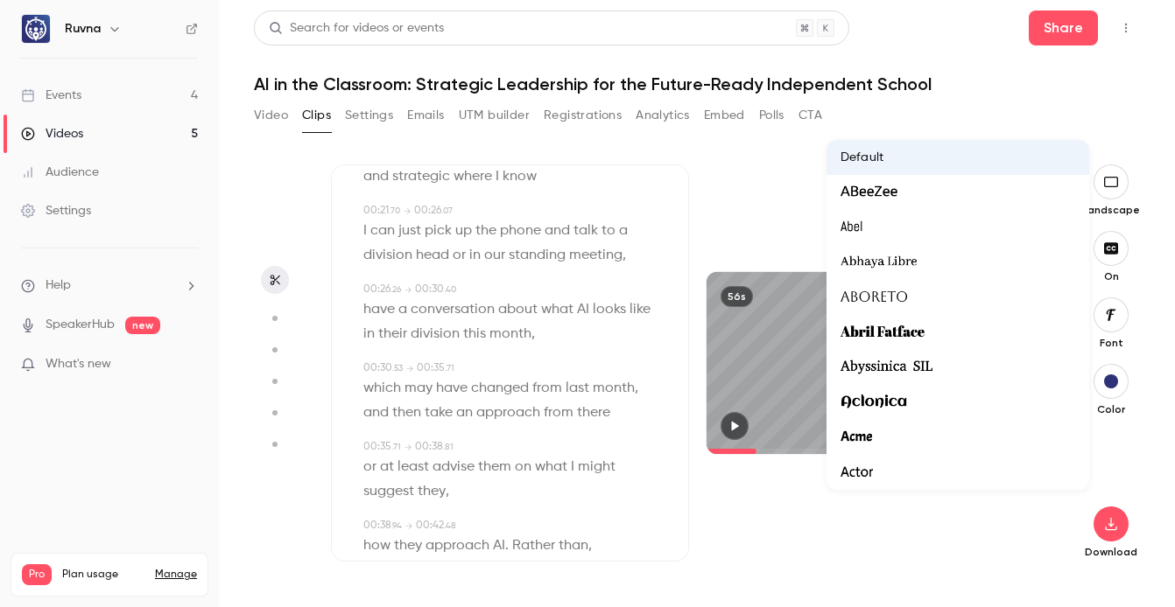
click at [1112, 383] on div at bounding box center [587, 303] width 1175 height 607
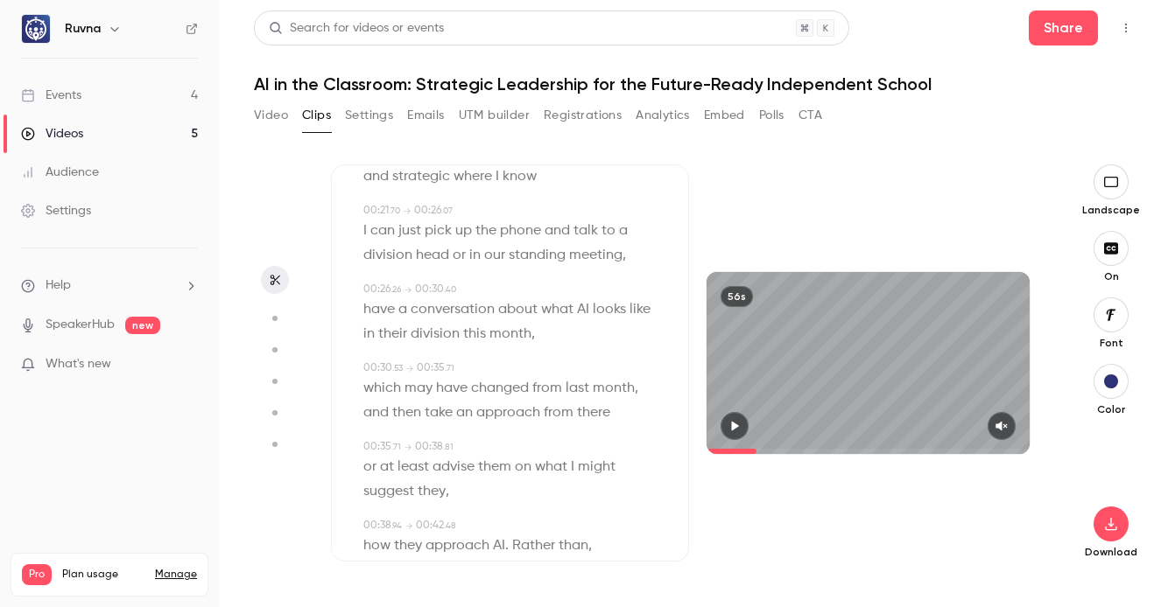
click at [1117, 383] on div "button" at bounding box center [1111, 382] width 14 height 14
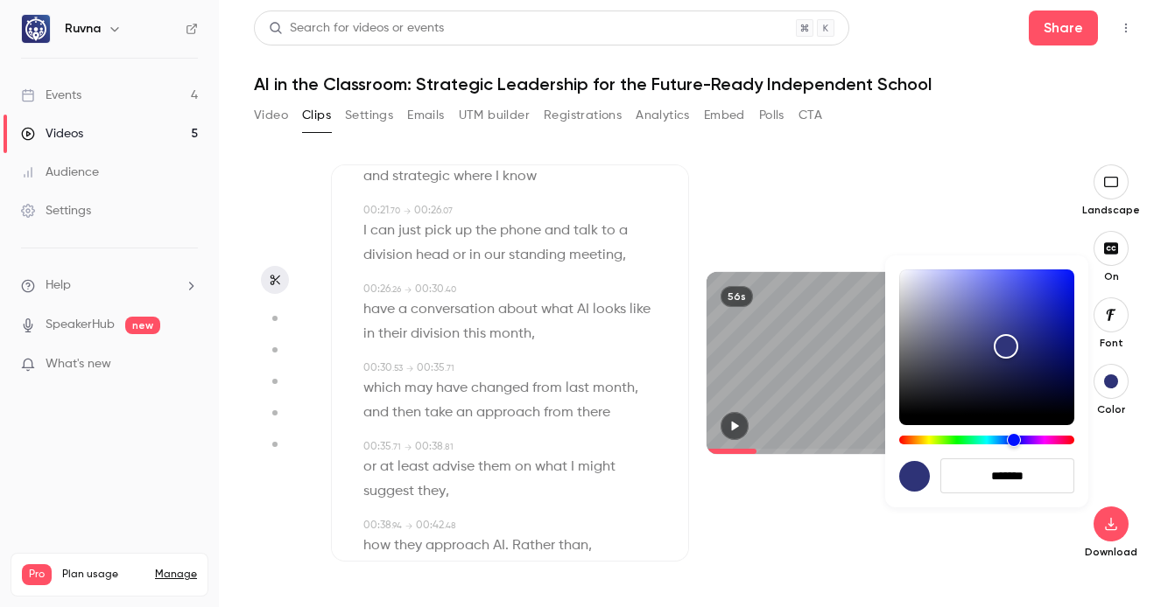
click at [782, 486] on div at bounding box center [587, 303] width 1175 height 607
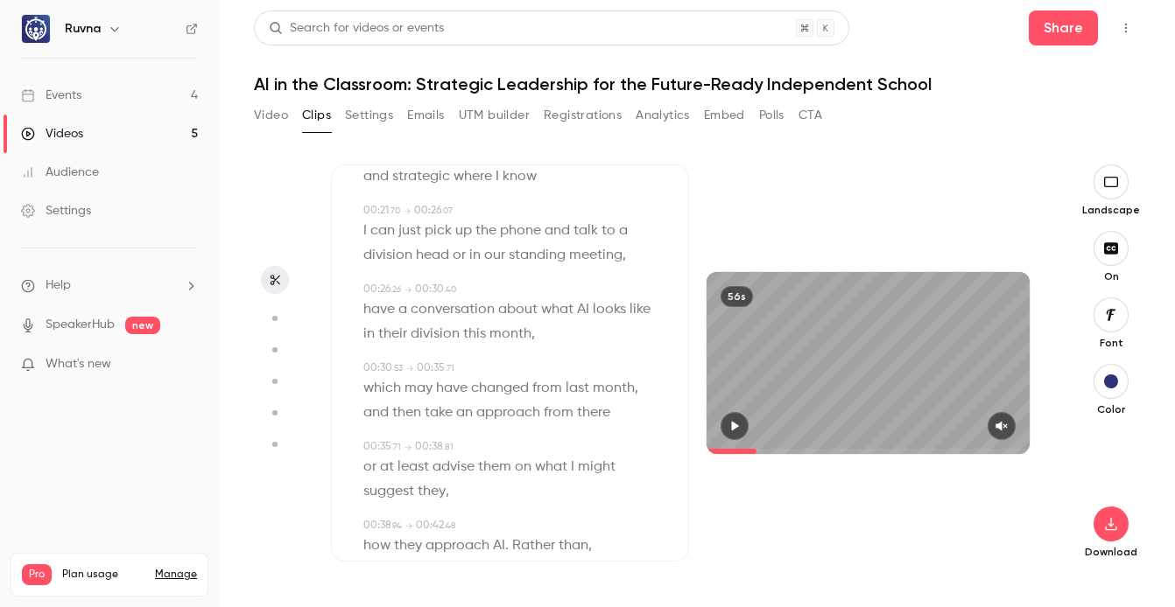
click at [737, 422] on icon "button" at bounding box center [734, 426] width 14 height 12
click at [740, 438] on span at bounding box center [867, 452] width 323 height 28
click at [1121, 312] on button "button" at bounding box center [1110, 315] width 35 height 35
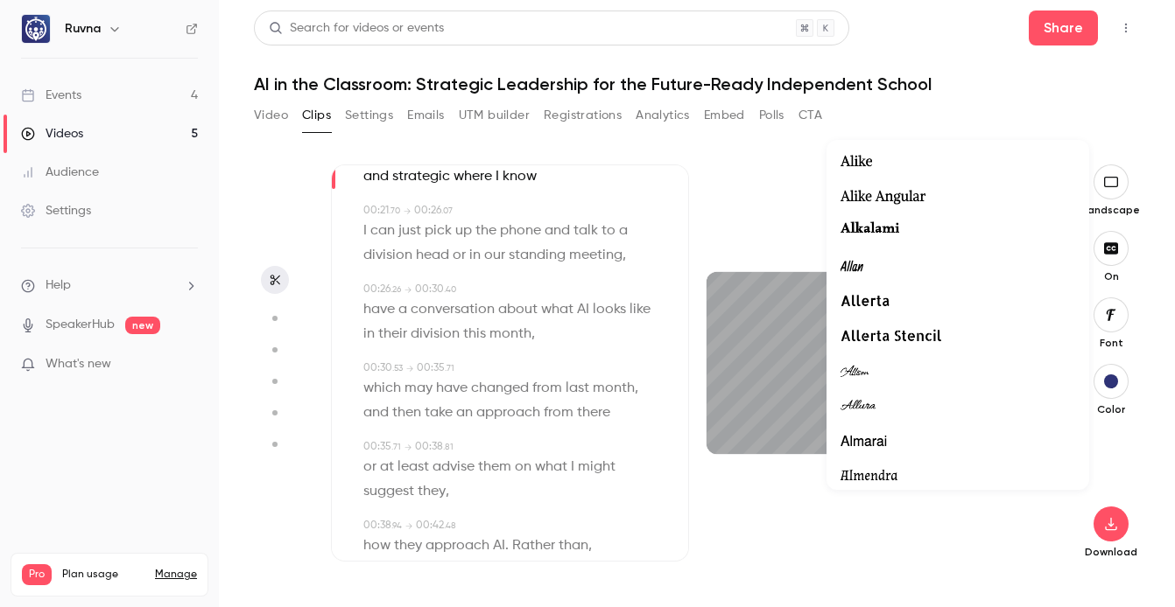
scroll to position [976, 0]
click at [932, 235] on span "Alfa Slab One" at bounding box center [890, 232] width 100 height 23
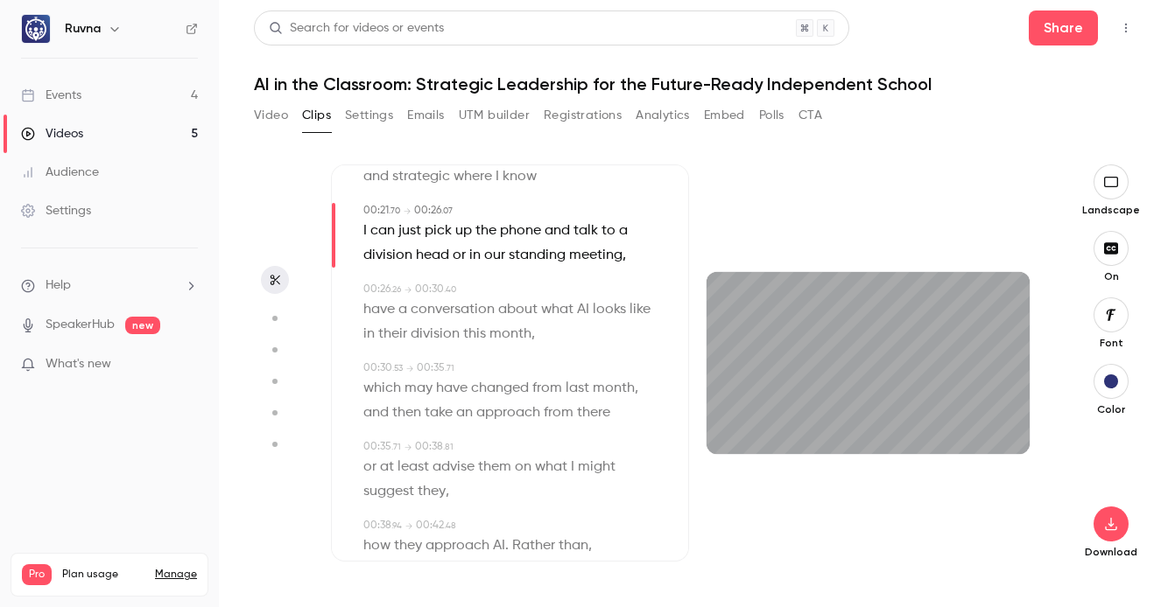
click at [1104, 319] on icon "button" at bounding box center [1110, 315] width 19 height 14
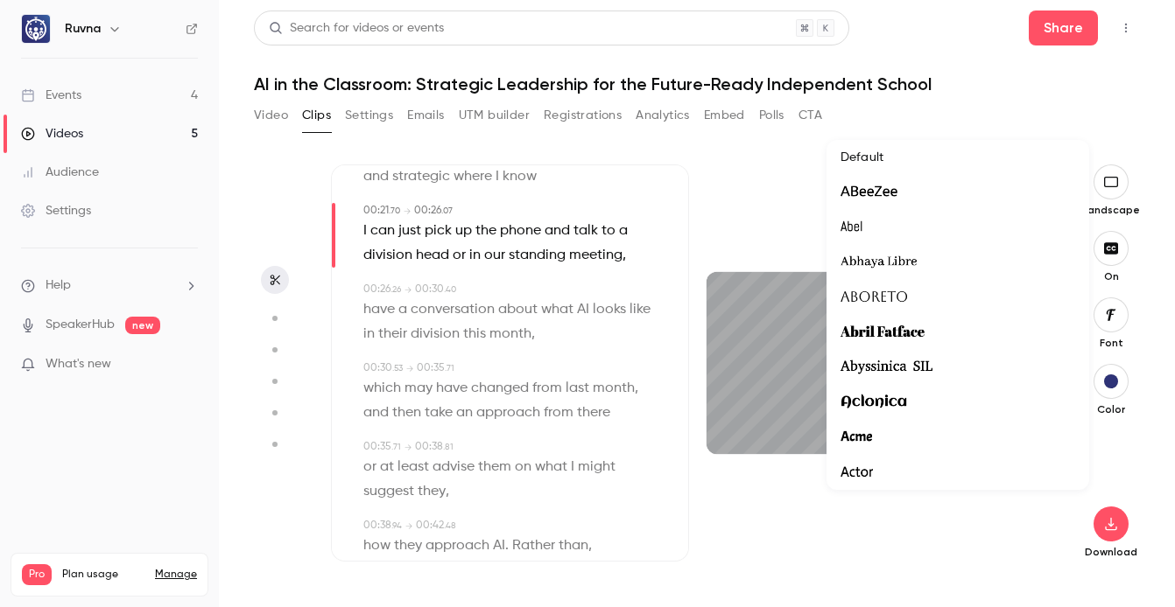
click at [857, 145] on li "Default" at bounding box center [957, 157] width 263 height 35
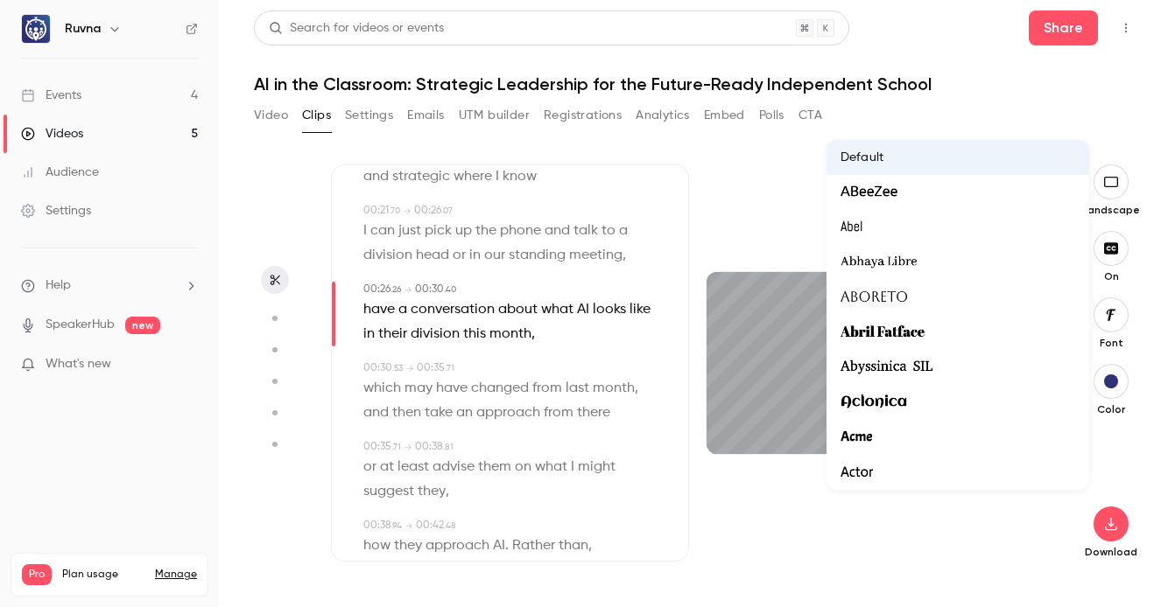
click at [765, 191] on div at bounding box center [587, 303] width 1175 height 607
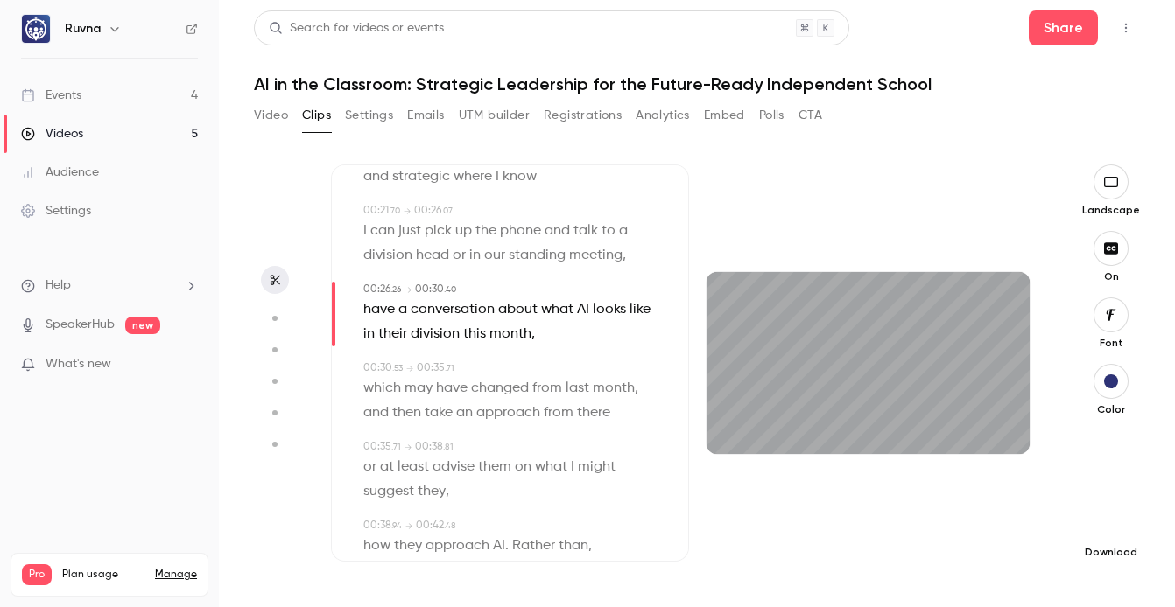
click at [1110, 534] on button "button" at bounding box center [1110, 524] width 35 height 35
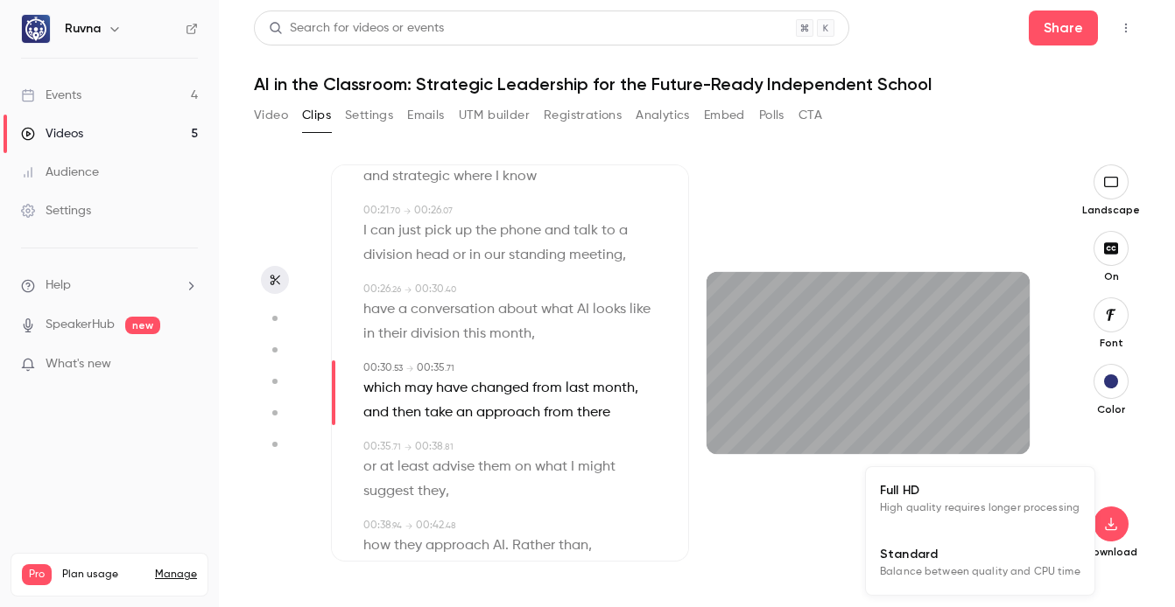
click at [1031, 566] on span "Balance between quality and CPU time" at bounding box center [980, 573] width 200 height 18
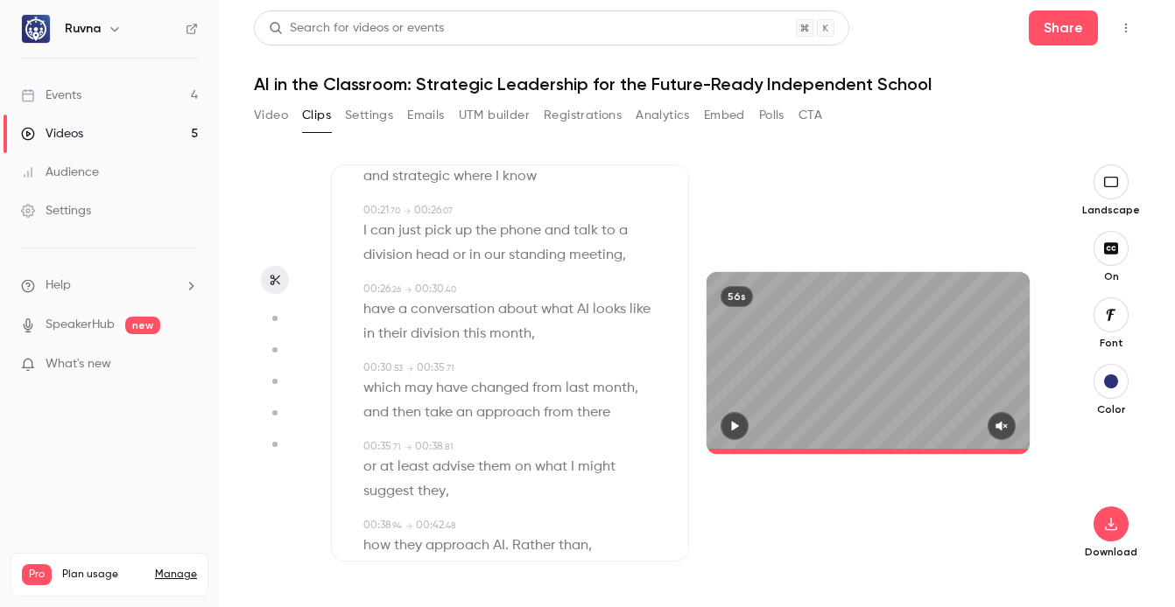
click at [1113, 320] on icon "button" at bounding box center [1110, 315] width 19 height 14
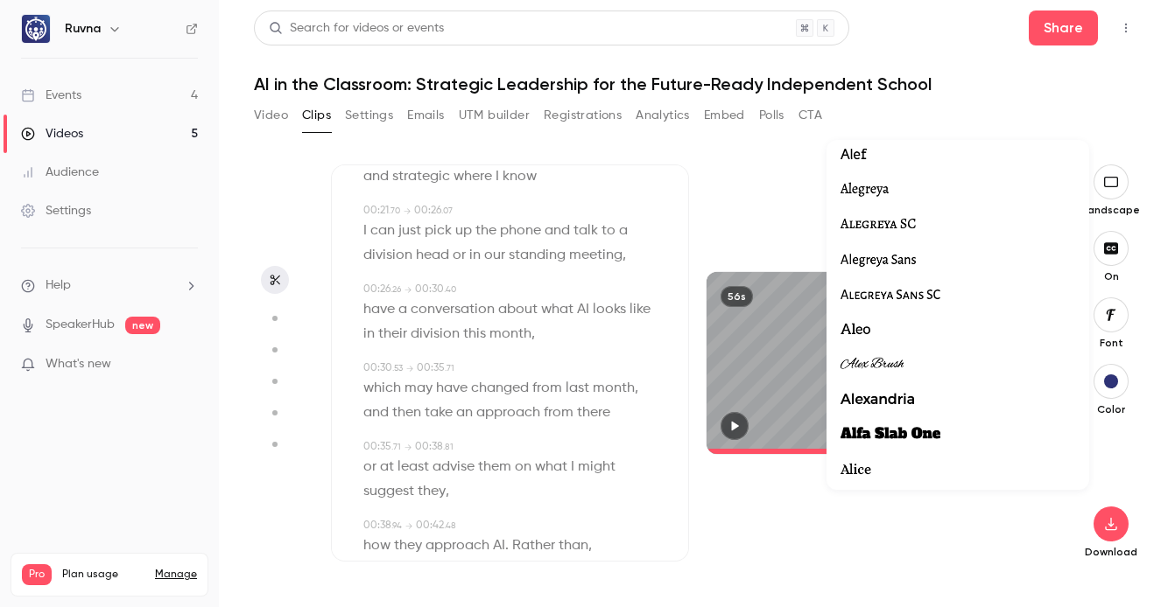
scroll to position [801, 0]
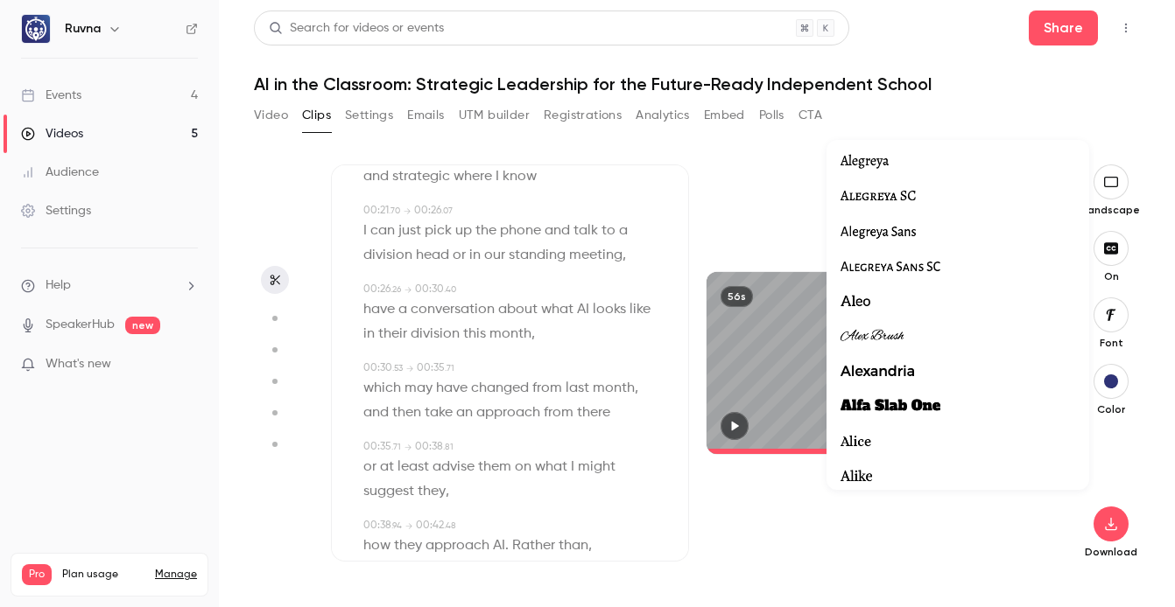
click at [968, 410] on div at bounding box center [957, 407] width 235 height 23
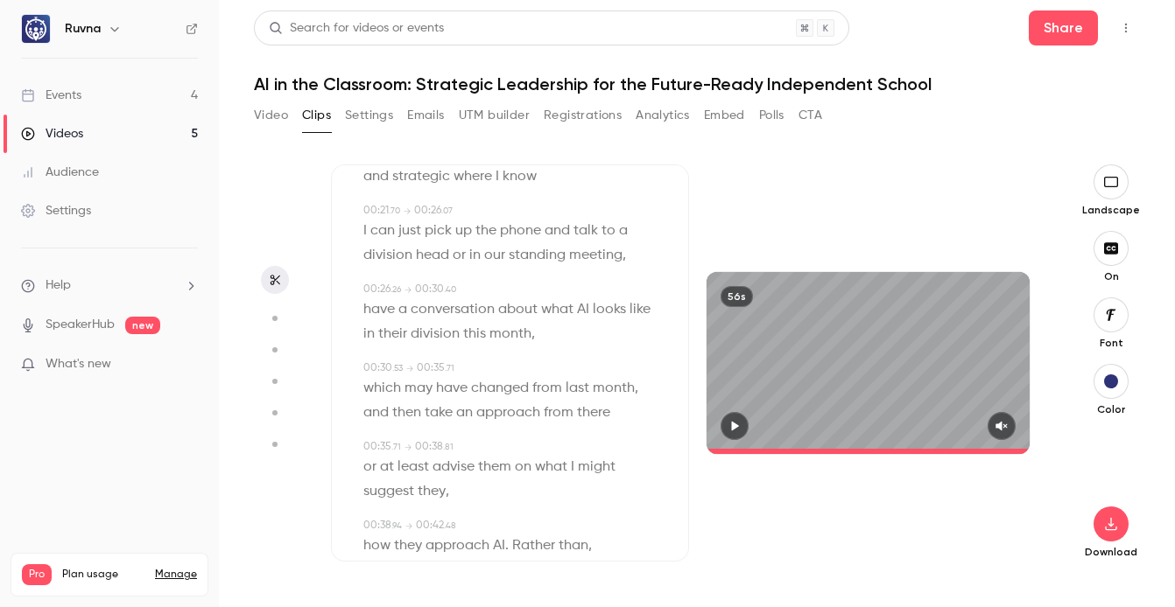
click at [734, 427] on icon "button" at bounding box center [735, 427] width 7 height 10
click at [732, 427] on icon "button" at bounding box center [734, 427] width 7 height 10
click at [1107, 320] on icon "button" at bounding box center [1110, 315] width 19 height 14
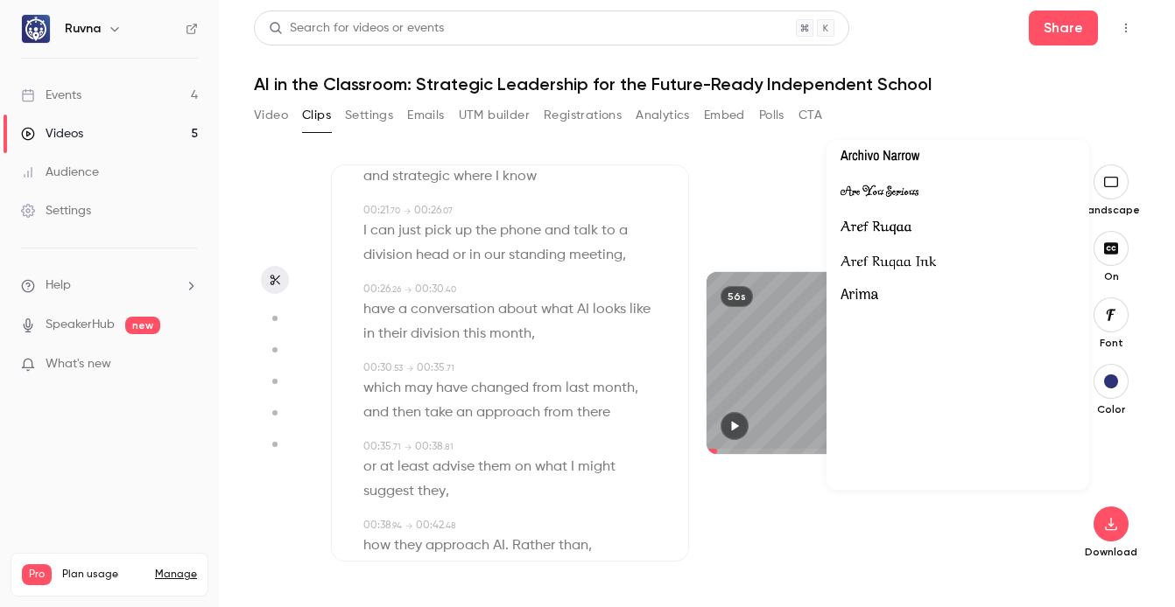
scroll to position [3290, 0]
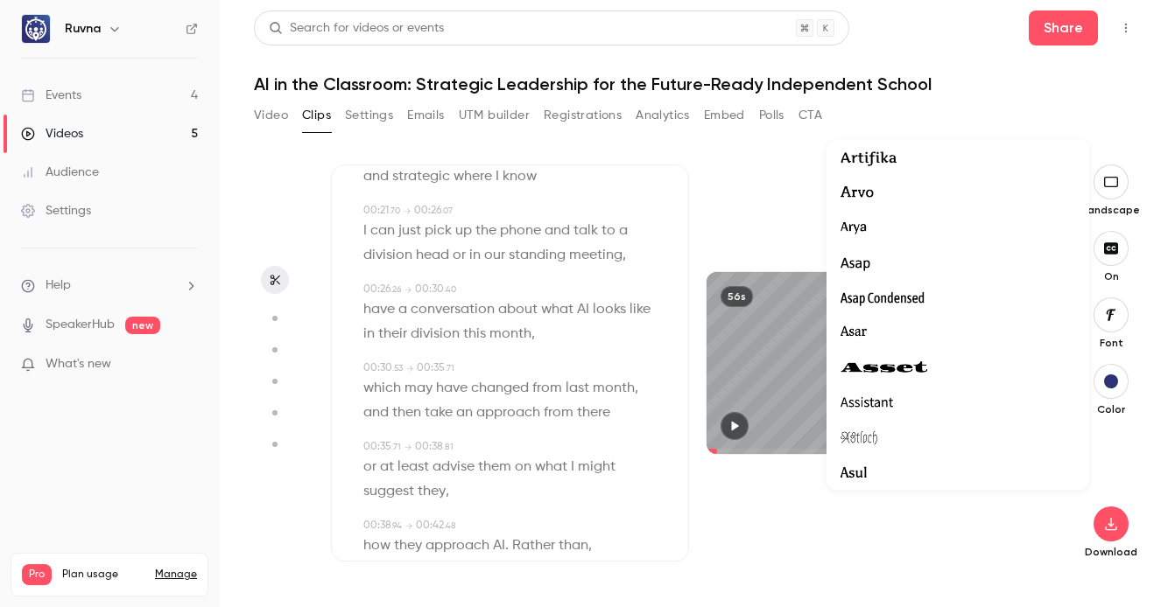
click at [936, 369] on div at bounding box center [957, 368] width 235 height 23
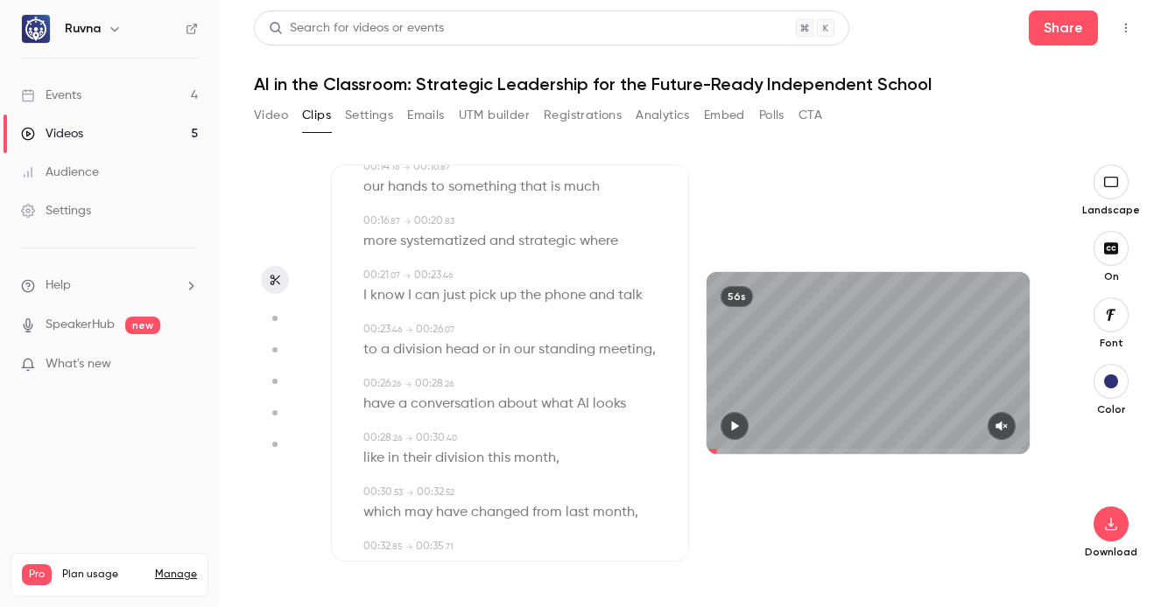
scroll to position [460, 0]
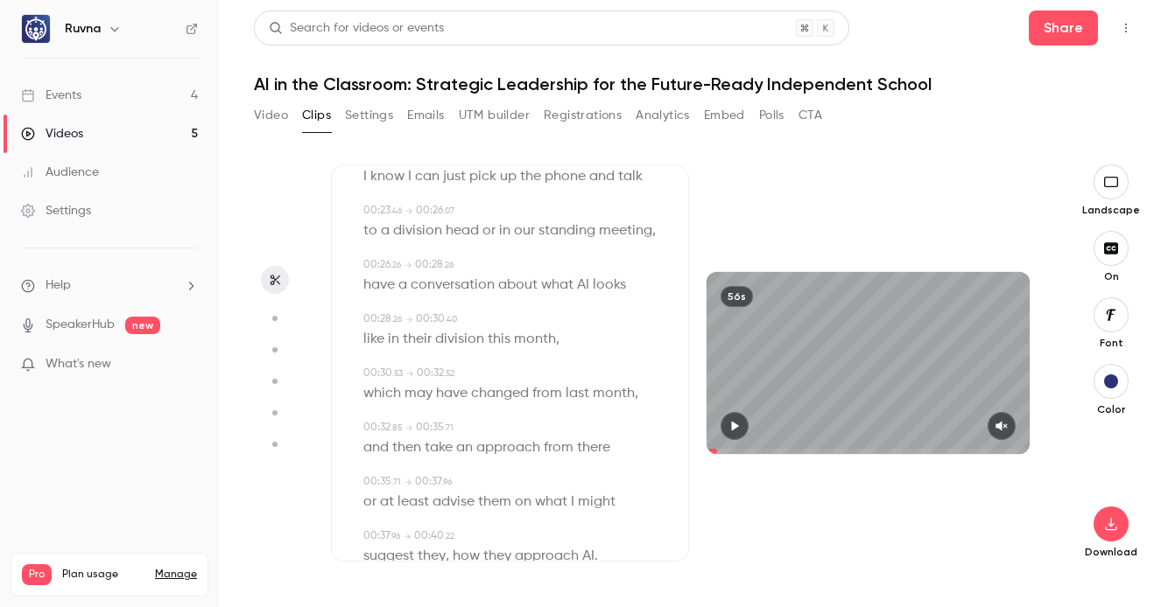
click at [1110, 311] on icon "button" at bounding box center [1111, 314] width 10 height 11
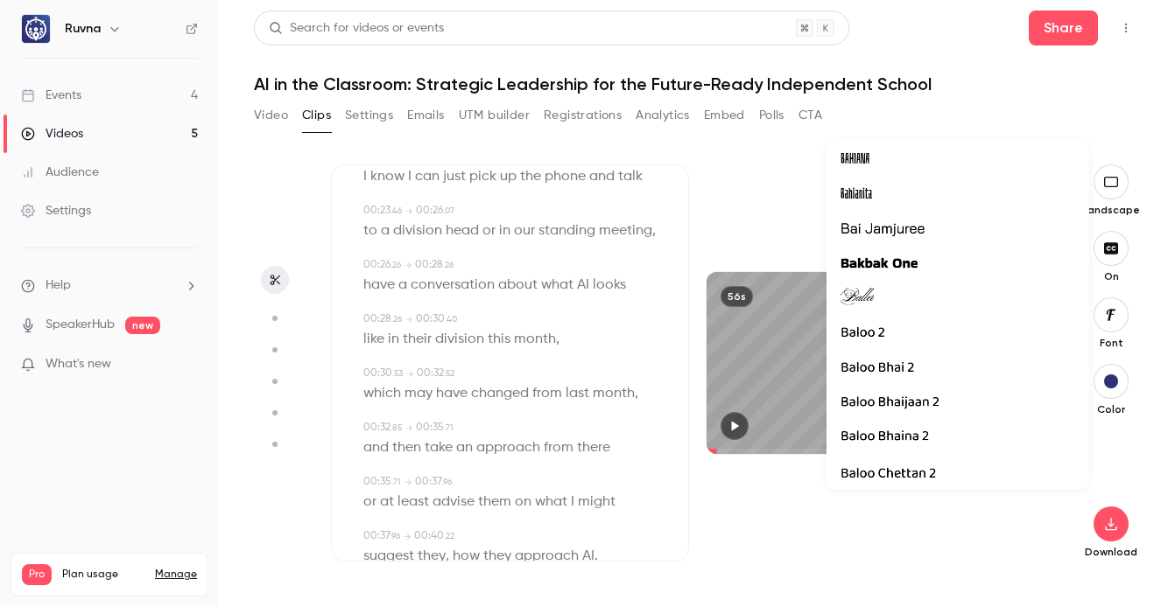
scroll to position [4414, 0]
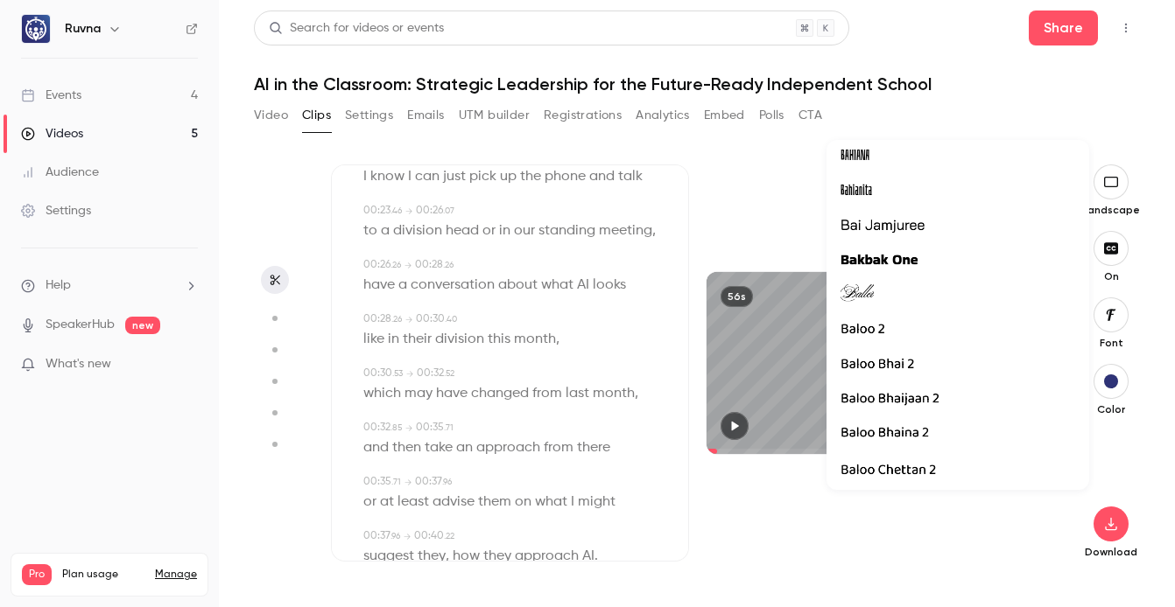
click at [911, 265] on span "Bakbak One" at bounding box center [878, 260] width 77 height 23
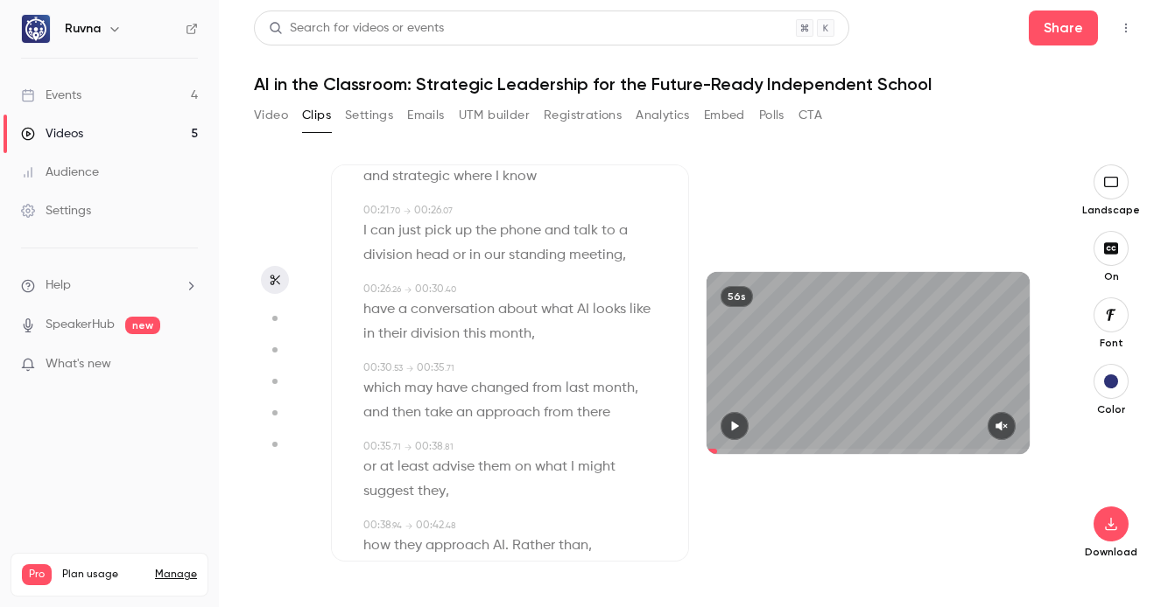
click at [1123, 320] on button "button" at bounding box center [1110, 315] width 35 height 35
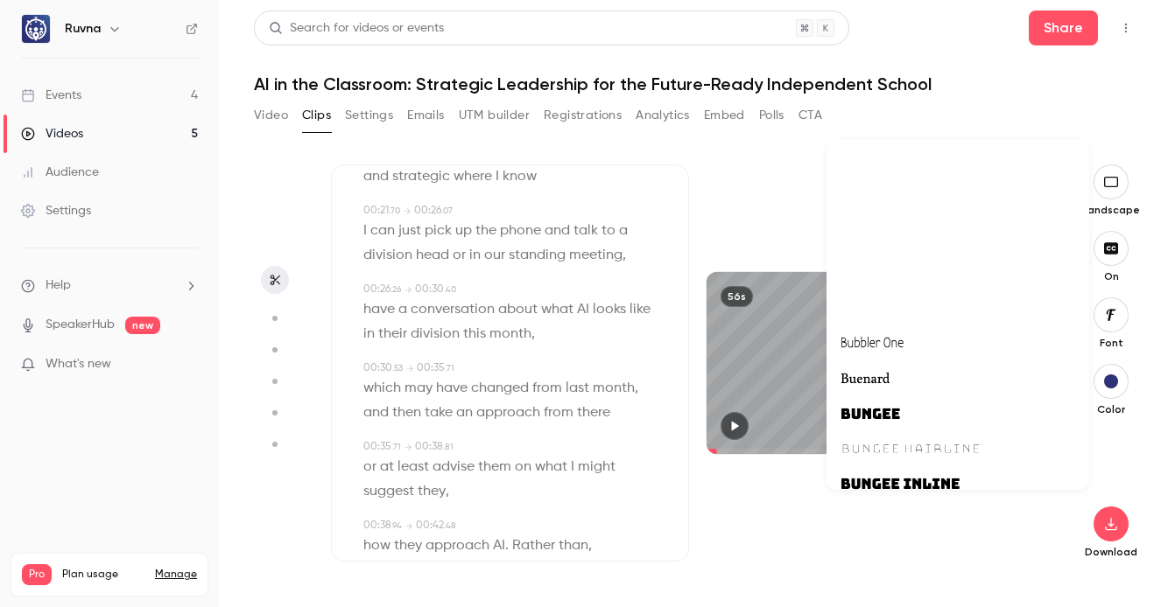
scroll to position [7244, 0]
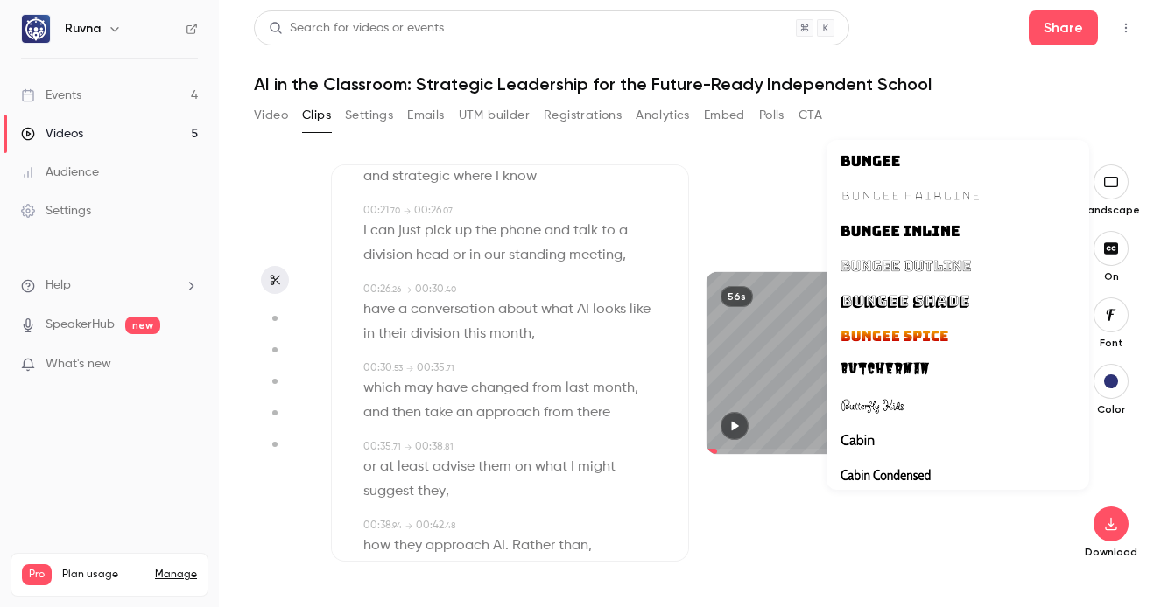
click at [922, 237] on span "Bungee Inline" at bounding box center [899, 231] width 119 height 23
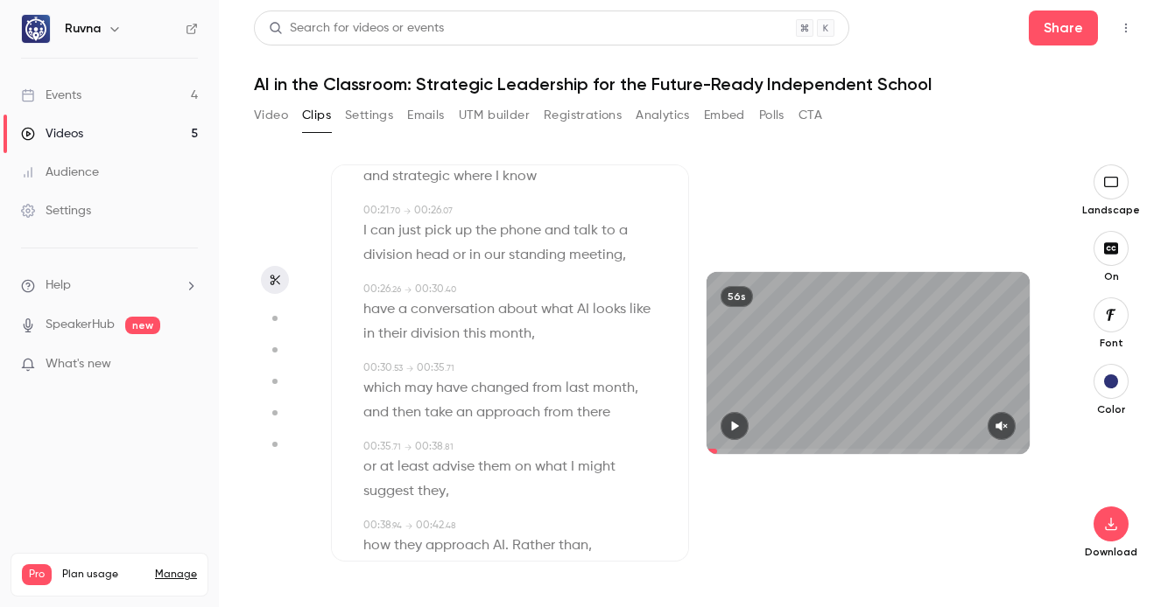
click at [1113, 314] on icon "button" at bounding box center [1111, 314] width 10 height 11
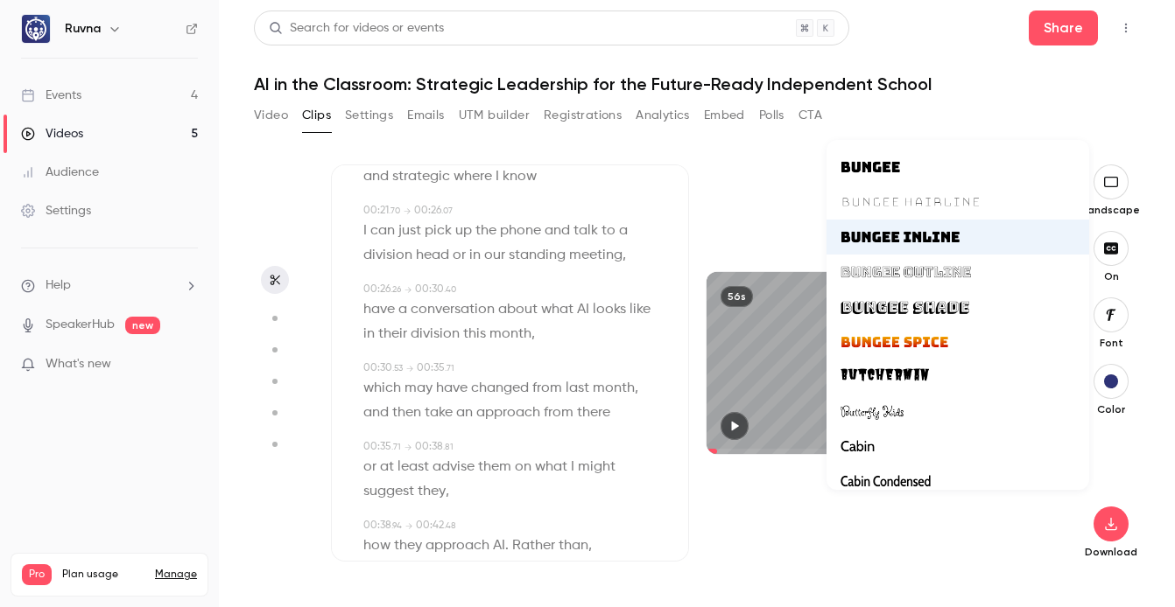
scroll to position [7274, 0]
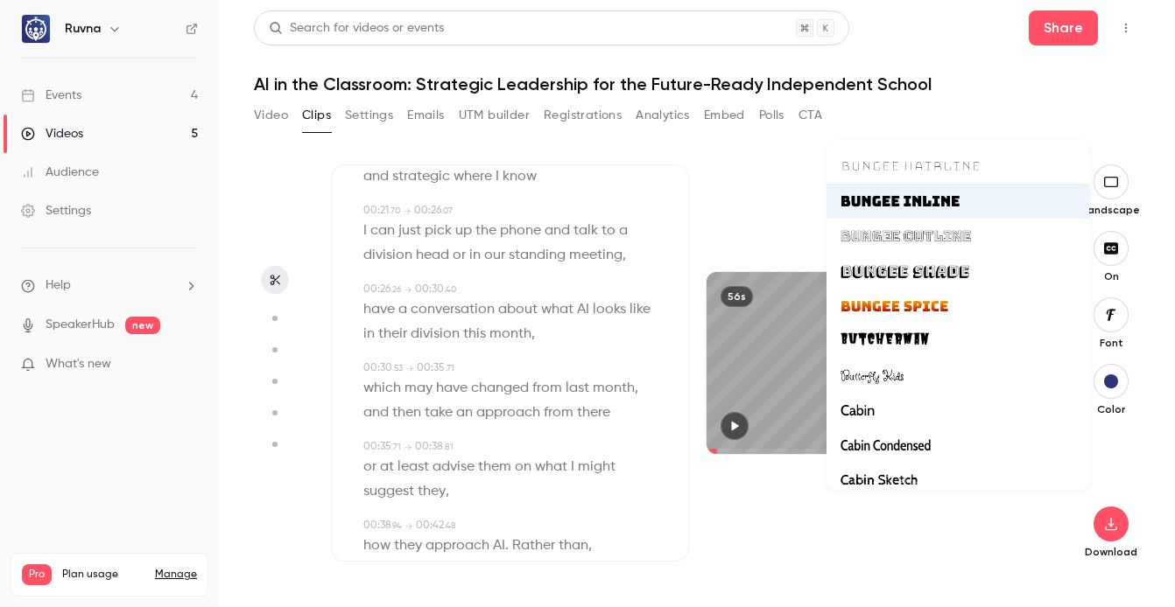
click at [948, 310] on div at bounding box center [957, 306] width 235 height 23
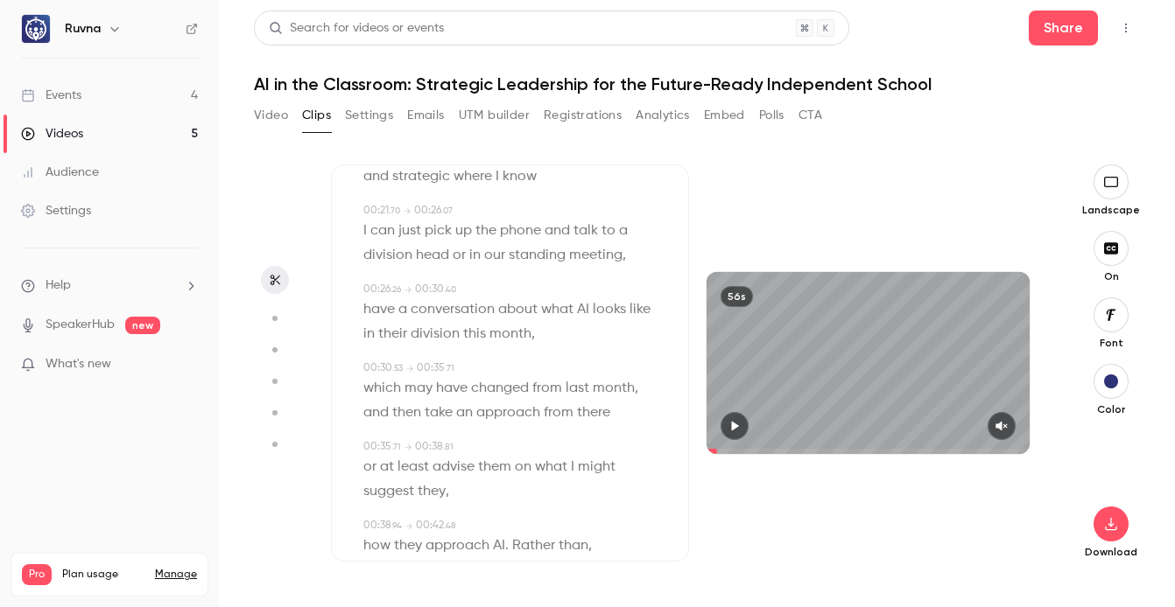
click at [1110, 313] on icon "button" at bounding box center [1111, 314] width 10 height 11
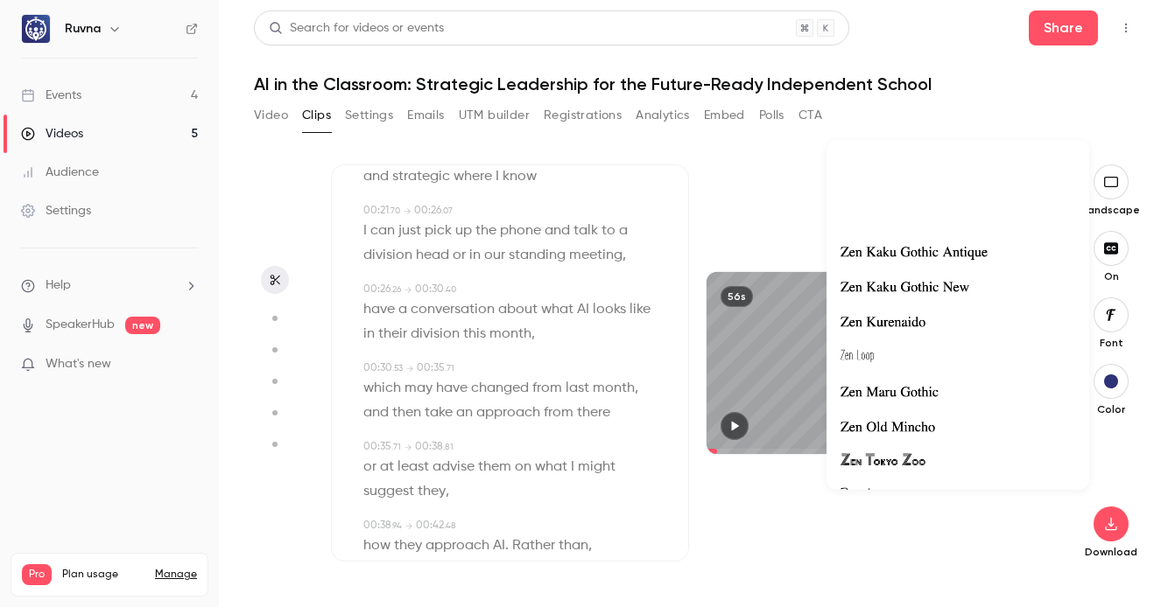
scroll to position [51786, 0]
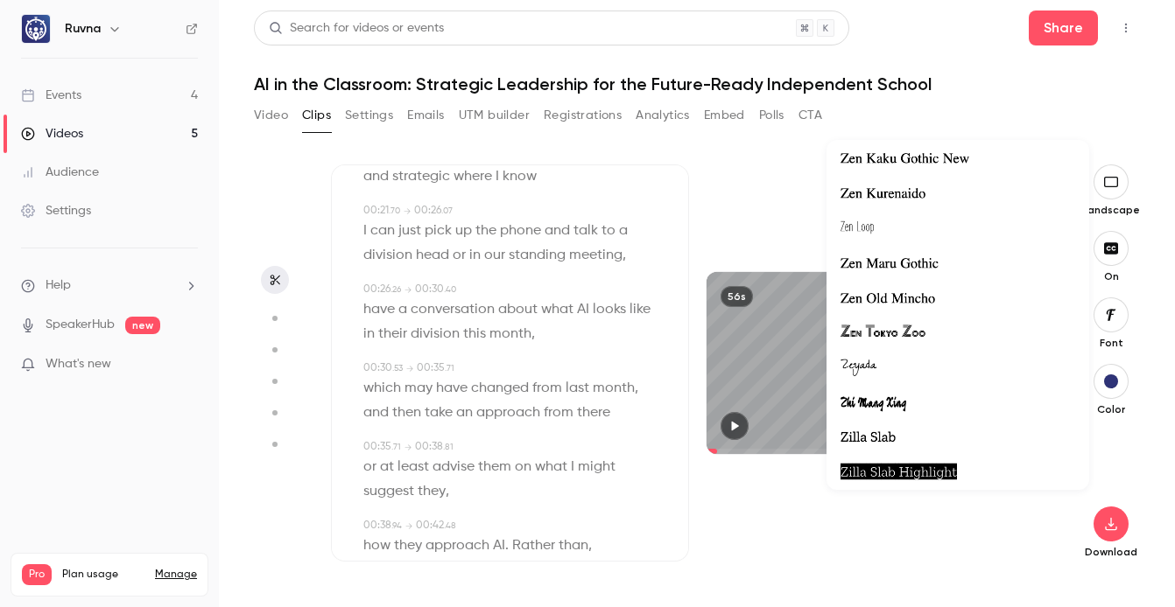
click at [892, 472] on span "Zilla Slab Highlight" at bounding box center [898, 472] width 116 height 23
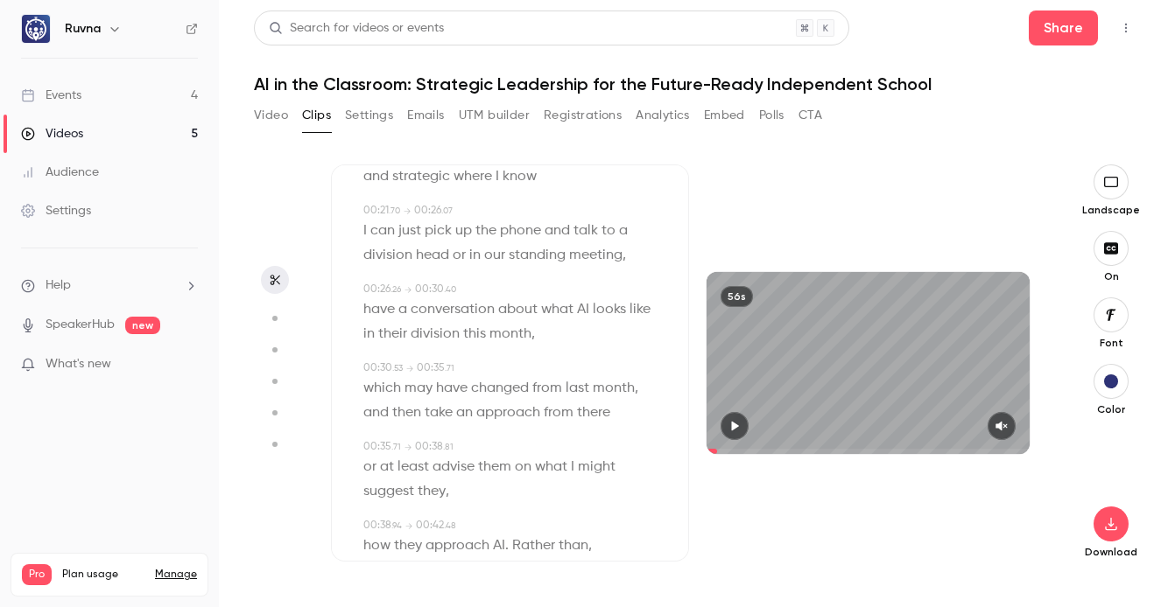
click at [737, 432] on icon "button" at bounding box center [734, 426] width 14 height 12
click at [1120, 377] on button "button" at bounding box center [1110, 381] width 35 height 35
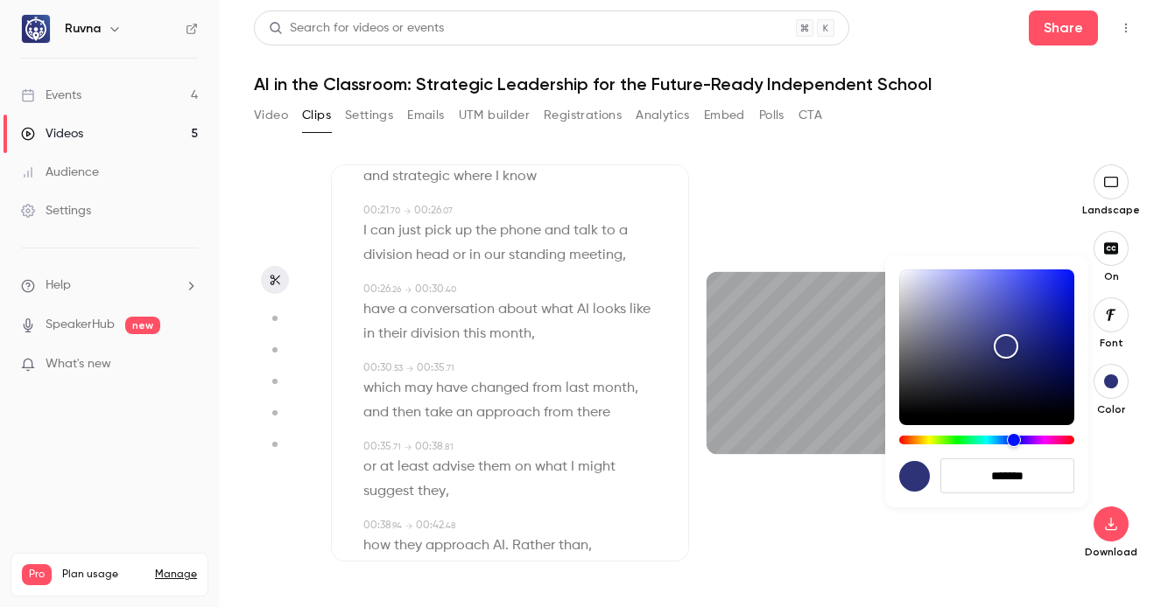
click at [800, 497] on div at bounding box center [587, 303] width 1175 height 607
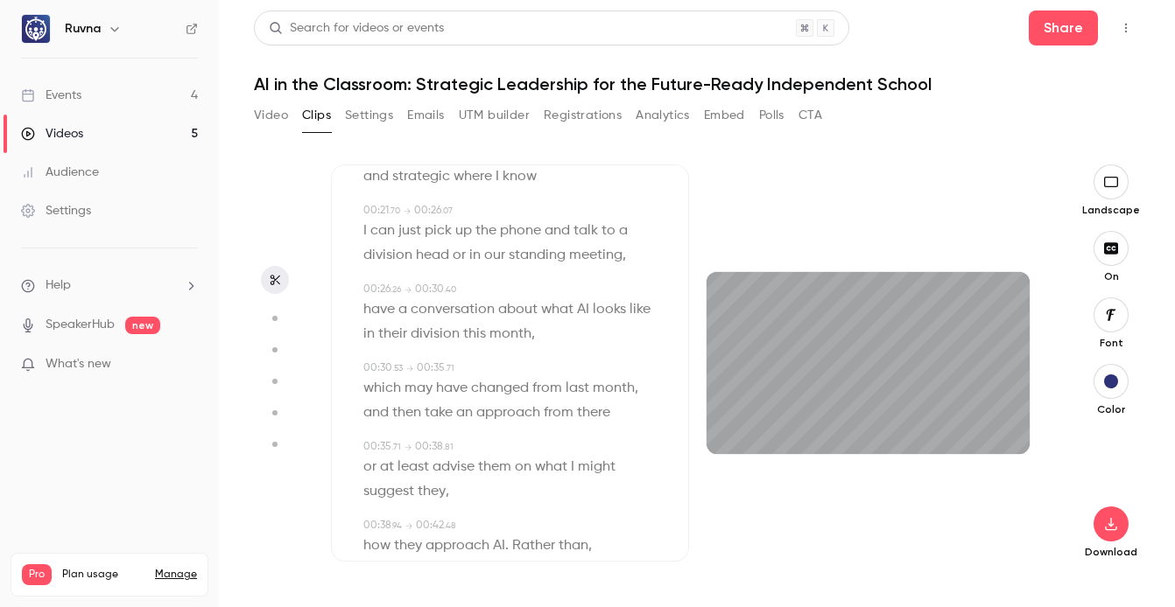
click at [1117, 317] on icon "button" at bounding box center [1110, 315] width 19 height 14
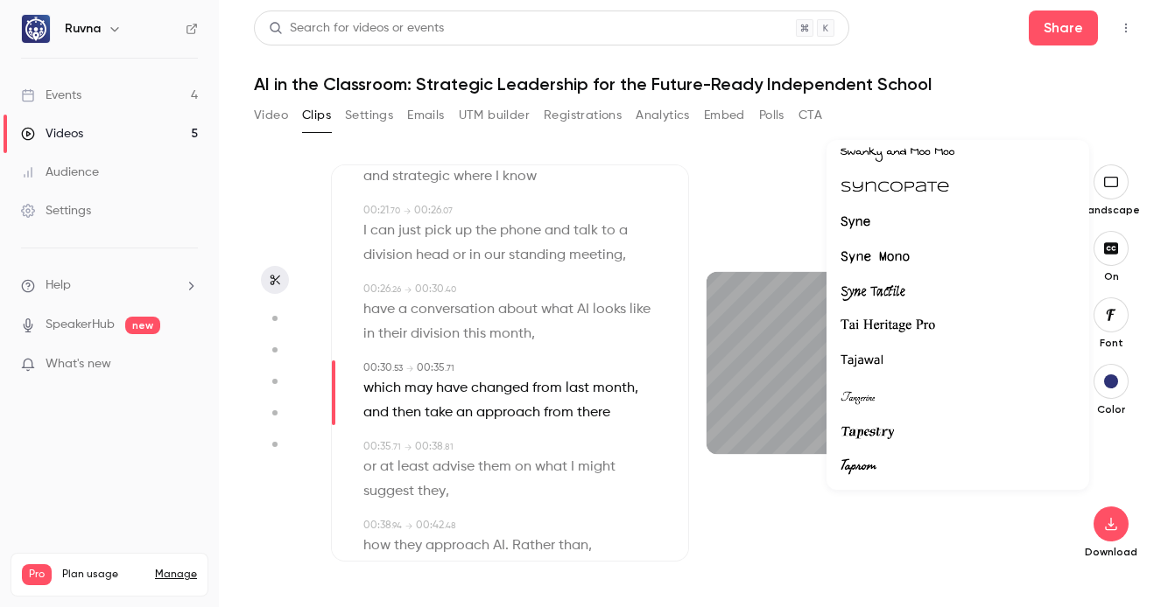
scroll to position [47549, 0]
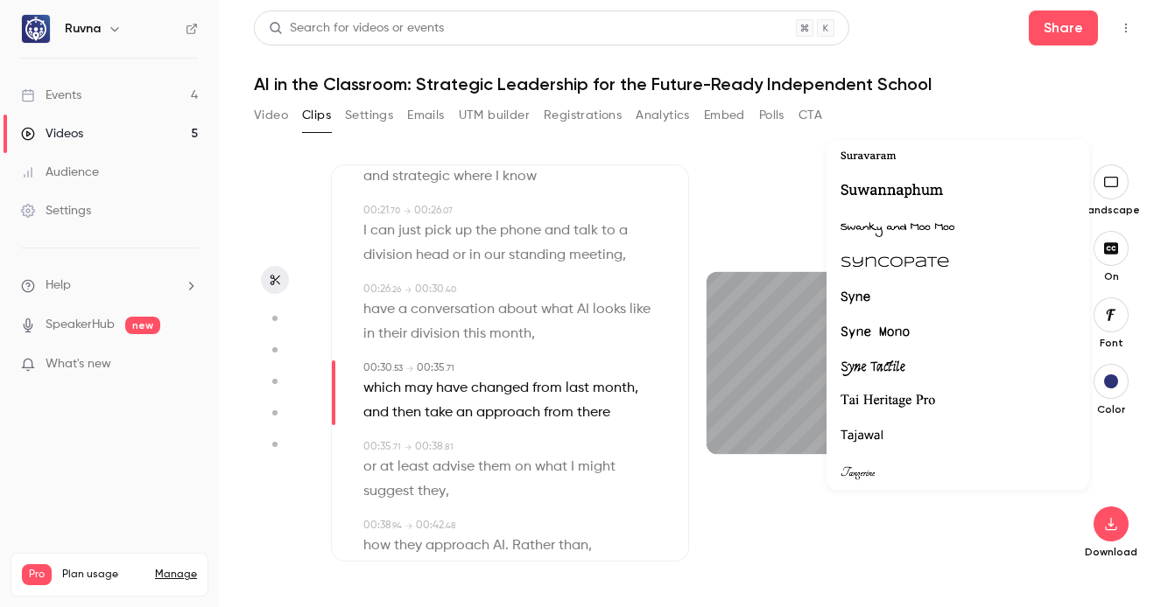
click at [798, 423] on div at bounding box center [587, 303] width 1175 height 607
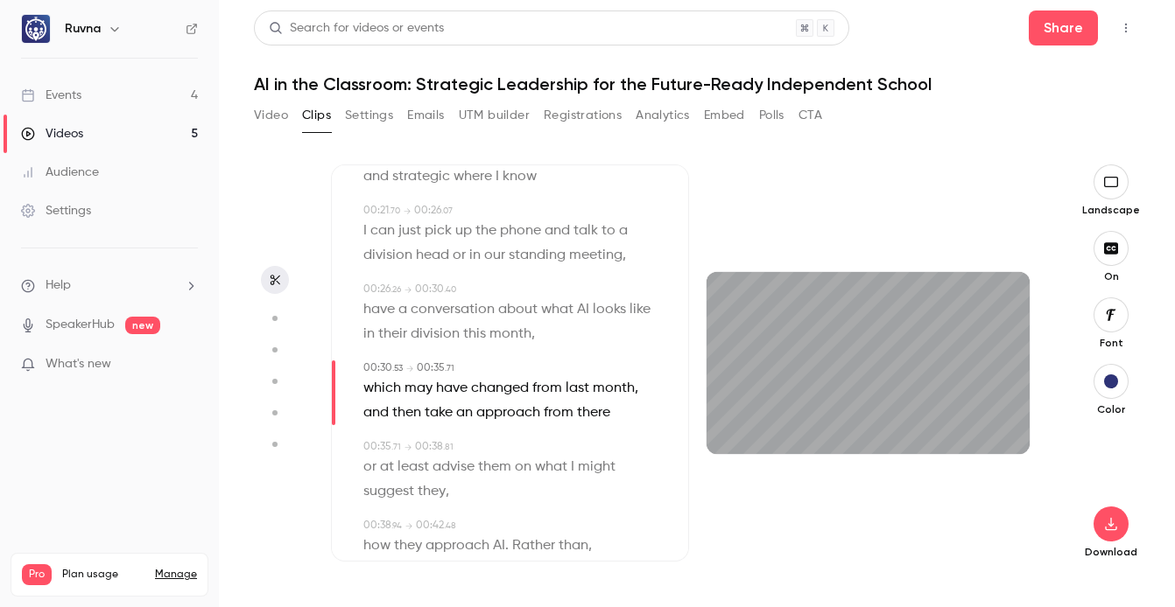
click at [855, 427] on div at bounding box center [867, 426] width 323 height 28
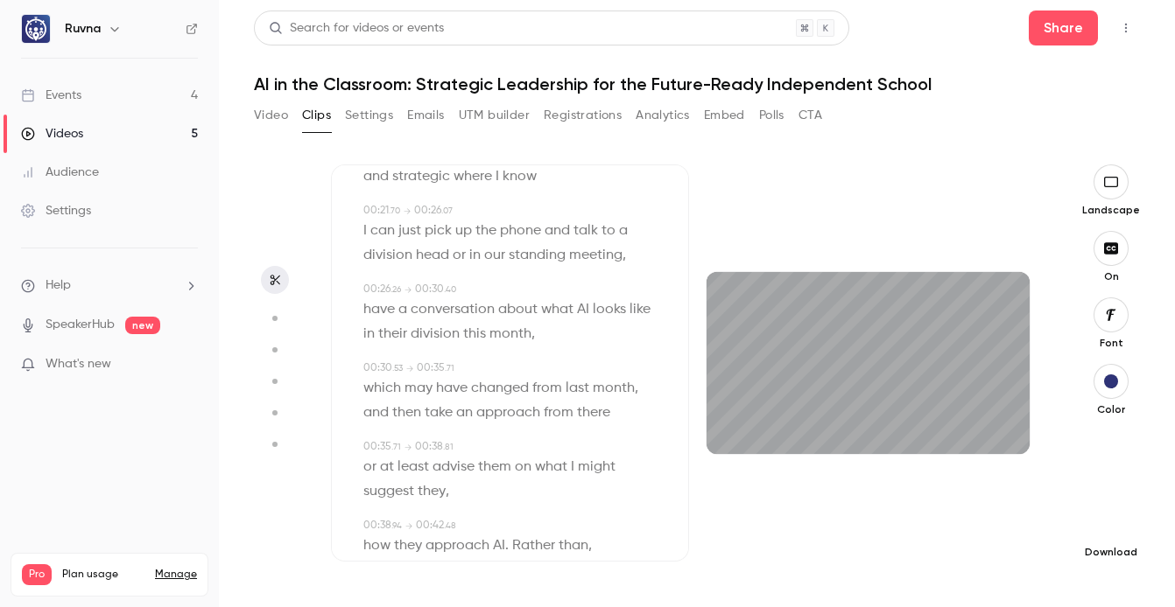
click at [1106, 537] on button "button" at bounding box center [1110, 524] width 35 height 35
click at [956, 555] on span "Standard" at bounding box center [980, 554] width 200 height 18
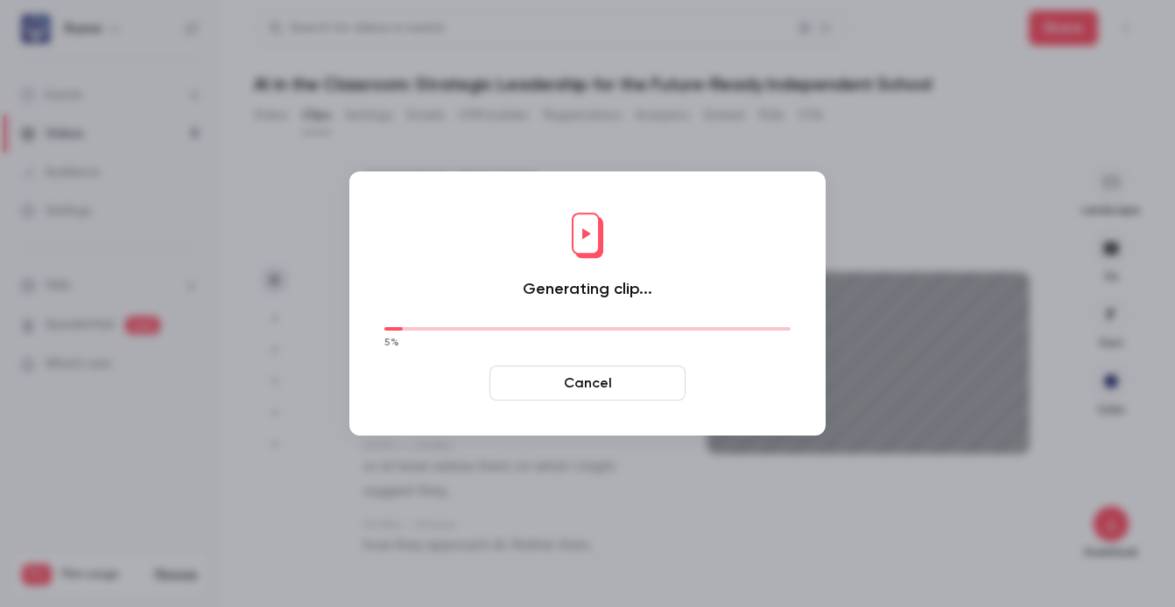
type input "****"
